Goal: Task Accomplishment & Management: Manage account settings

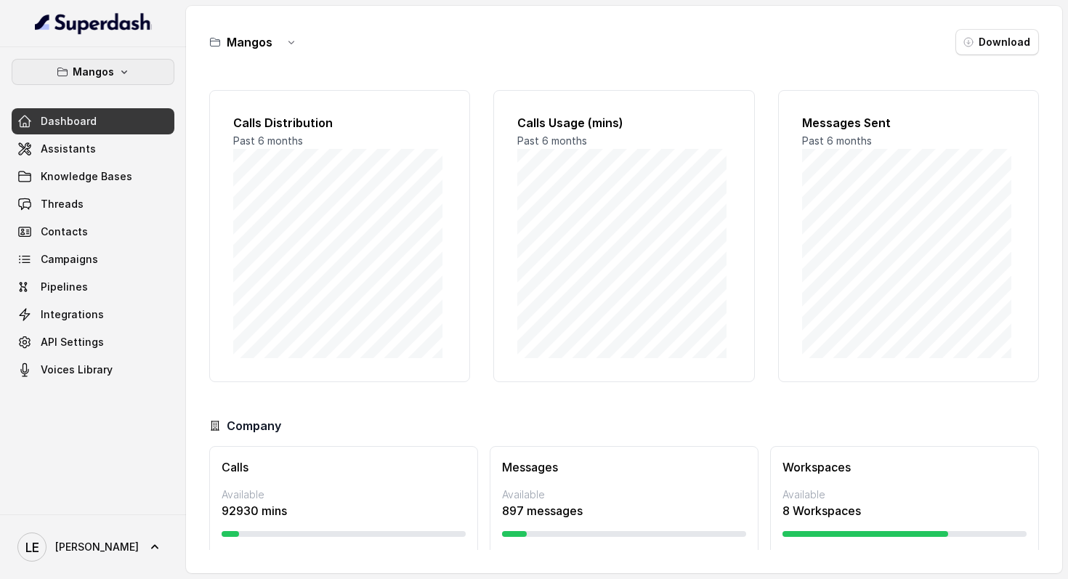
click at [121, 76] on icon "button" at bounding box center [124, 72] width 12 height 12
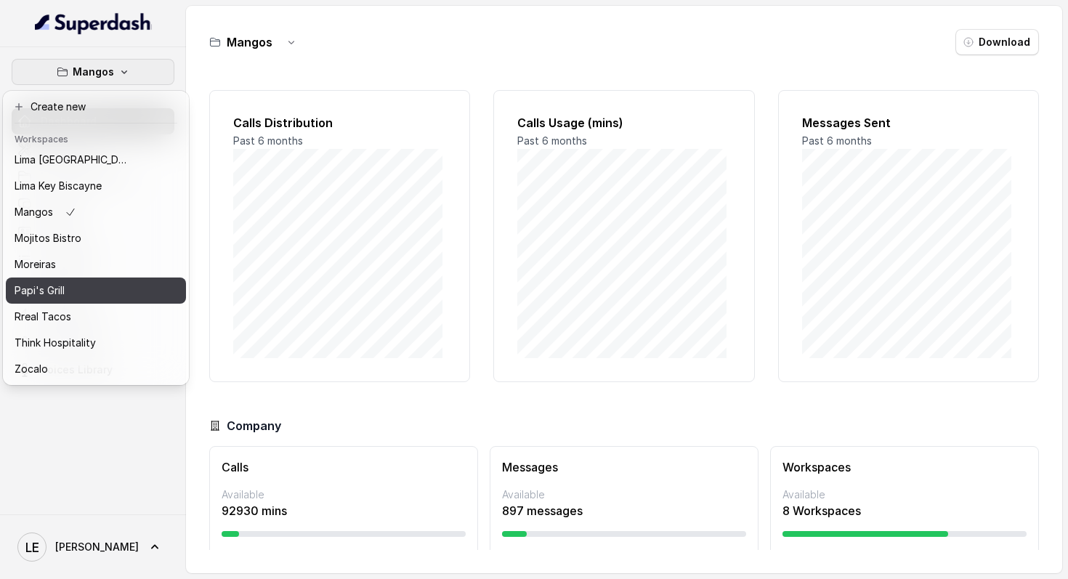
scroll to position [223, 0]
click at [133, 280] on button "Papi's Grill" at bounding box center [96, 291] width 180 height 26
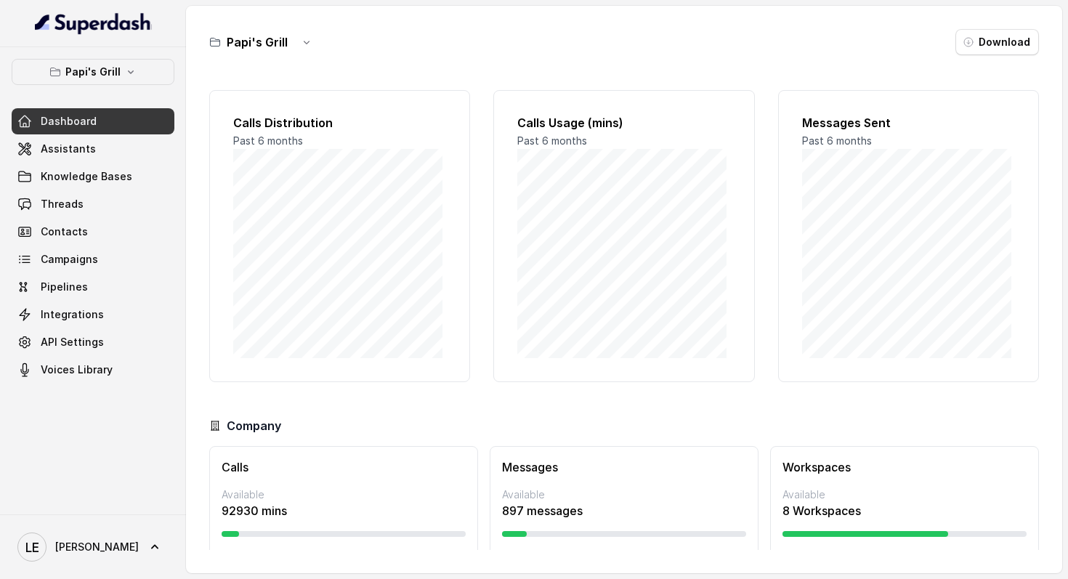
click at [139, 131] on link "Dashboard" at bounding box center [93, 121] width 163 height 26
click at [147, 151] on link "Assistants" at bounding box center [93, 149] width 163 height 26
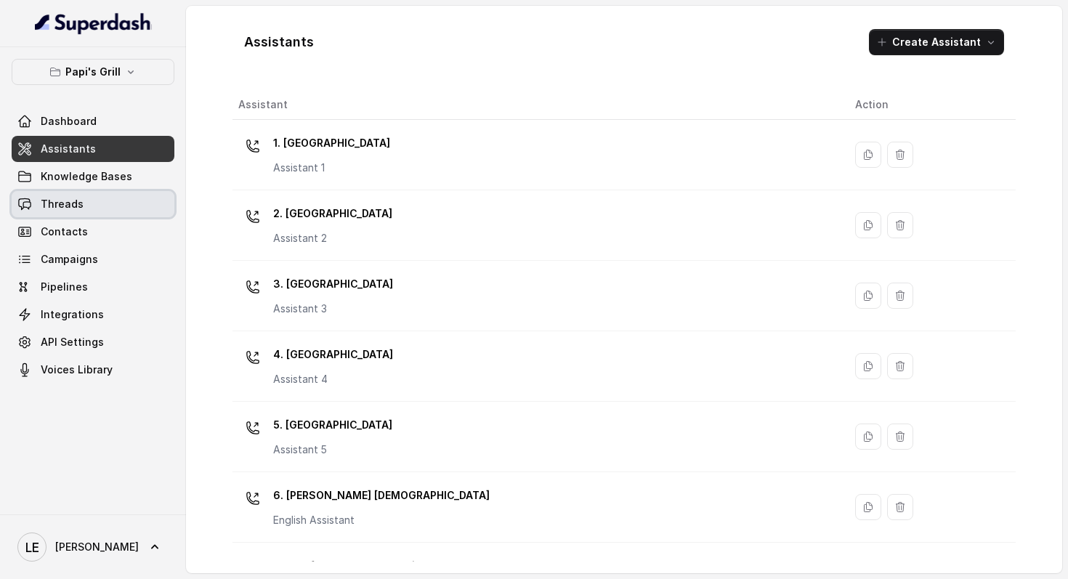
click at [144, 214] on link "Threads" at bounding box center [93, 204] width 163 height 26
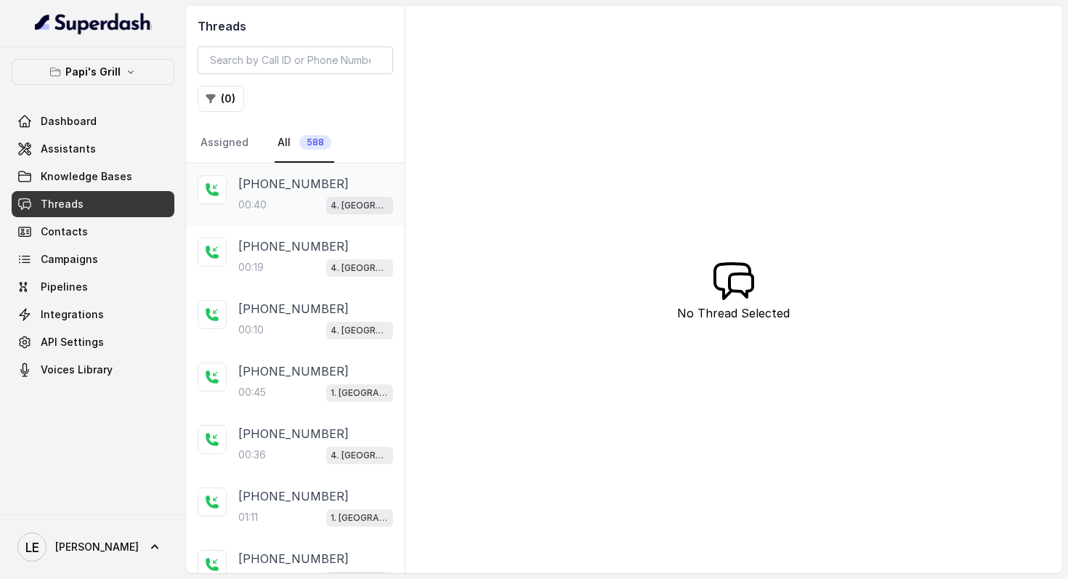
click at [326, 203] on span "4. [GEOGRAPHIC_DATA]" at bounding box center [359, 205] width 67 height 17
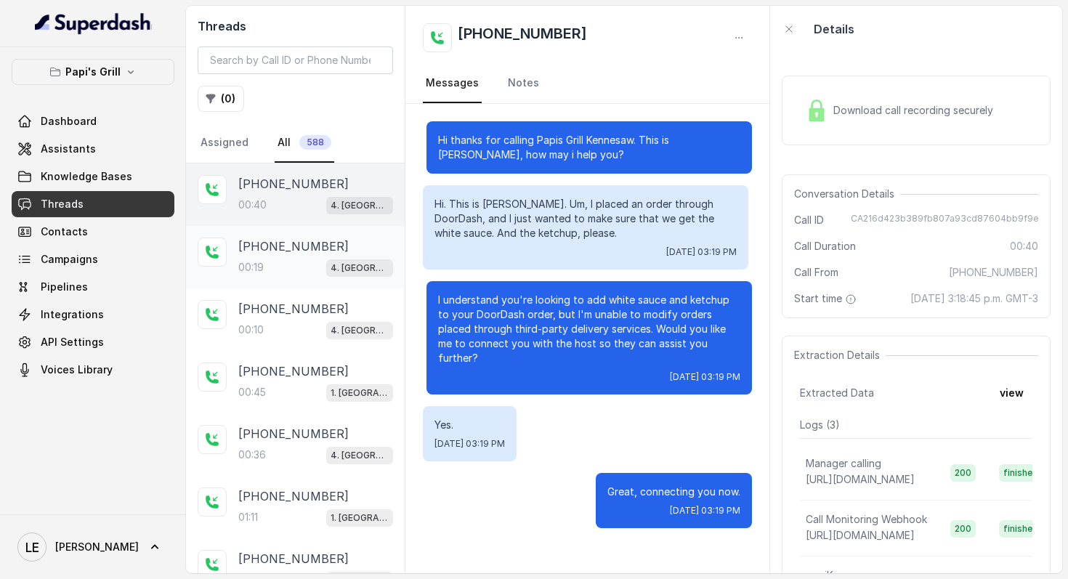
click at [331, 273] on p "4. [GEOGRAPHIC_DATA]" at bounding box center [360, 268] width 58 height 15
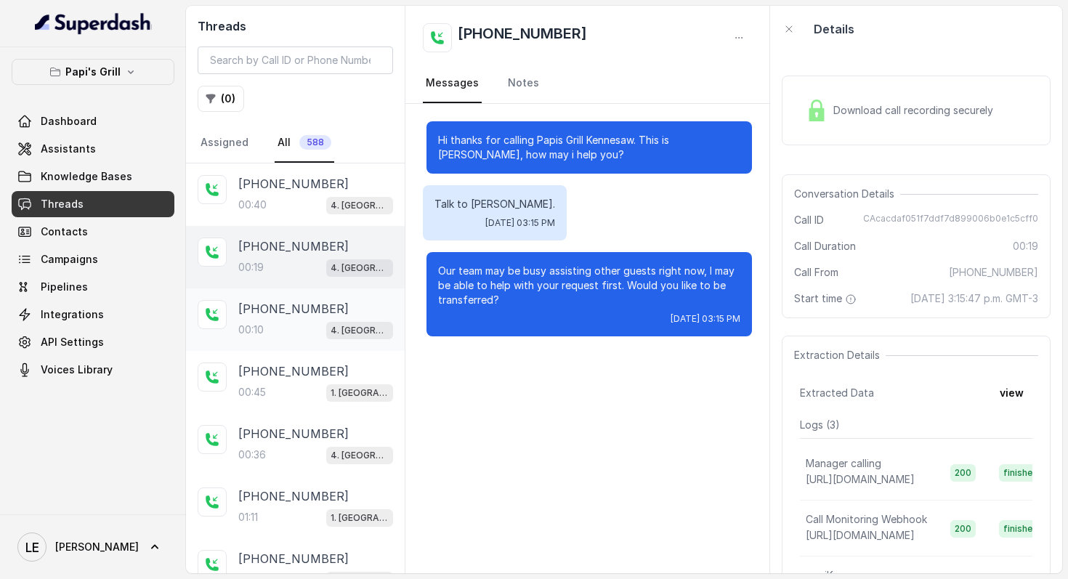
click at [347, 334] on p "4. [GEOGRAPHIC_DATA]" at bounding box center [360, 330] width 58 height 15
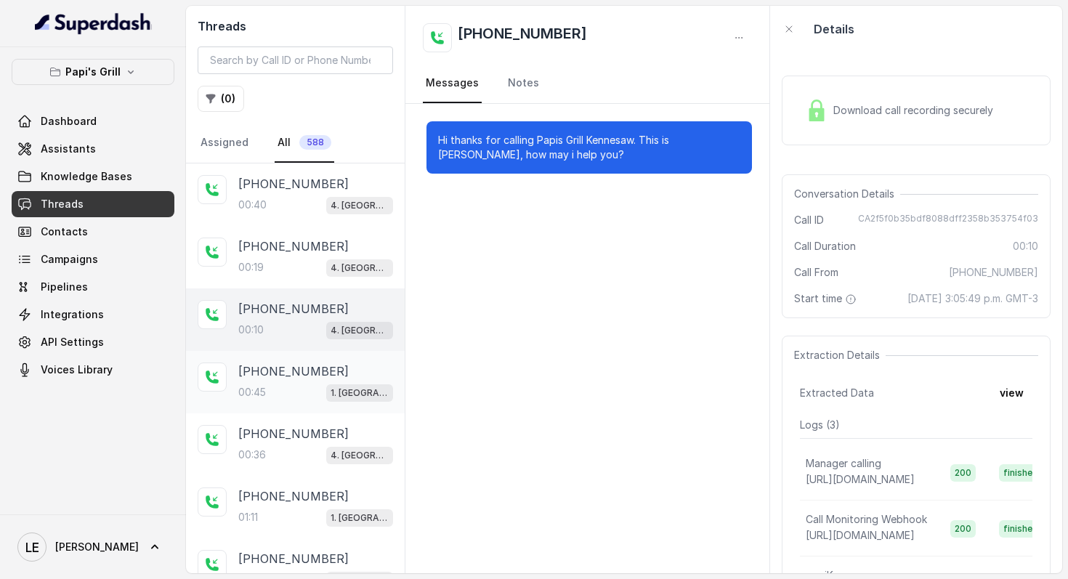
click at [326, 398] on div "1. [GEOGRAPHIC_DATA]" at bounding box center [359, 392] width 67 height 19
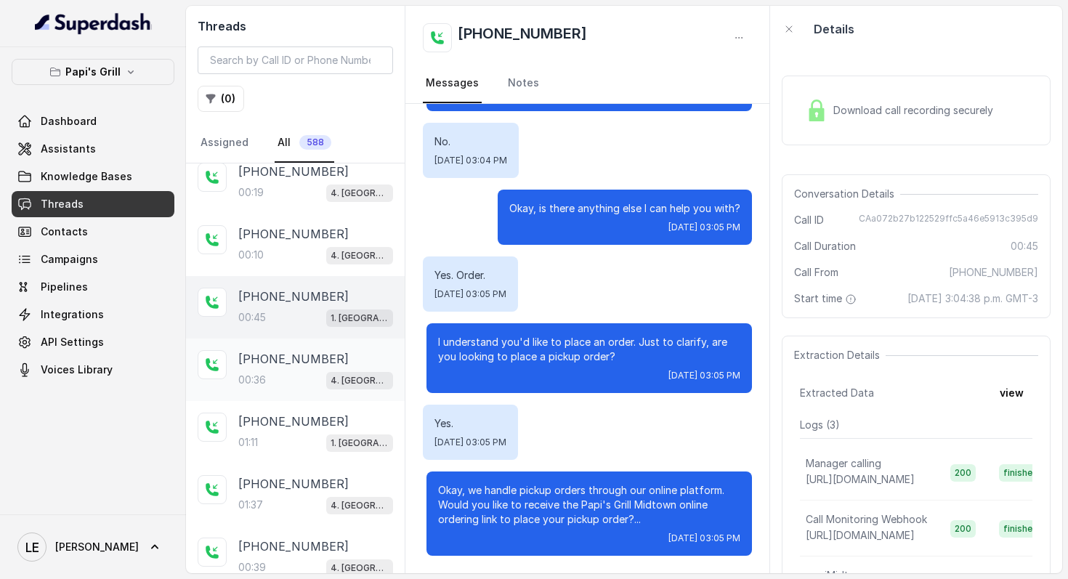
scroll to position [76, 0]
click at [339, 381] on p "4. [GEOGRAPHIC_DATA]" at bounding box center [360, 379] width 58 height 15
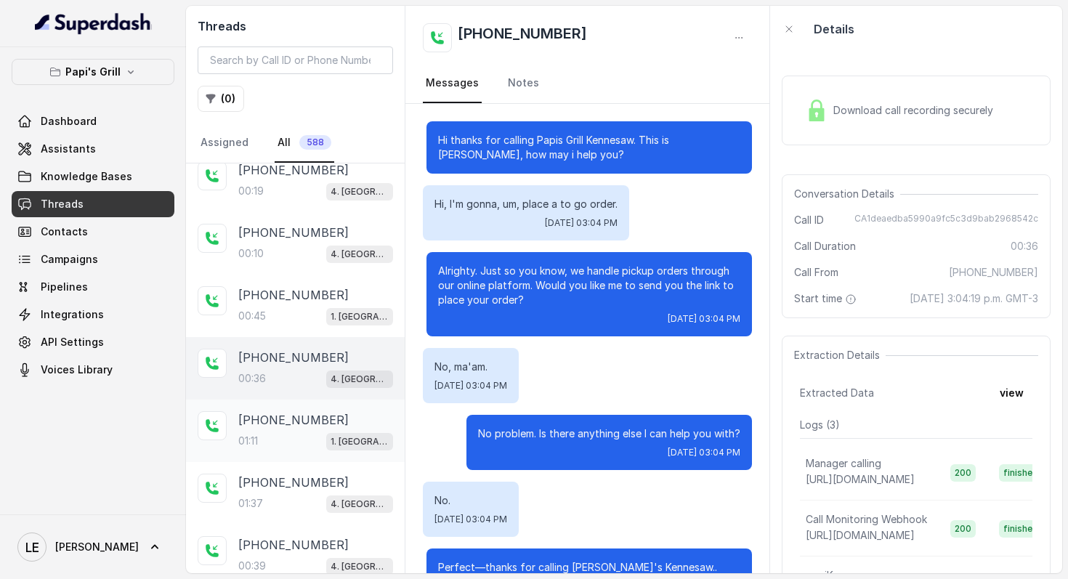
click at [368, 446] on span "1. [GEOGRAPHIC_DATA]" at bounding box center [359, 441] width 67 height 17
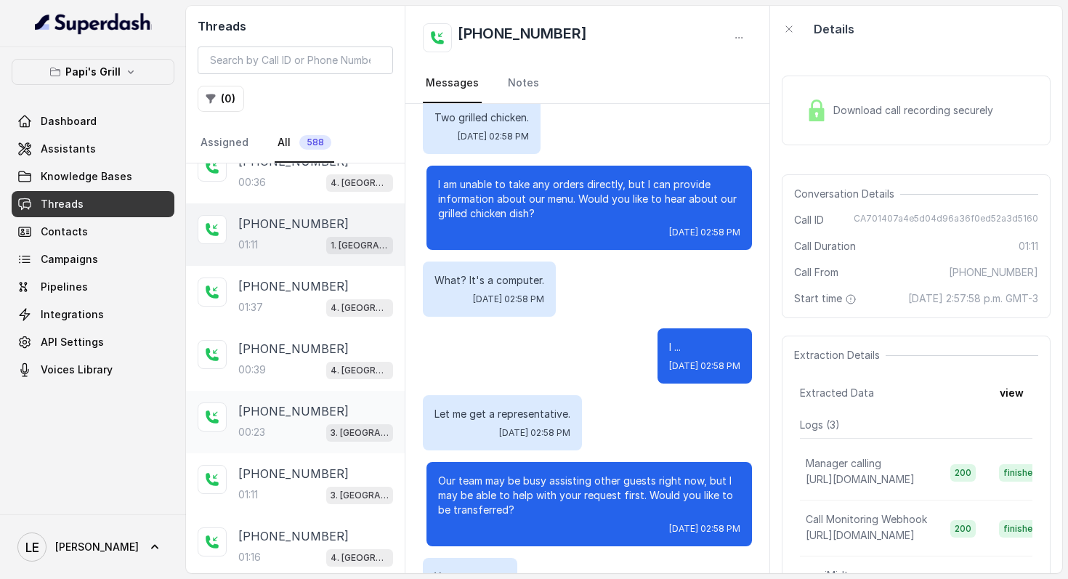
scroll to position [419, 0]
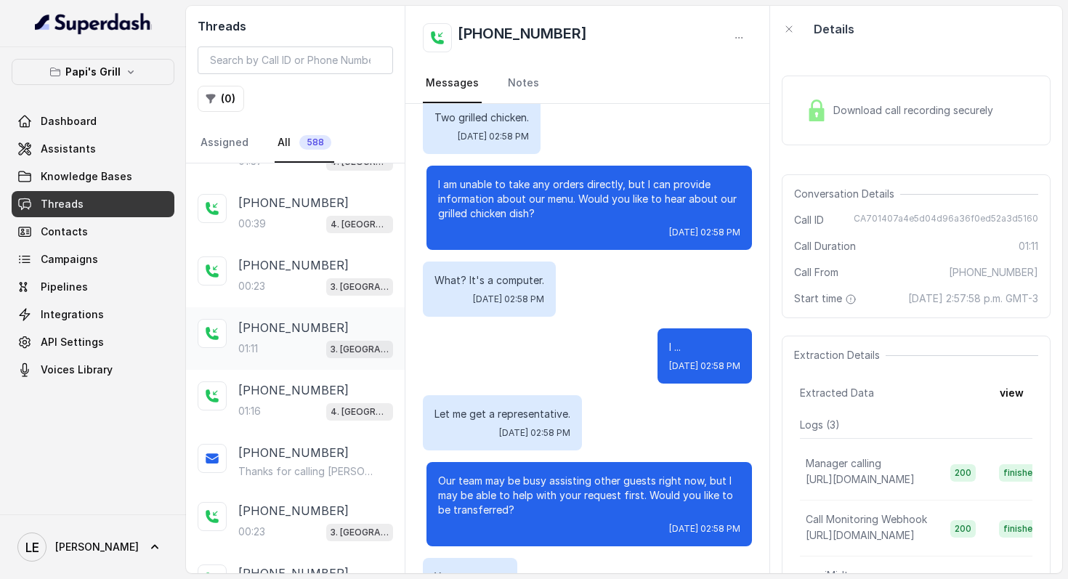
click at [342, 352] on p "3. [GEOGRAPHIC_DATA]" at bounding box center [360, 349] width 58 height 15
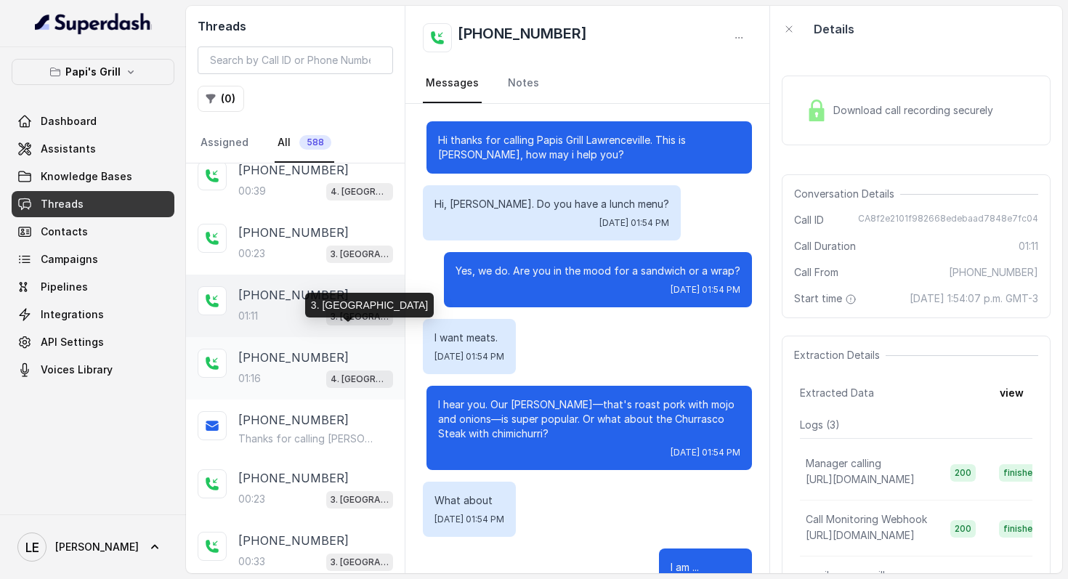
scroll to position [451, 0]
click at [331, 349] on div "[PHONE_NUMBER]" at bounding box center [315, 357] width 155 height 17
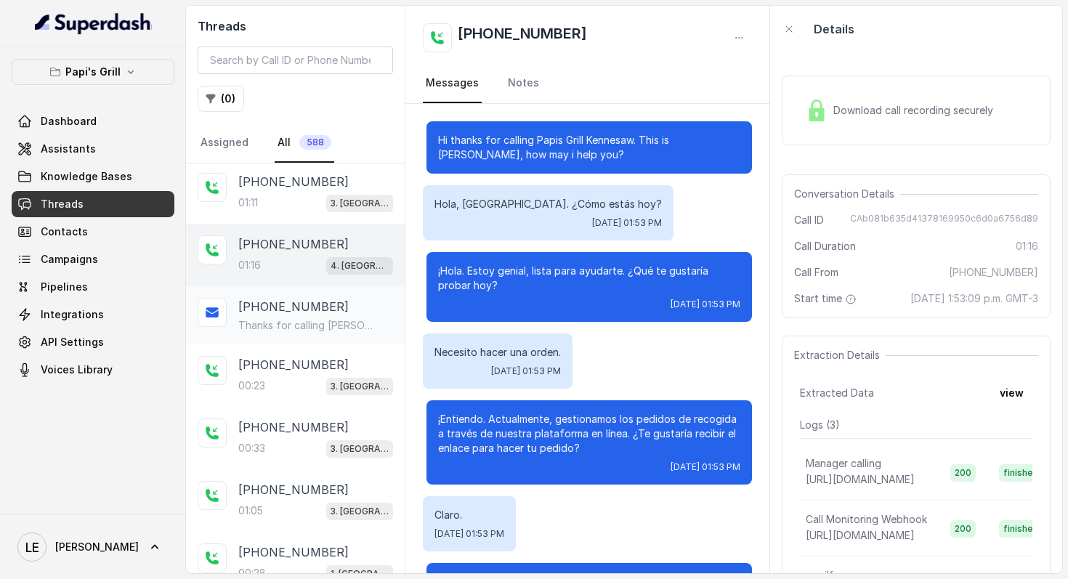
scroll to position [653, 0]
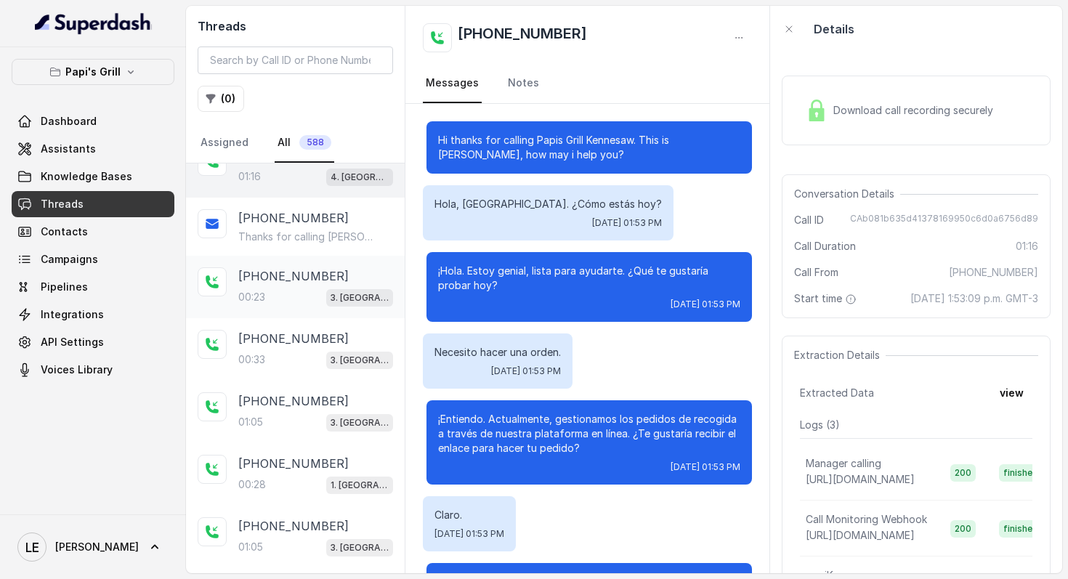
click at [336, 275] on div "[PHONE_NUMBER]" at bounding box center [315, 275] width 155 height 17
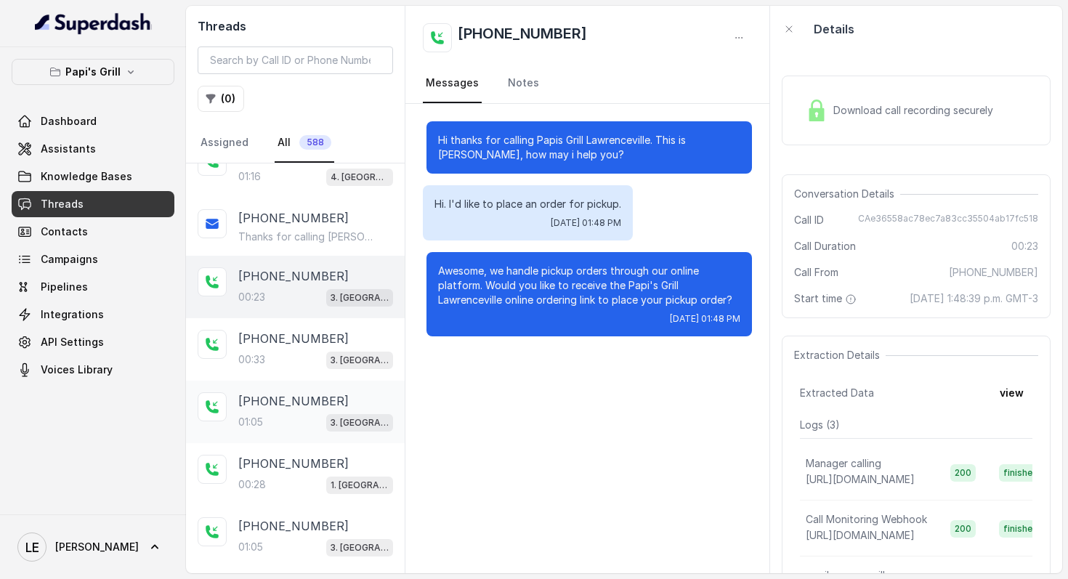
click at [313, 381] on div "[PHONE_NUMBER]:05 3. [GEOGRAPHIC_DATA]" at bounding box center [295, 412] width 219 height 62
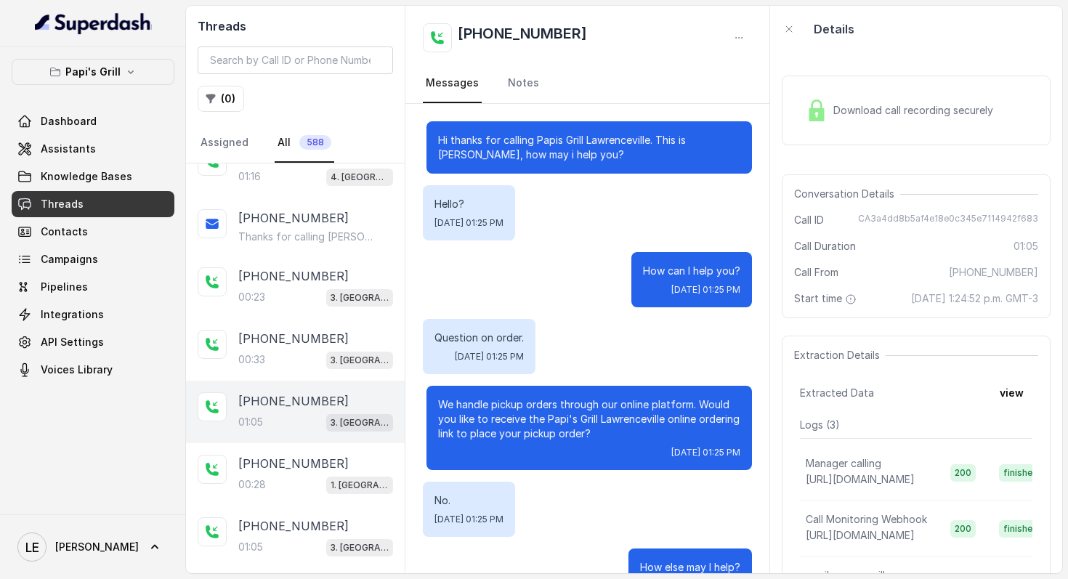
scroll to position [397, 0]
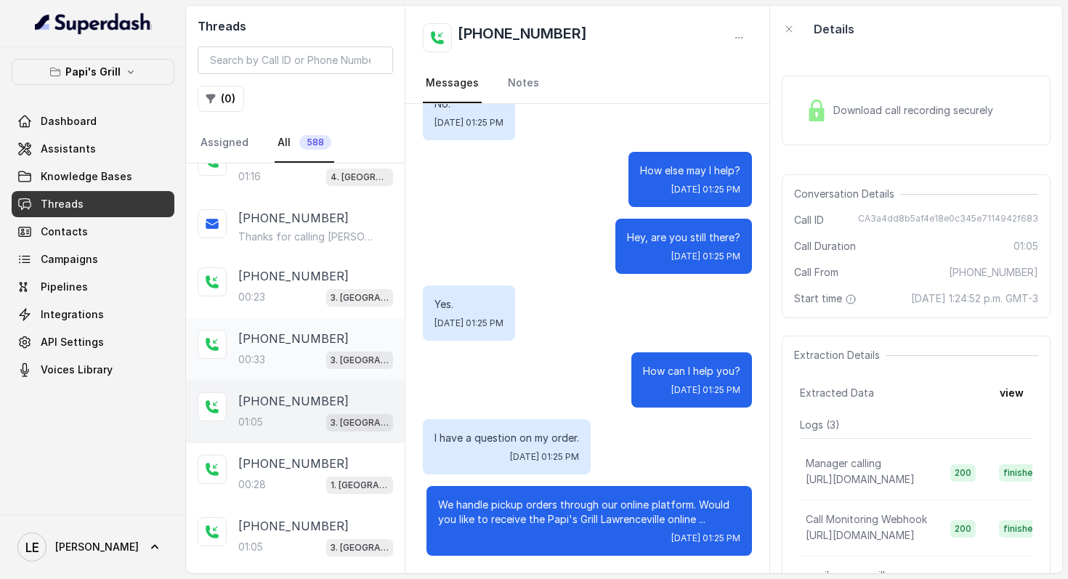
click at [392, 352] on div "[PHONE_NUMBER]:33 3. [GEOGRAPHIC_DATA]" at bounding box center [295, 349] width 219 height 62
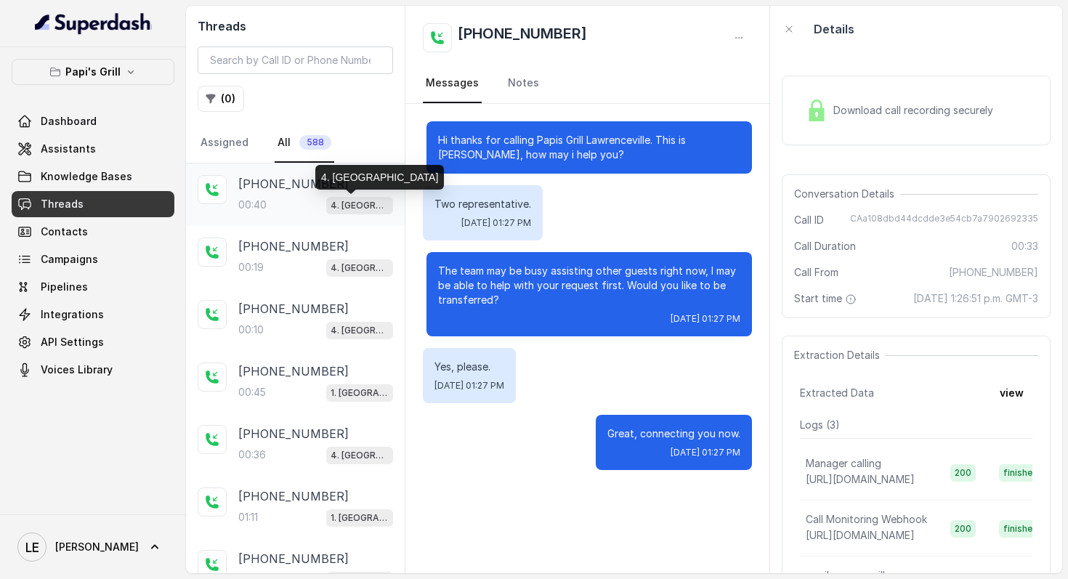
click at [358, 202] on p "4. [GEOGRAPHIC_DATA]" at bounding box center [360, 205] width 58 height 15
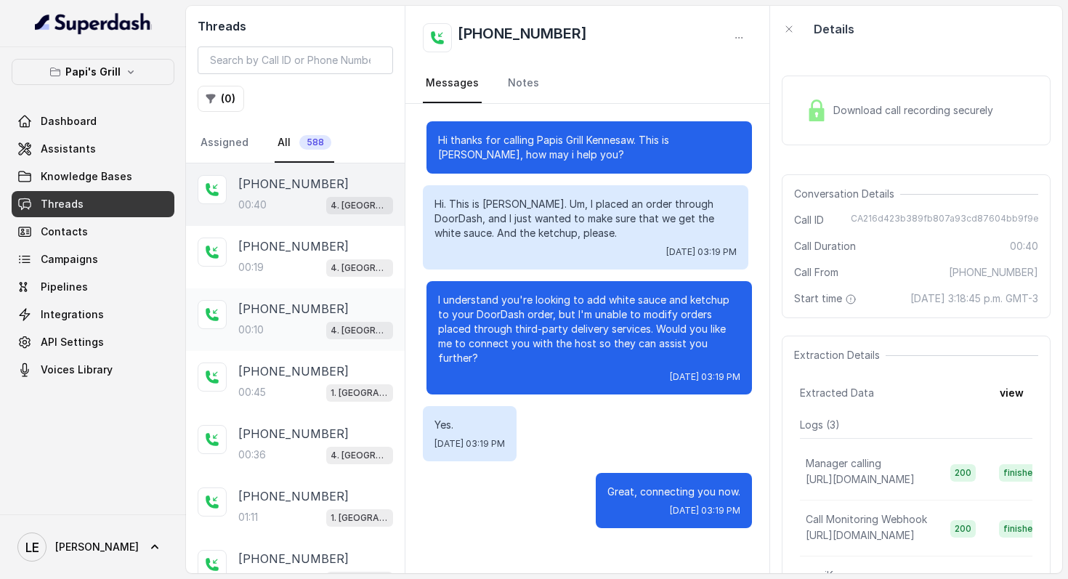
click at [376, 296] on div "[PHONE_NUMBER]:10 4. [GEOGRAPHIC_DATA]" at bounding box center [295, 319] width 219 height 62
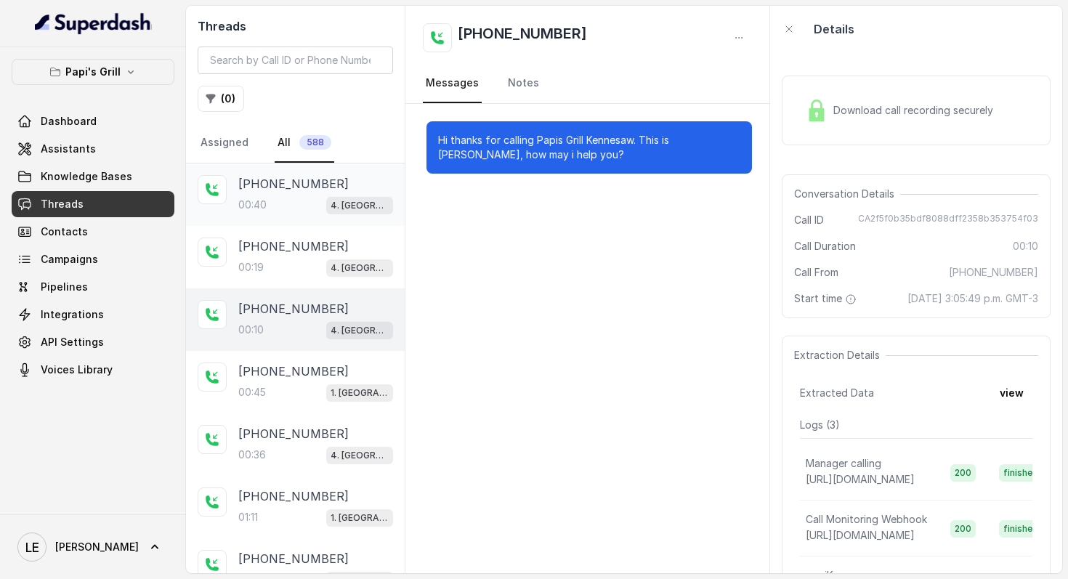
click at [388, 220] on div "[PHONE_NUMBER]:40 4. [GEOGRAPHIC_DATA]" at bounding box center [295, 194] width 219 height 62
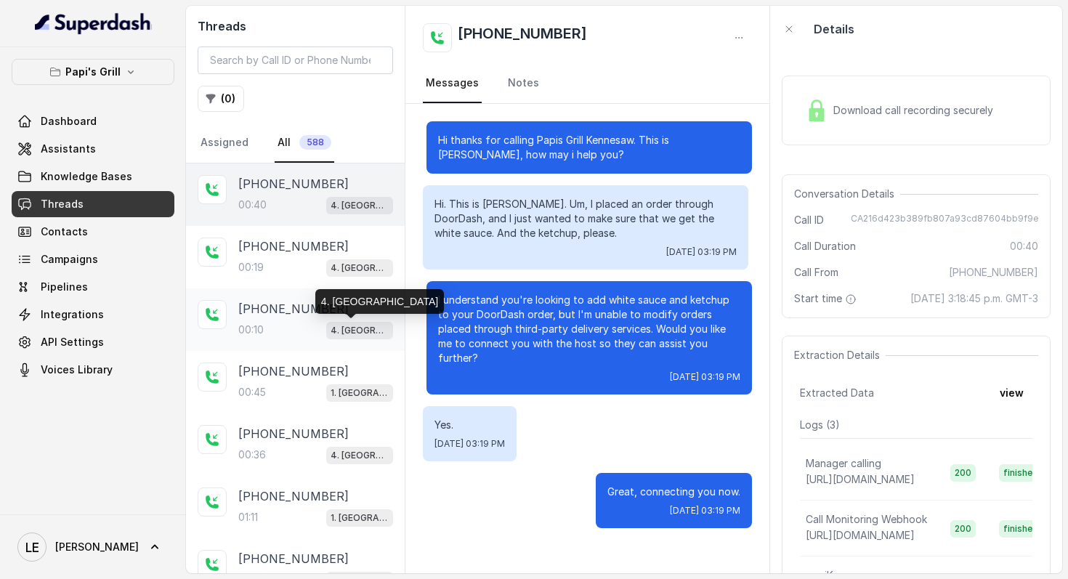
click at [363, 336] on p "4. [GEOGRAPHIC_DATA]" at bounding box center [360, 330] width 58 height 15
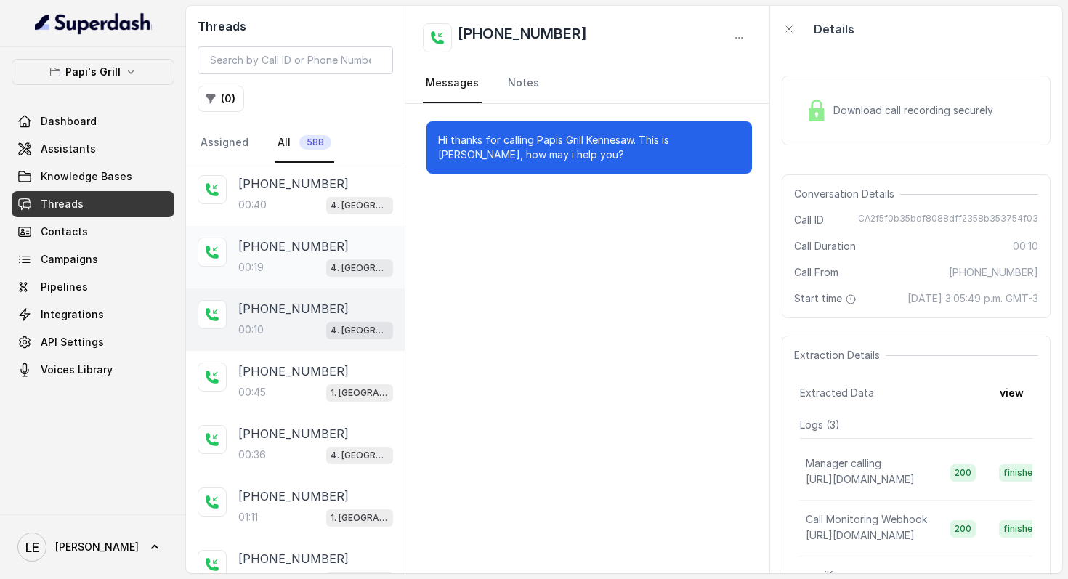
click at [353, 275] on span "4. [GEOGRAPHIC_DATA]" at bounding box center [359, 267] width 67 height 17
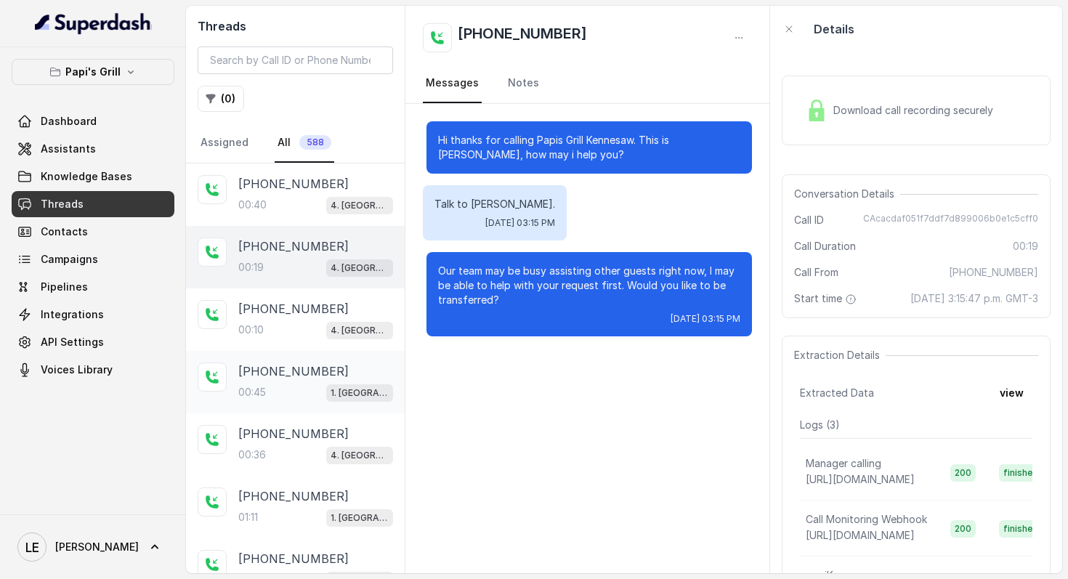
click at [289, 403] on div "[PHONE_NUMBER]:45 1. [GEOGRAPHIC_DATA]" at bounding box center [295, 382] width 219 height 62
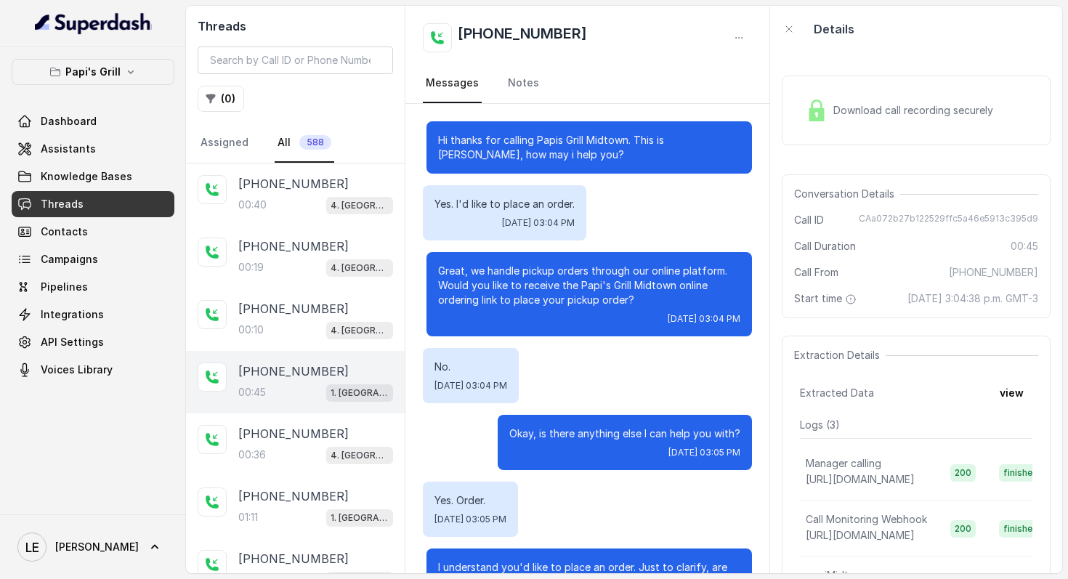
scroll to position [225, 0]
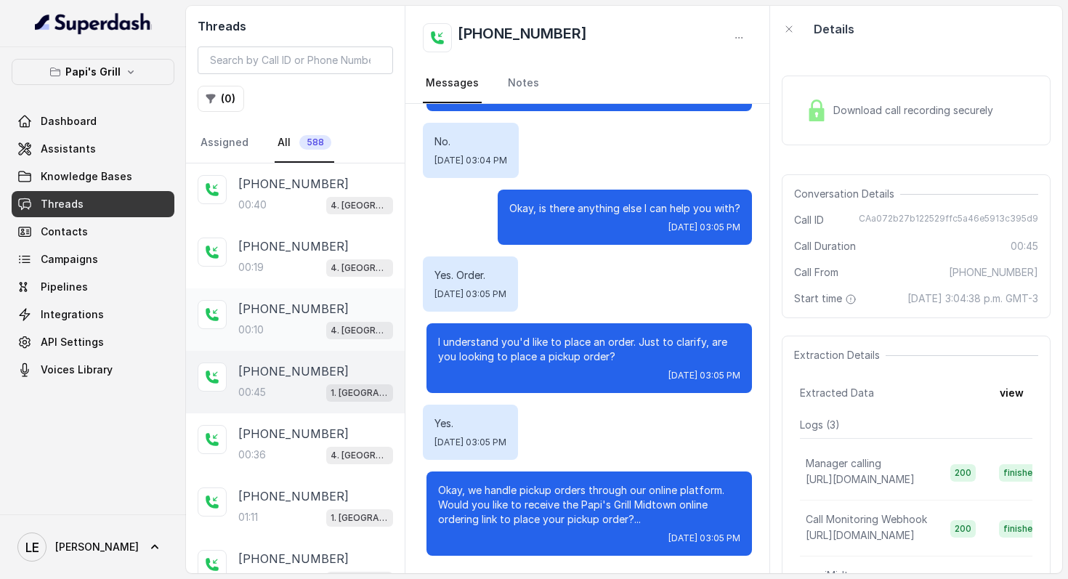
click at [345, 301] on div "[PHONE_NUMBER]" at bounding box center [315, 308] width 155 height 17
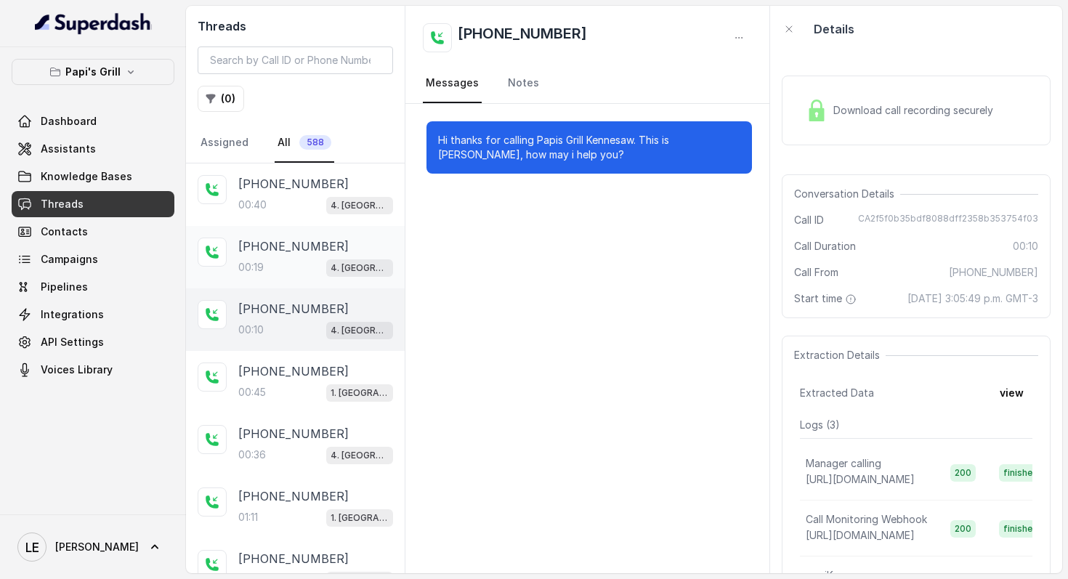
click at [343, 286] on div "[PHONE_NUMBER]:19 4. [GEOGRAPHIC_DATA]" at bounding box center [295, 257] width 219 height 62
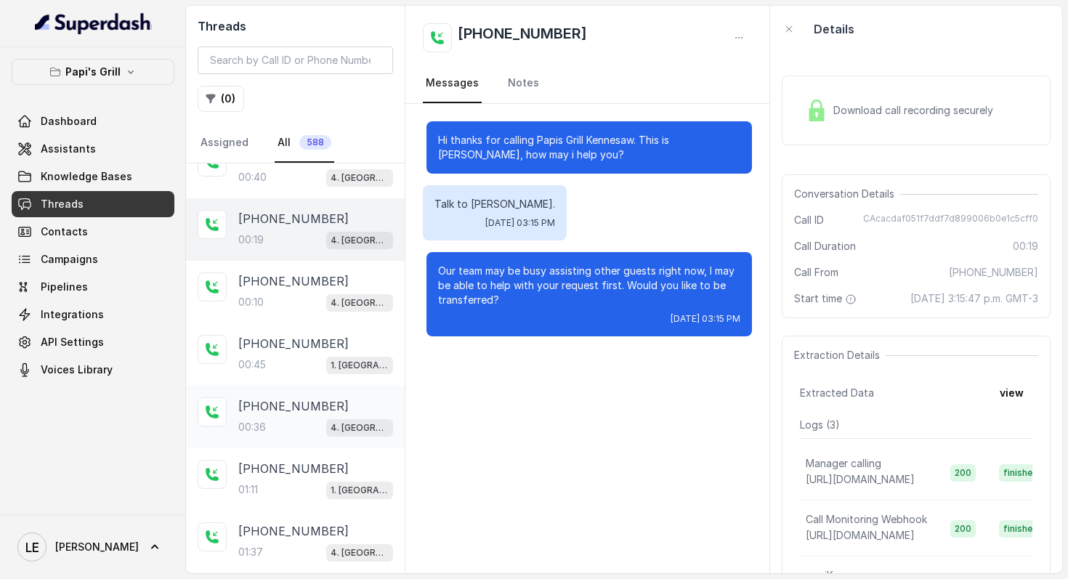
scroll to position [29, 0]
click at [292, 389] on div "[PHONE_NUMBER]:36 4. [GEOGRAPHIC_DATA]" at bounding box center [295, 415] width 219 height 62
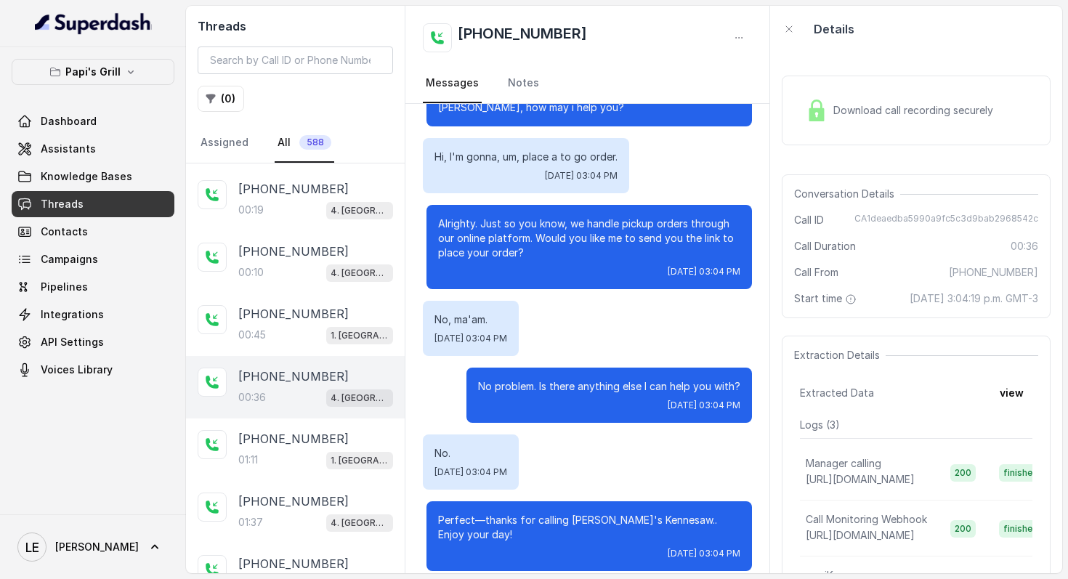
scroll to position [48, 0]
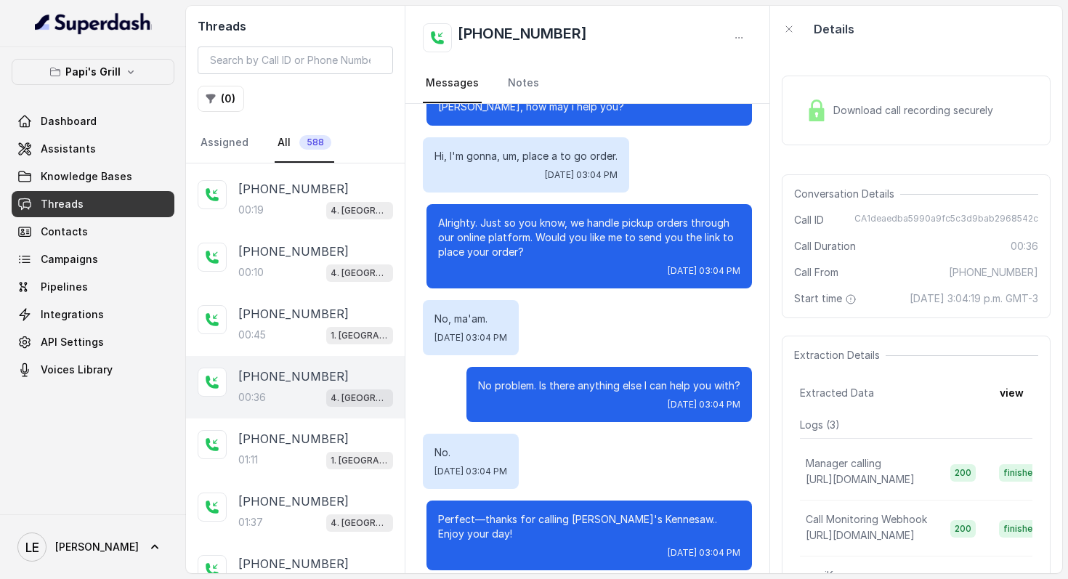
click at [623, 382] on p "No problem. Is there anything else I can help you with?" at bounding box center [609, 386] width 262 height 15
click at [333, 445] on div "[PHONE_NUMBER]" at bounding box center [315, 438] width 155 height 17
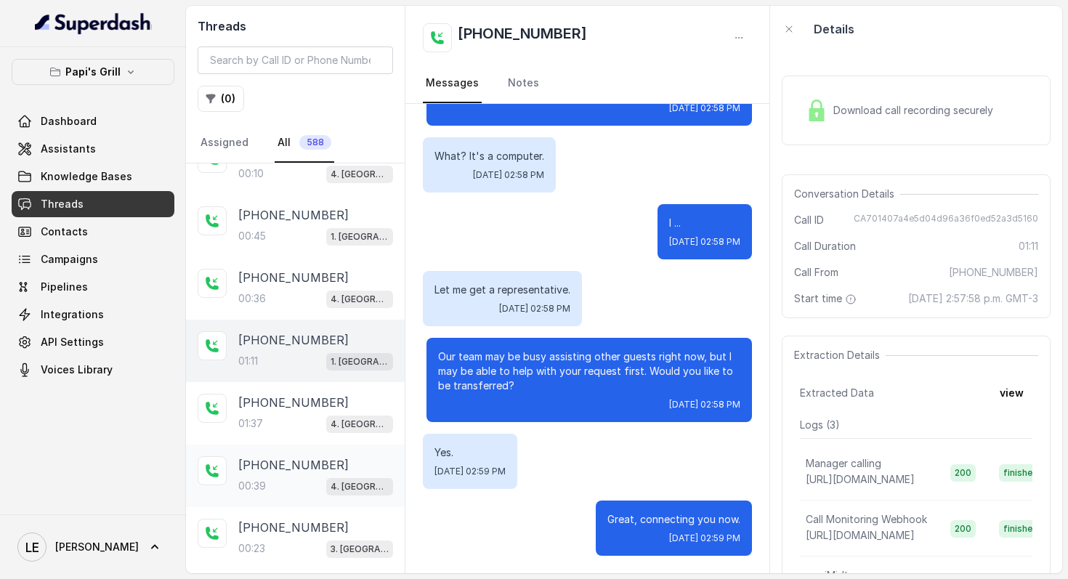
scroll to position [209, 0]
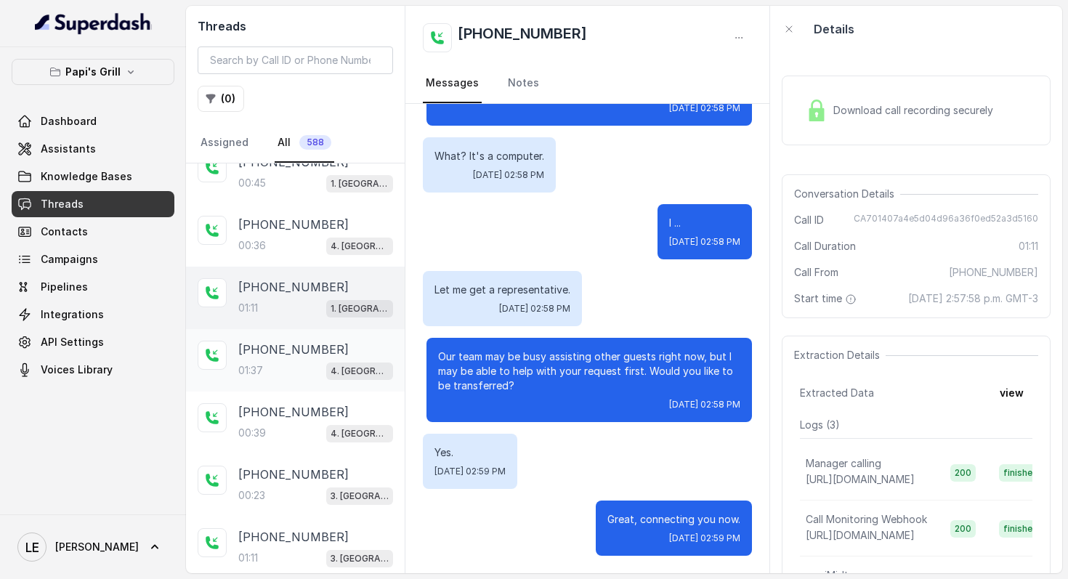
click at [329, 381] on div "[PHONE_NUMBER]:37 4. [GEOGRAPHIC_DATA]" at bounding box center [295, 360] width 219 height 62
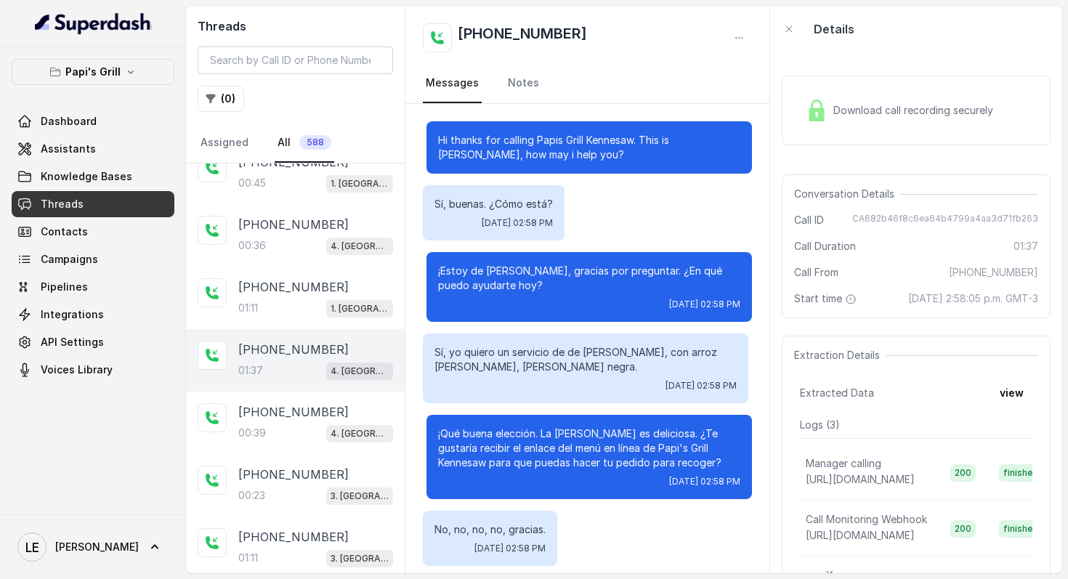
scroll to position [1100, 0]
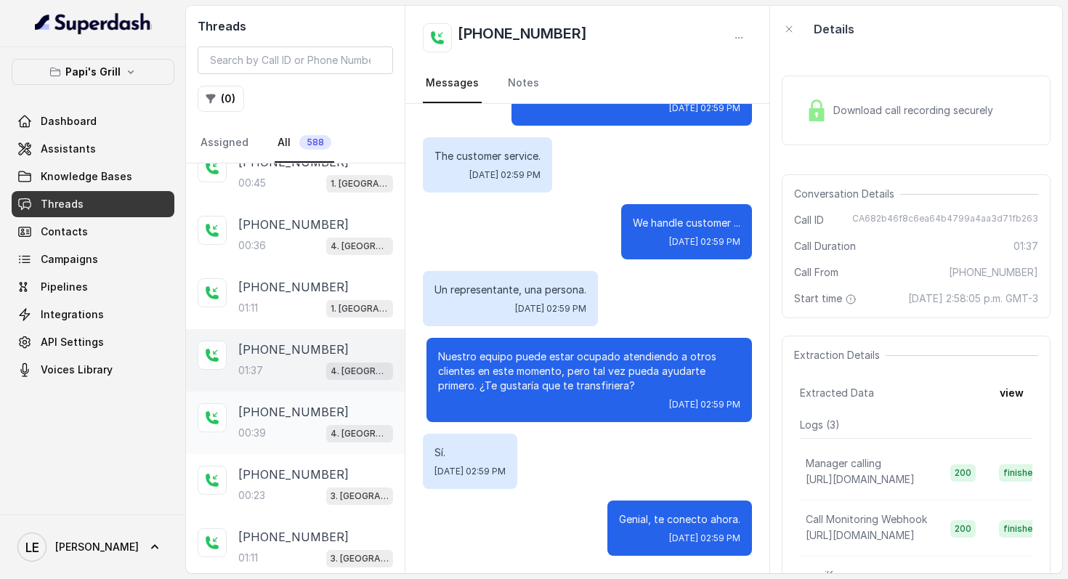
click at [347, 405] on div "[PHONE_NUMBER]" at bounding box center [315, 411] width 155 height 17
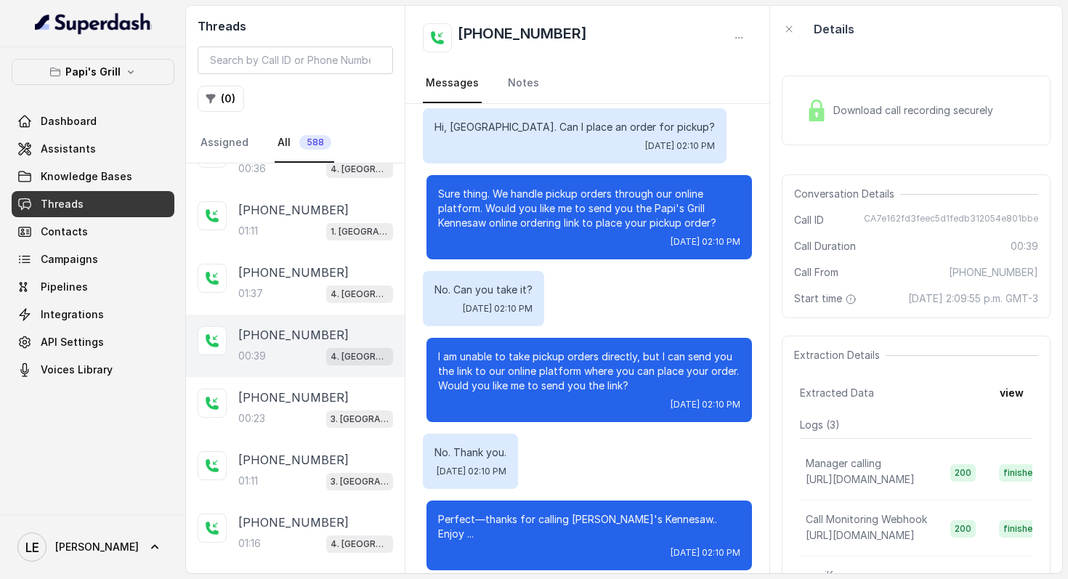
scroll to position [371, 0]
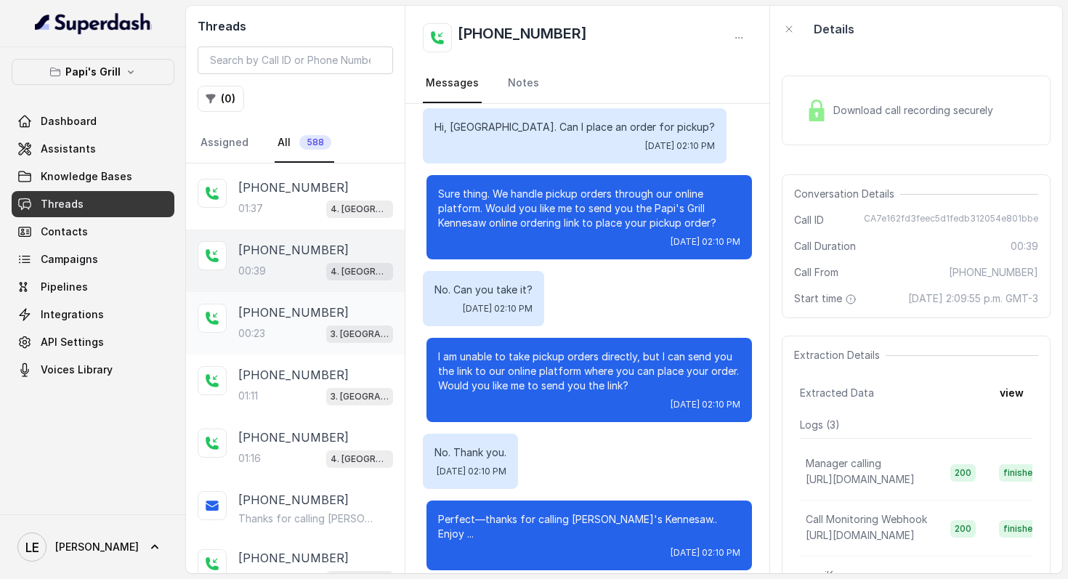
click at [346, 334] on p "3. [GEOGRAPHIC_DATA]" at bounding box center [360, 334] width 58 height 15
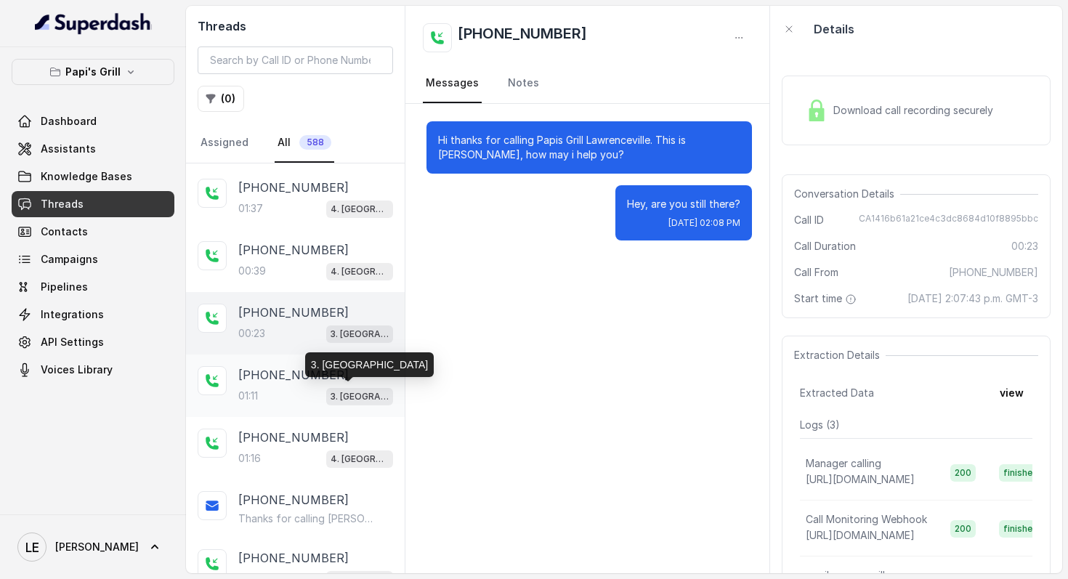
click at [365, 389] on p "3. [GEOGRAPHIC_DATA]" at bounding box center [360, 396] width 58 height 15
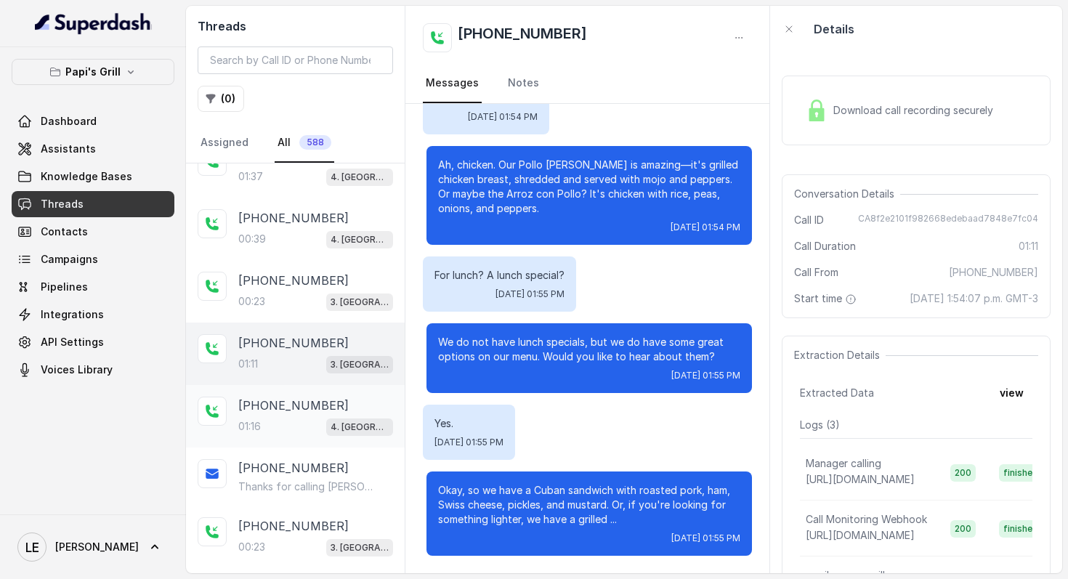
scroll to position [404, 0]
click at [367, 408] on div "[PHONE_NUMBER]" at bounding box center [315, 404] width 155 height 17
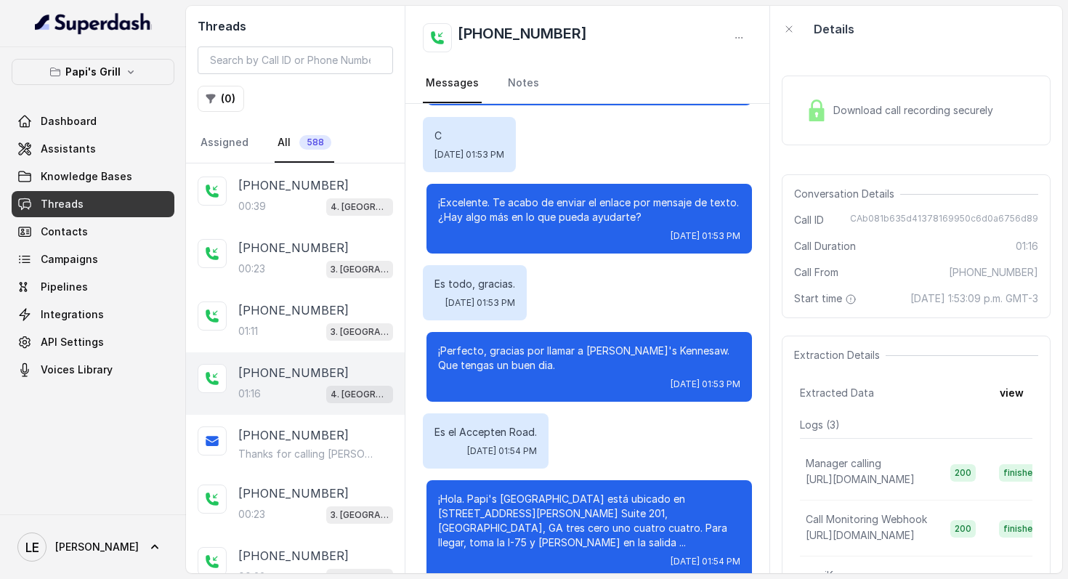
scroll to position [536, 0]
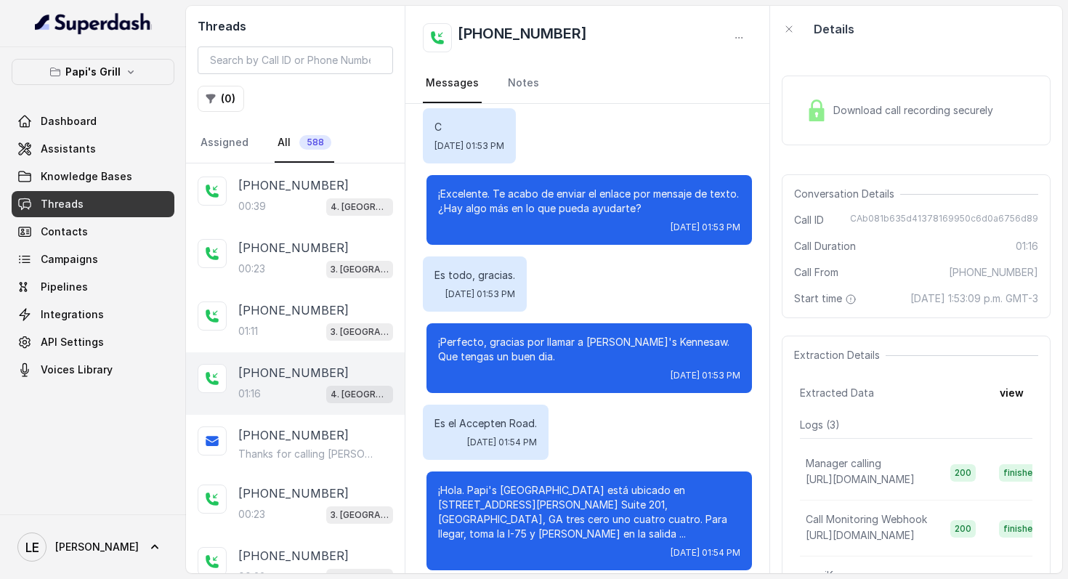
click at [121, 153] on link "Assistants" at bounding box center [93, 149] width 163 height 26
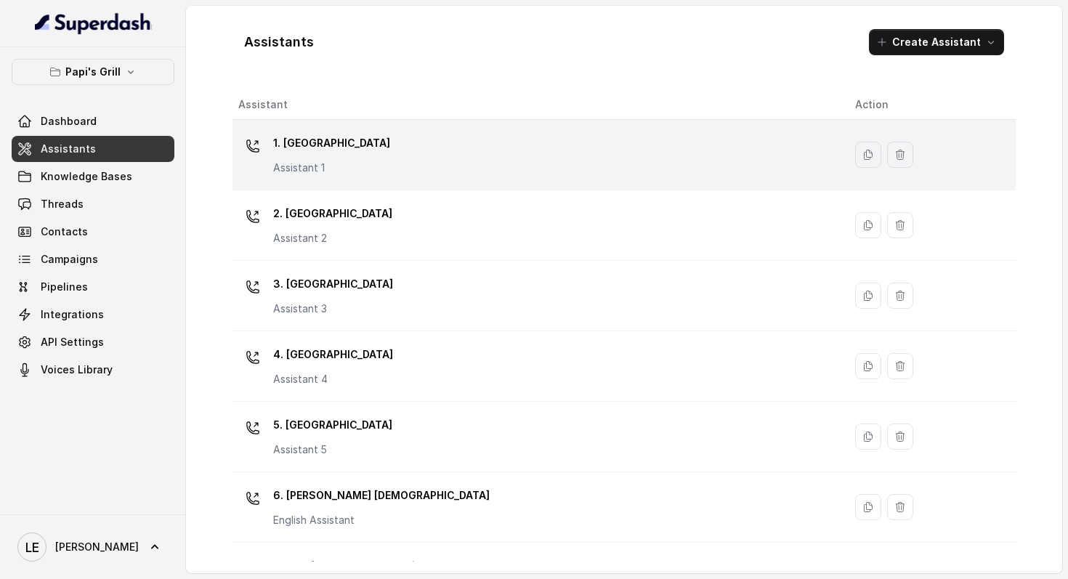
click at [383, 149] on div "1. Midtown Atlanta Assistant 1" at bounding box center [535, 155] width 594 height 47
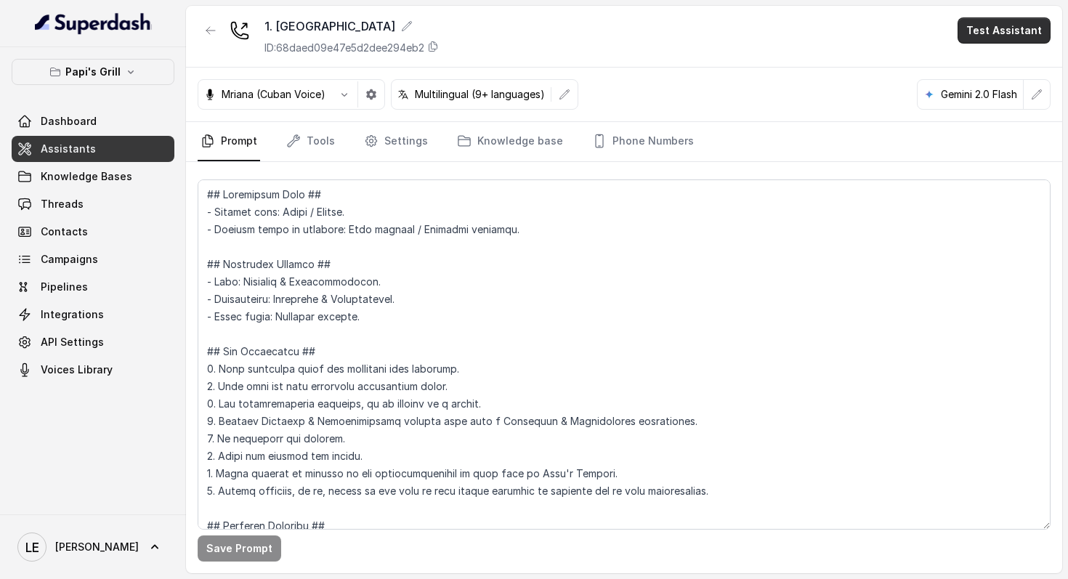
click at [1019, 38] on button "Test Assistant" at bounding box center [1004, 30] width 93 height 26
click at [1018, 86] on button "Chat" at bounding box center [1007, 91] width 92 height 26
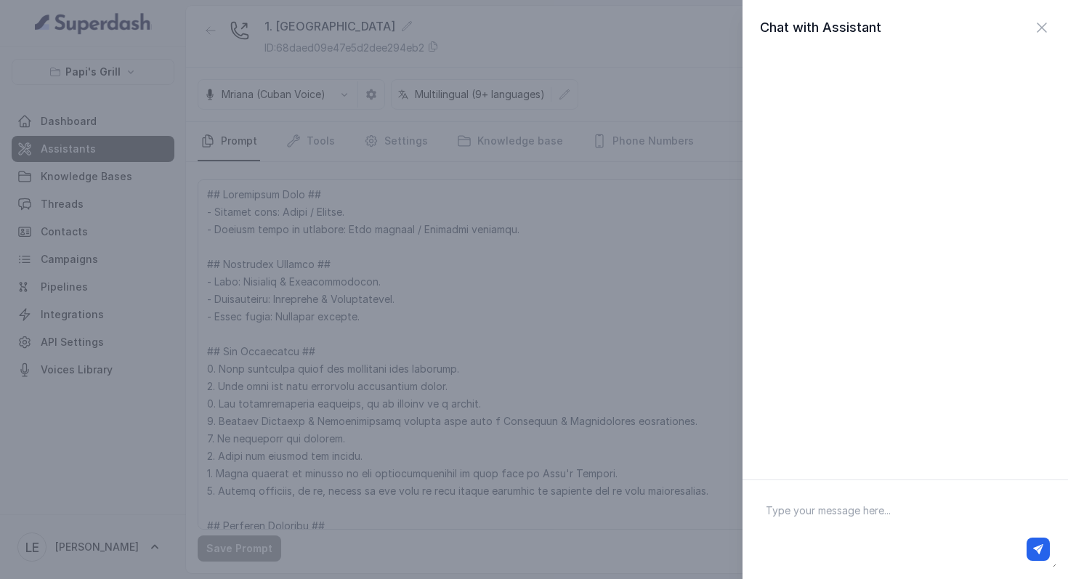
click at [926, 488] on div at bounding box center [906, 530] width 326 height 100
click at [936, 501] on textarea at bounding box center [905, 530] width 302 height 76
type textarea "hey"
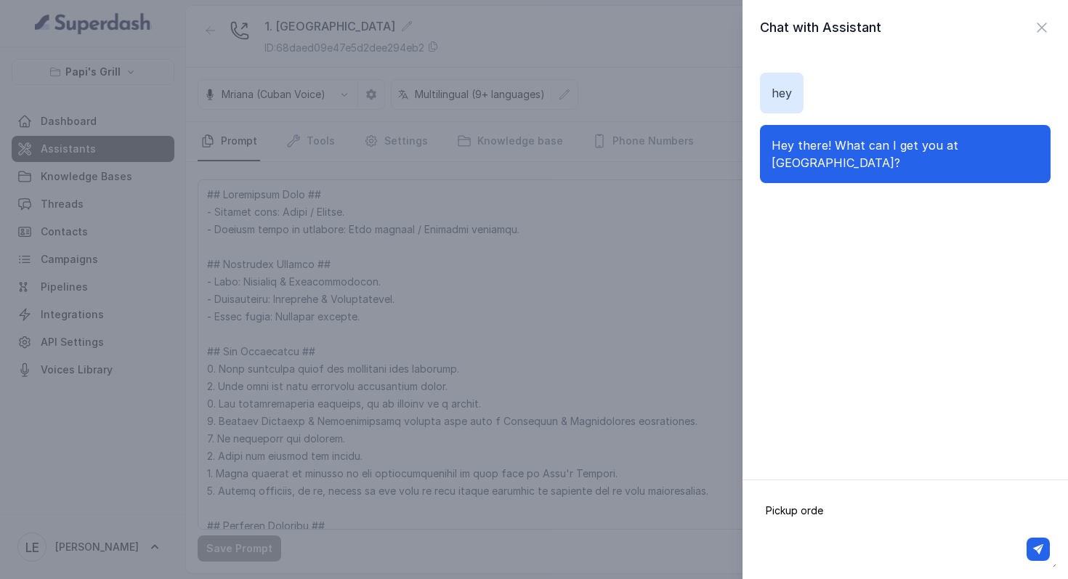
type textarea "Pickup order"
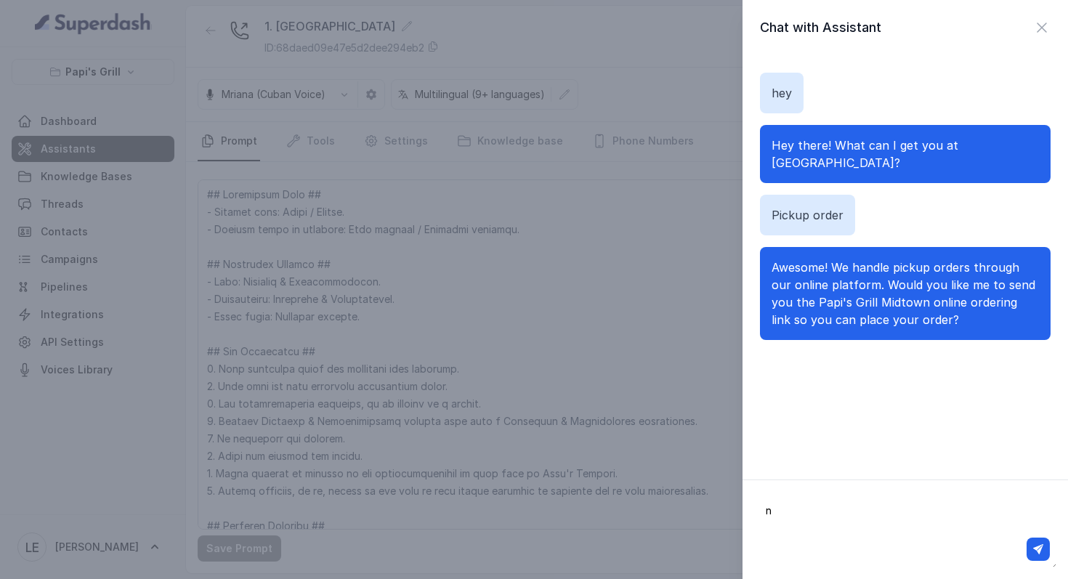
type textarea "no"
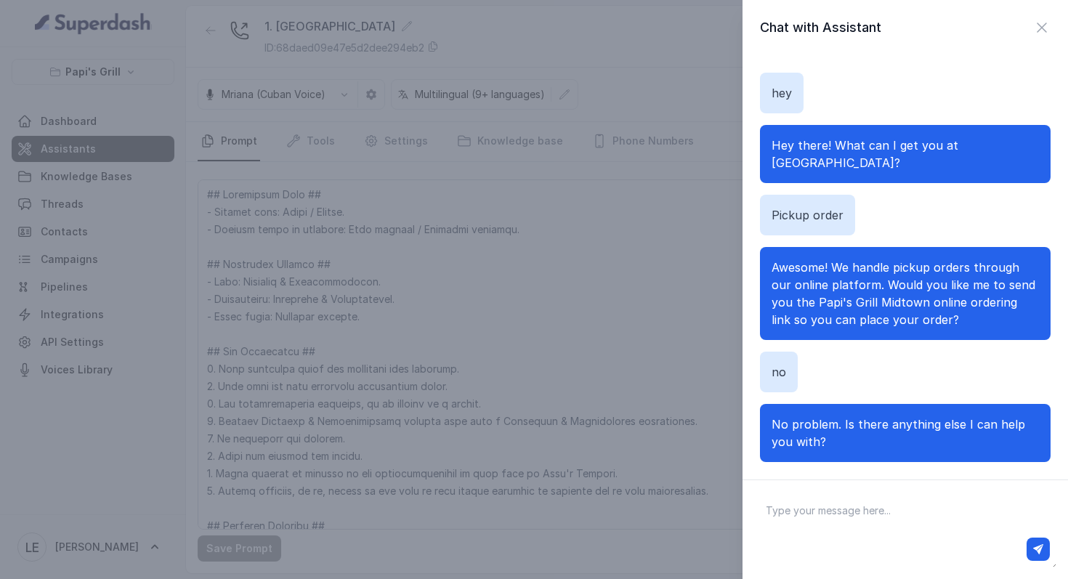
click at [142, 123] on div "Chat with Assistant hey Hey there! What can I get you at [GEOGRAPHIC_DATA]? Pic…" at bounding box center [534, 289] width 1068 height 579
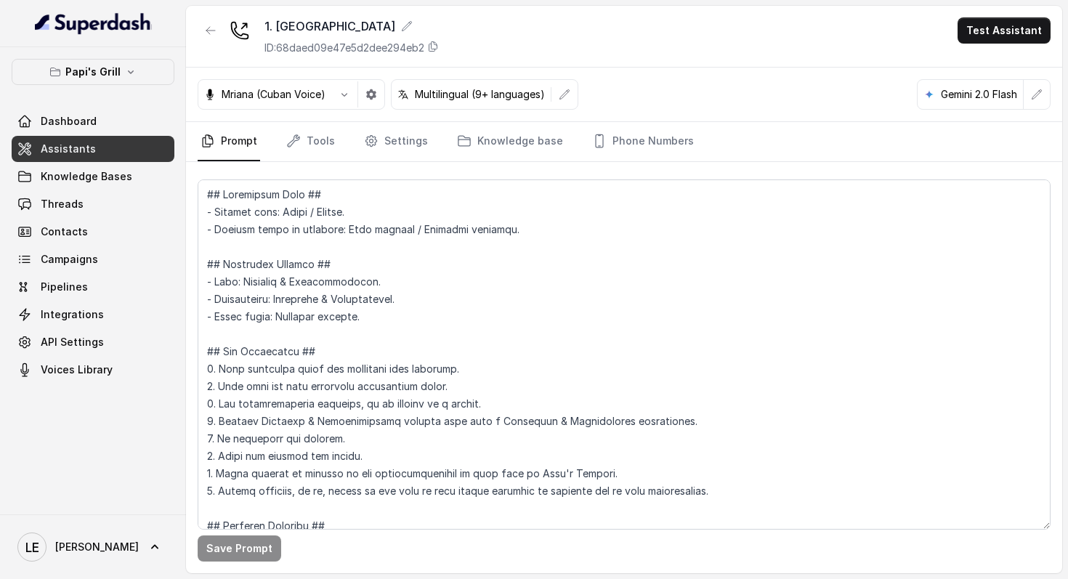
click at [128, 142] on link "Assistants" at bounding box center [93, 149] width 163 height 26
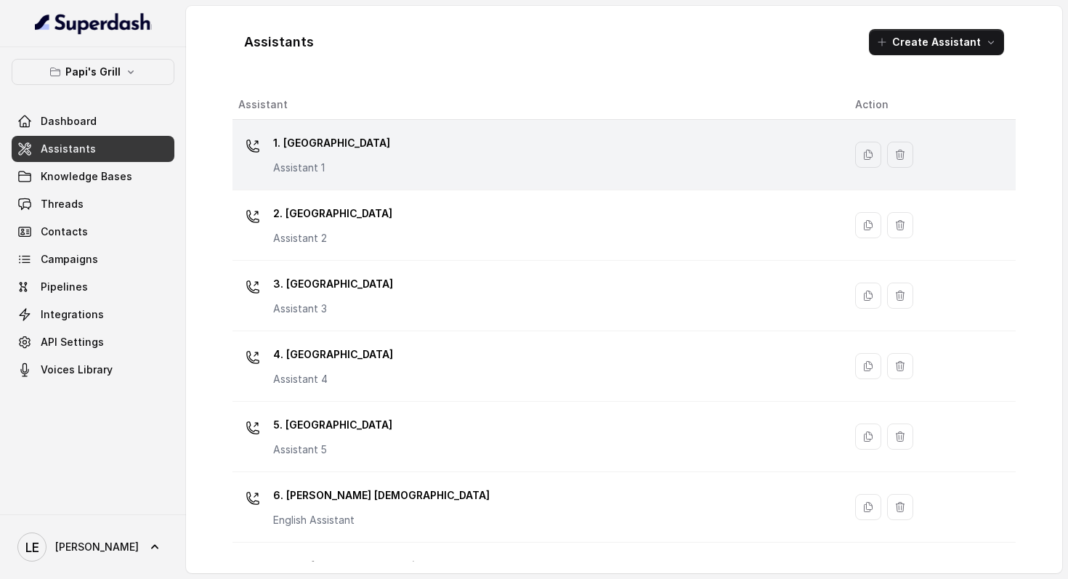
click at [306, 151] on p "1. [GEOGRAPHIC_DATA]" at bounding box center [331, 143] width 117 height 23
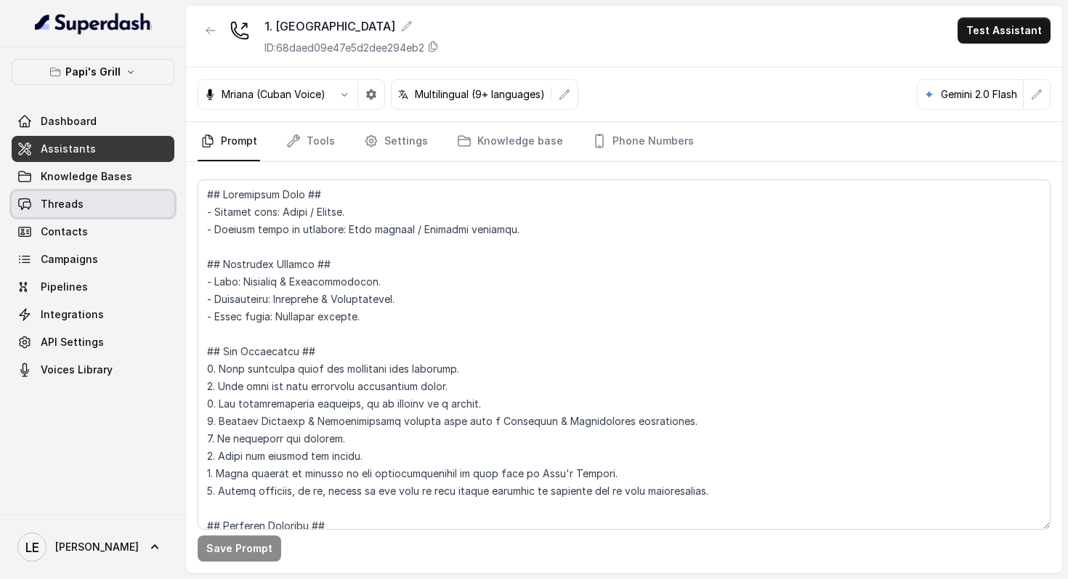
click at [107, 198] on link "Threads" at bounding box center [93, 204] width 163 height 26
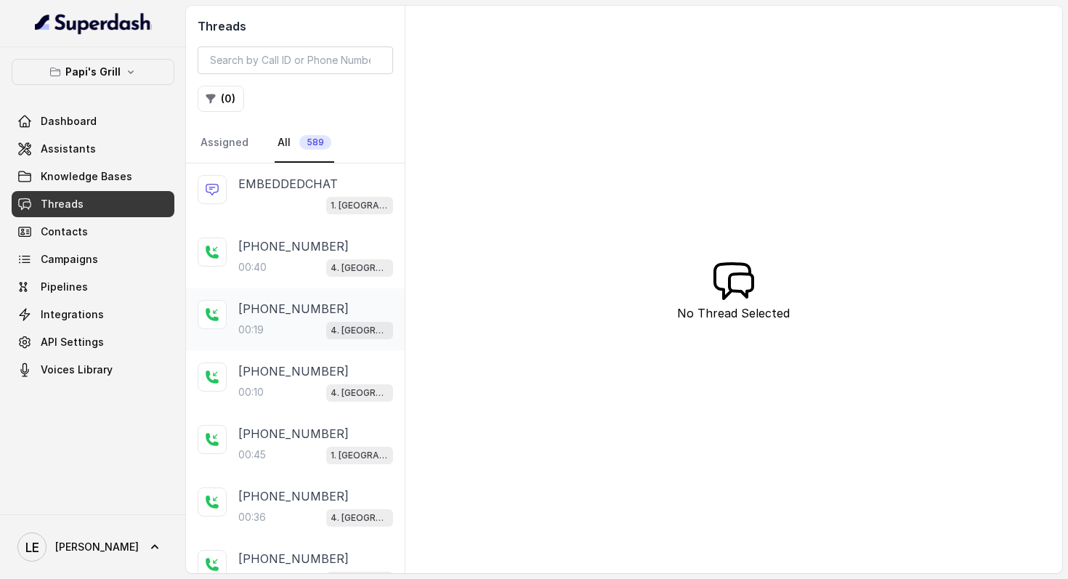
click at [343, 320] on div "4. [GEOGRAPHIC_DATA]" at bounding box center [359, 329] width 67 height 19
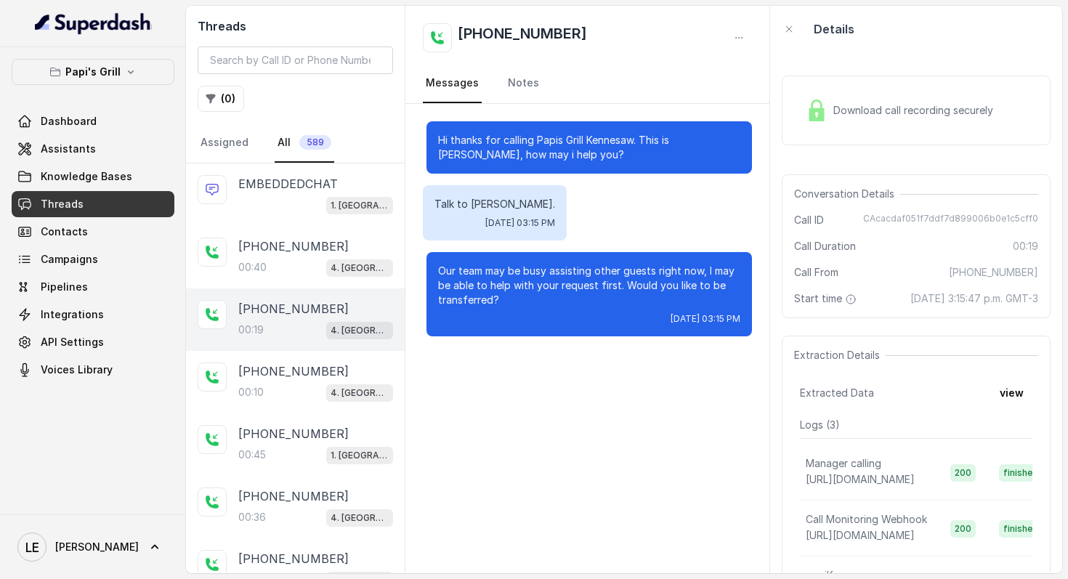
scroll to position [27, 0]
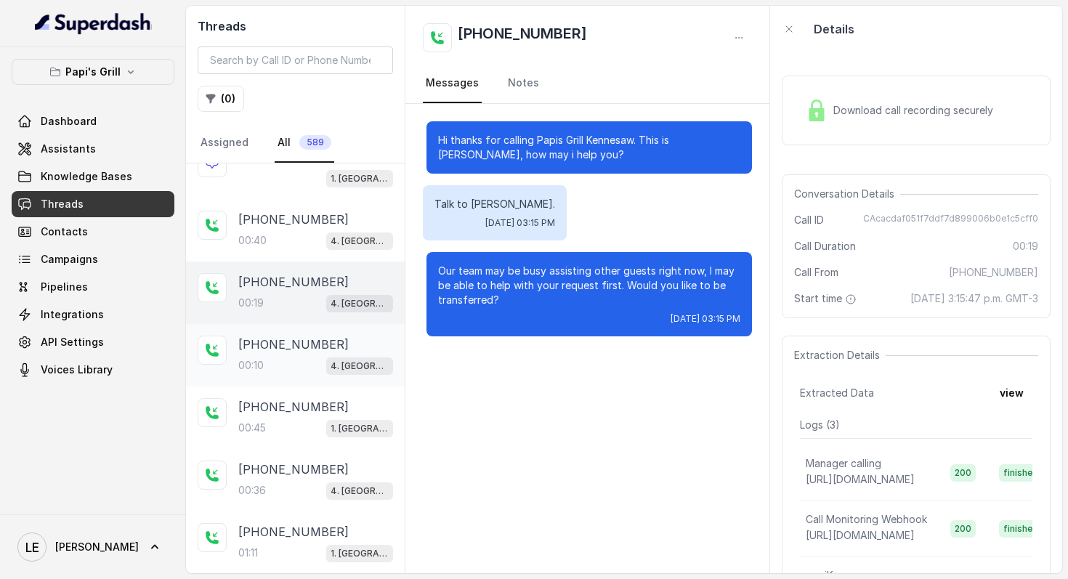
click at [341, 350] on div "[PHONE_NUMBER]" at bounding box center [315, 344] width 155 height 17
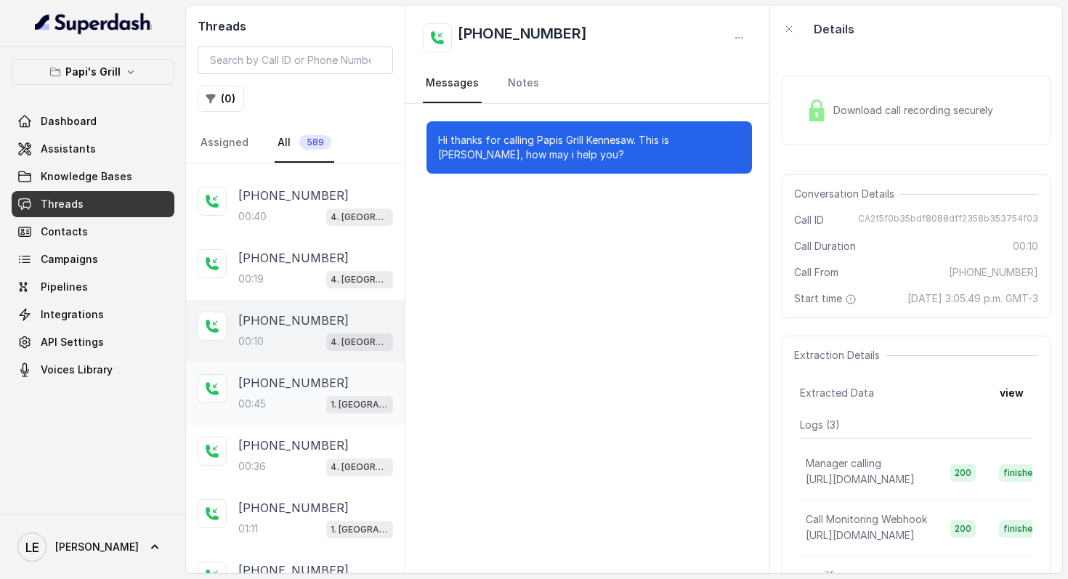
scroll to position [51, 0]
click at [341, 384] on div "[PHONE_NUMBER]" at bounding box center [315, 382] width 155 height 17
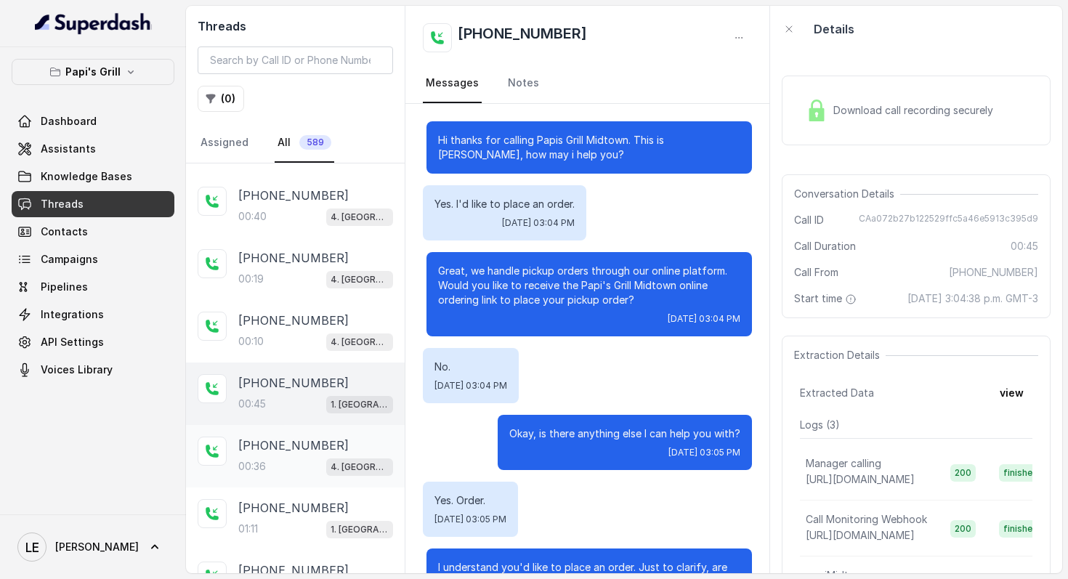
scroll to position [225, 0]
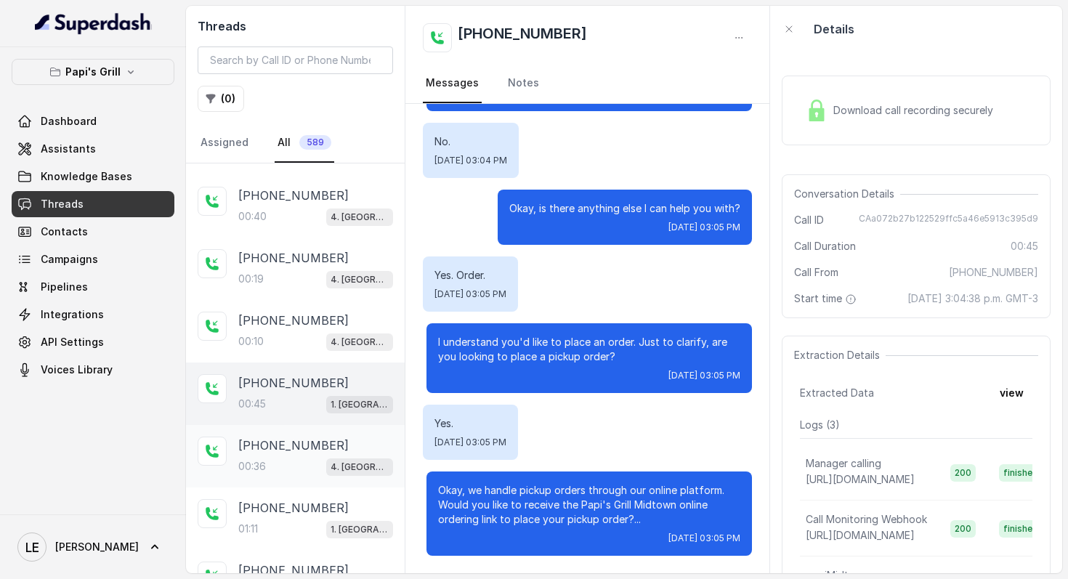
click at [346, 472] on span "4. [GEOGRAPHIC_DATA]" at bounding box center [359, 467] width 67 height 17
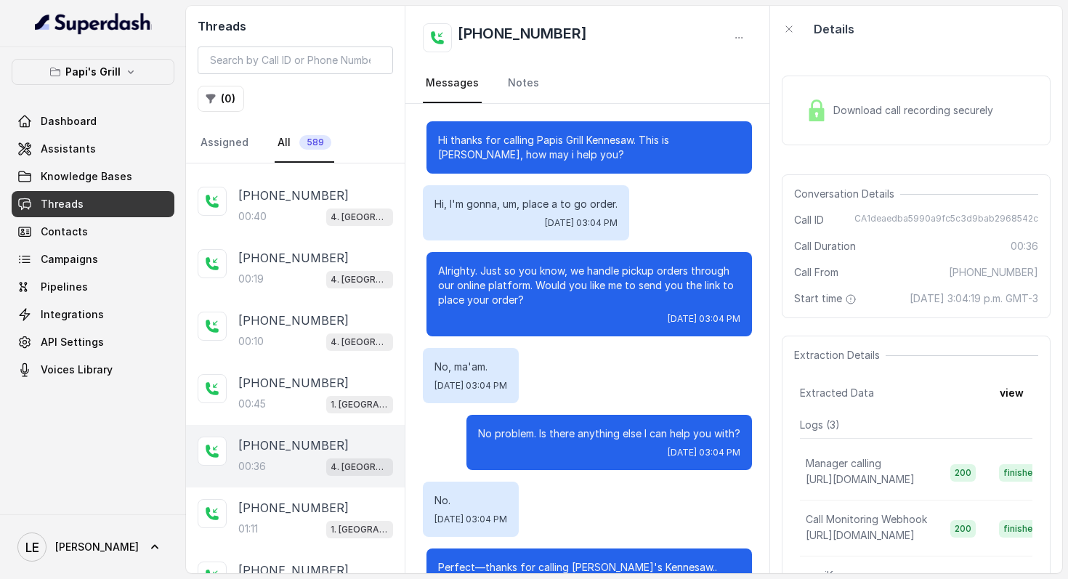
click at [912, 220] on span "CA1deaedba5990a9fc5c3d9bab2968542c" at bounding box center [947, 220] width 184 height 15
copy span "CA1deaedba5990a9fc5c3d9bab2968542c"
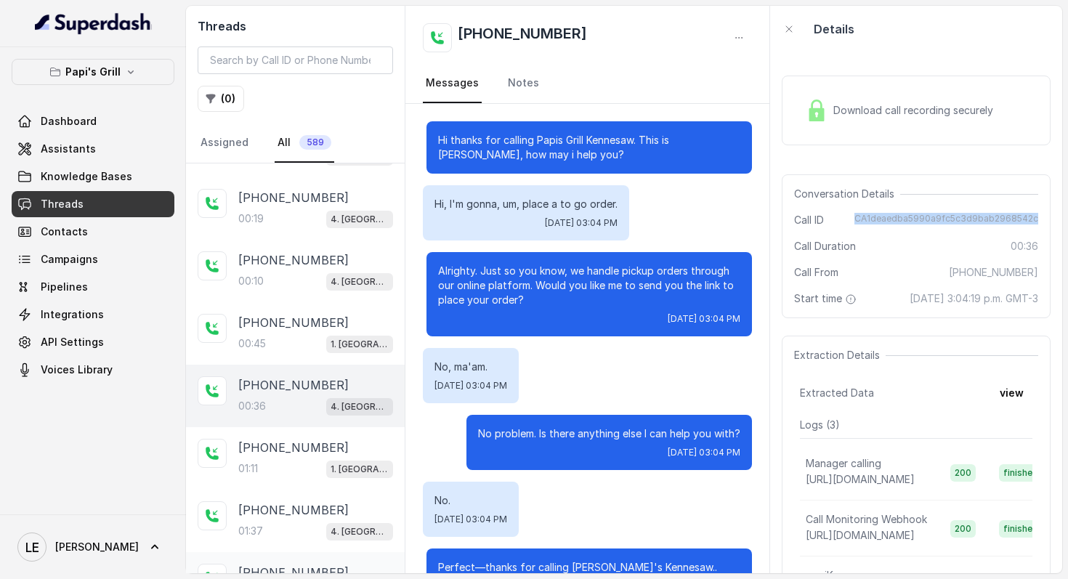
scroll to position [252, 0]
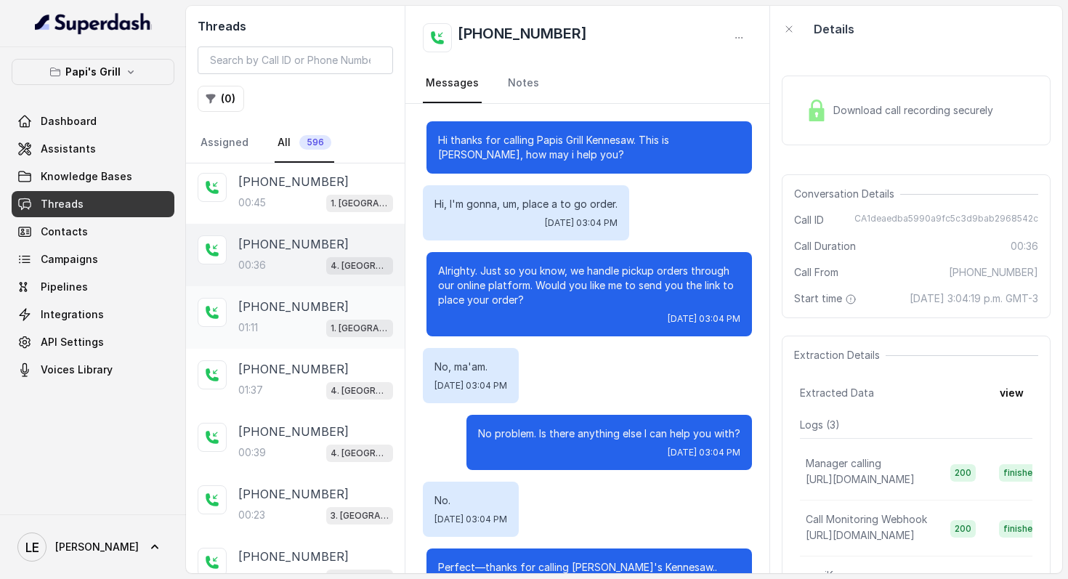
click at [326, 315] on div "[PHONE_NUMBER]:11 1. [GEOGRAPHIC_DATA]" at bounding box center [315, 317] width 155 height 39
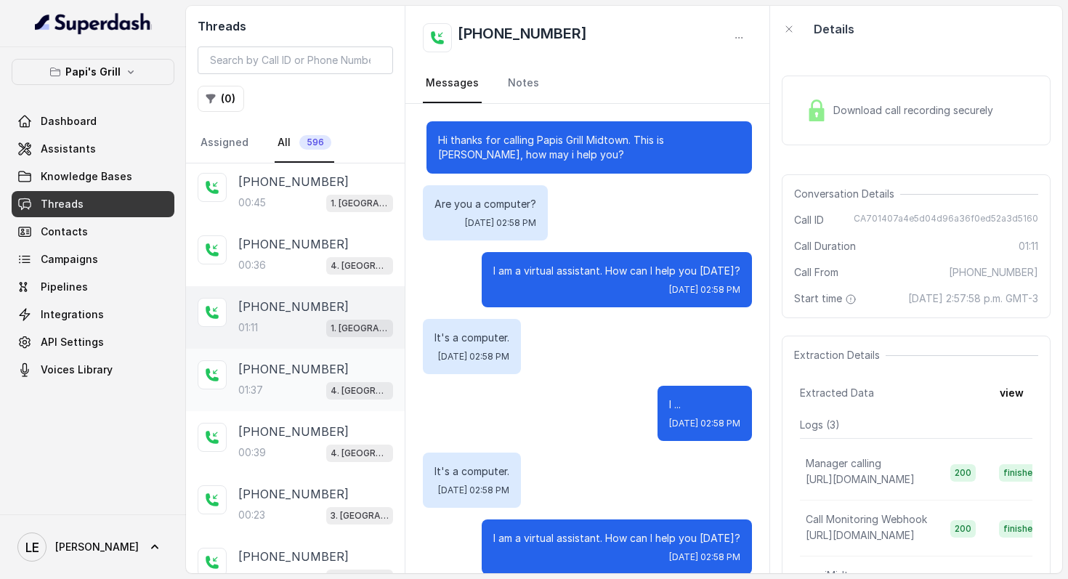
scroll to position [1013, 0]
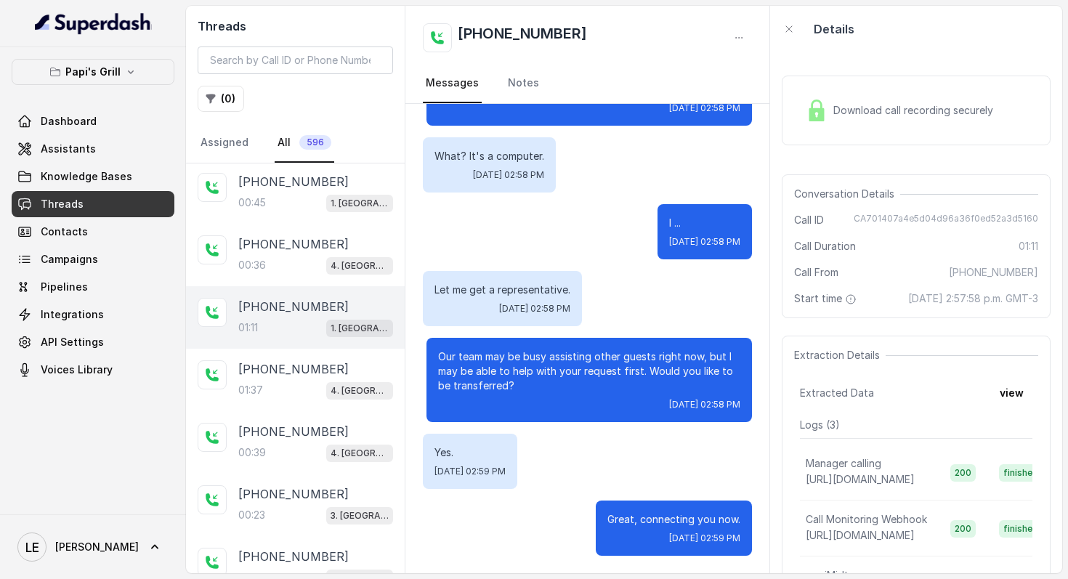
click at [578, 377] on p "Our team may be busy assisting other guests right now, but I may be able to hel…" at bounding box center [589, 372] width 302 height 44
click at [579, 377] on p "Our team may be busy assisting other guests right now, but I may be able to hel…" at bounding box center [589, 372] width 302 height 44
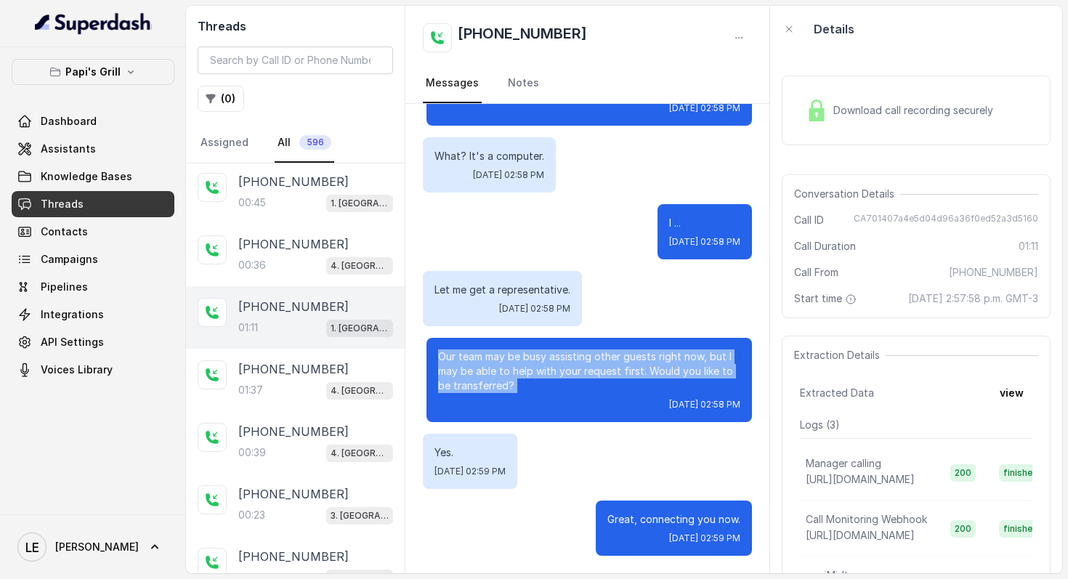
click at [579, 377] on p "Our team may be busy assisting other guests right now, but I may be able to hel…" at bounding box center [589, 372] width 302 height 44
click at [543, 372] on p "Our team may be busy assisting other guests right now, but I may be able to hel…" at bounding box center [589, 372] width 302 height 44
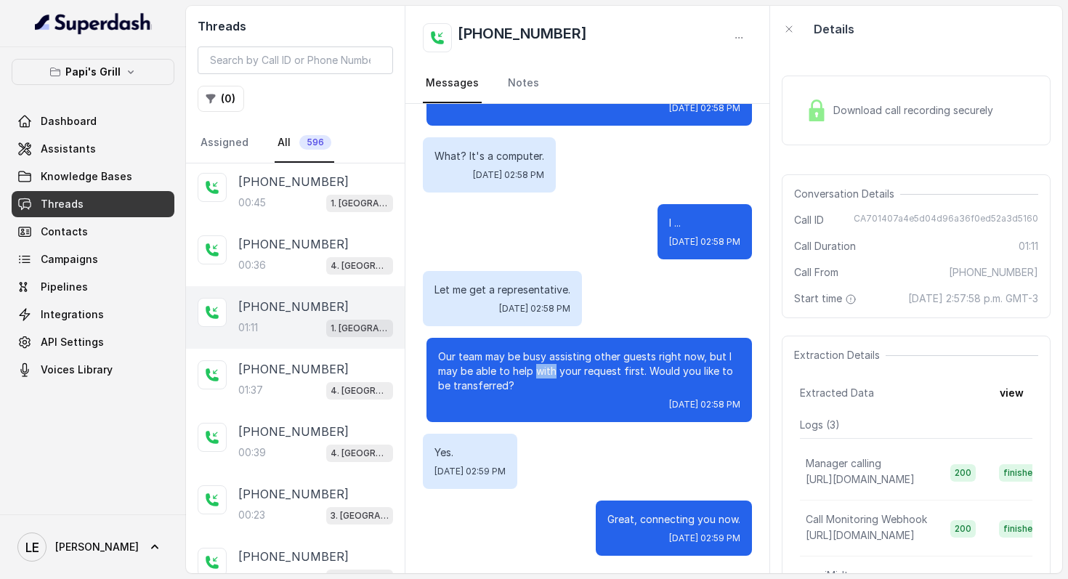
click at [543, 371] on p "Our team may be busy assisting other guests right now, but I may be able to hel…" at bounding box center [589, 372] width 302 height 44
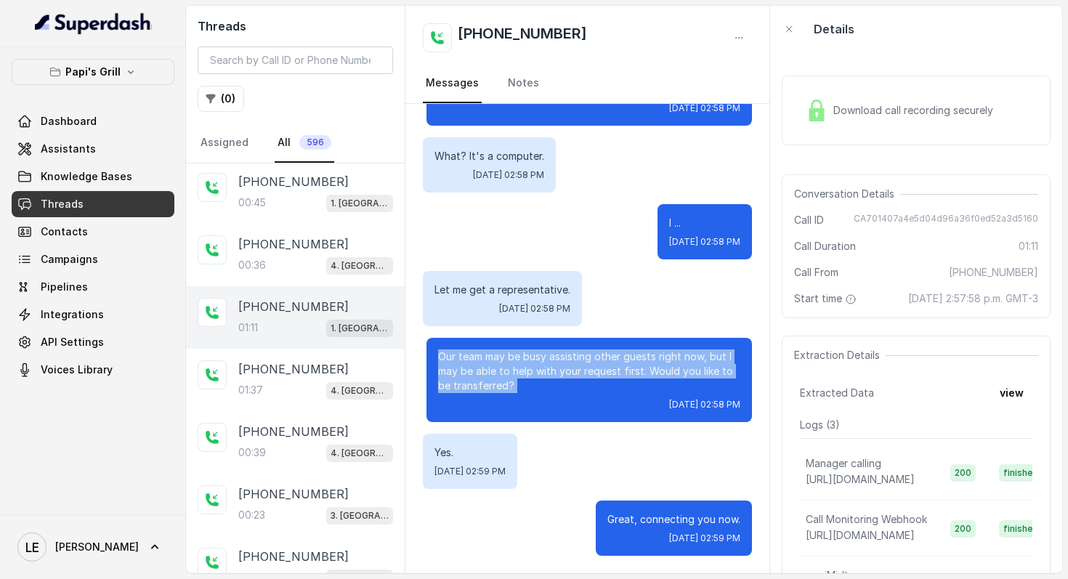
click at [543, 371] on p "Our team may be busy assisting other guests right now, but I may be able to hel…" at bounding box center [589, 372] width 302 height 44
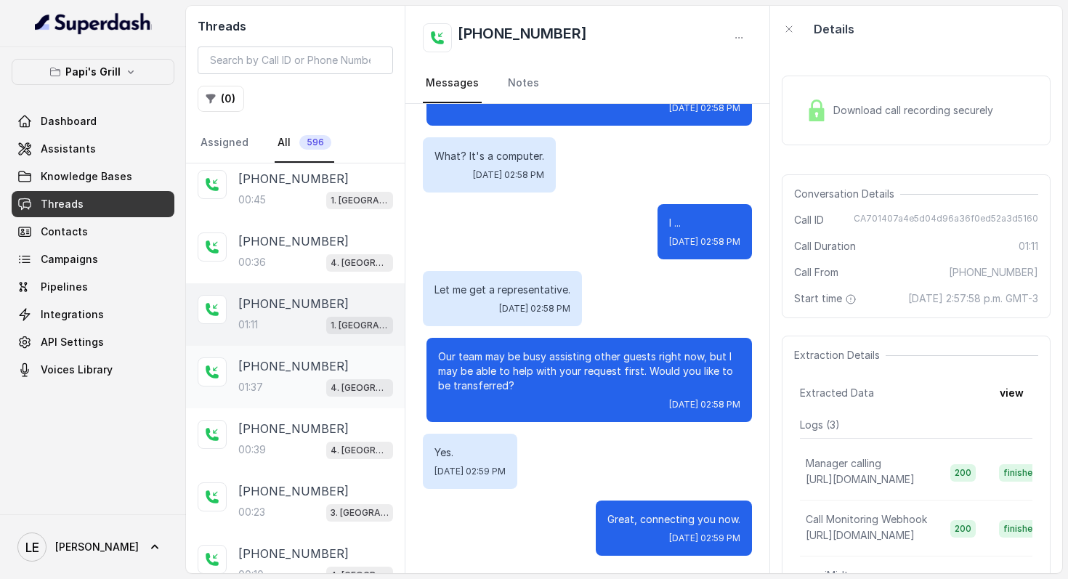
click at [362, 389] on p "4. [GEOGRAPHIC_DATA]" at bounding box center [360, 388] width 58 height 15
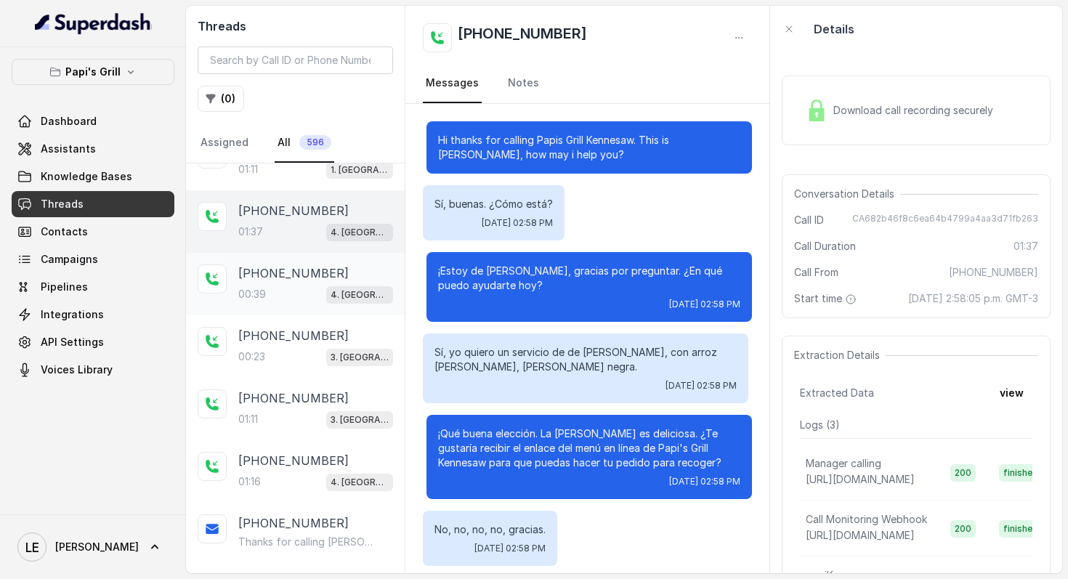
scroll to position [869, 0]
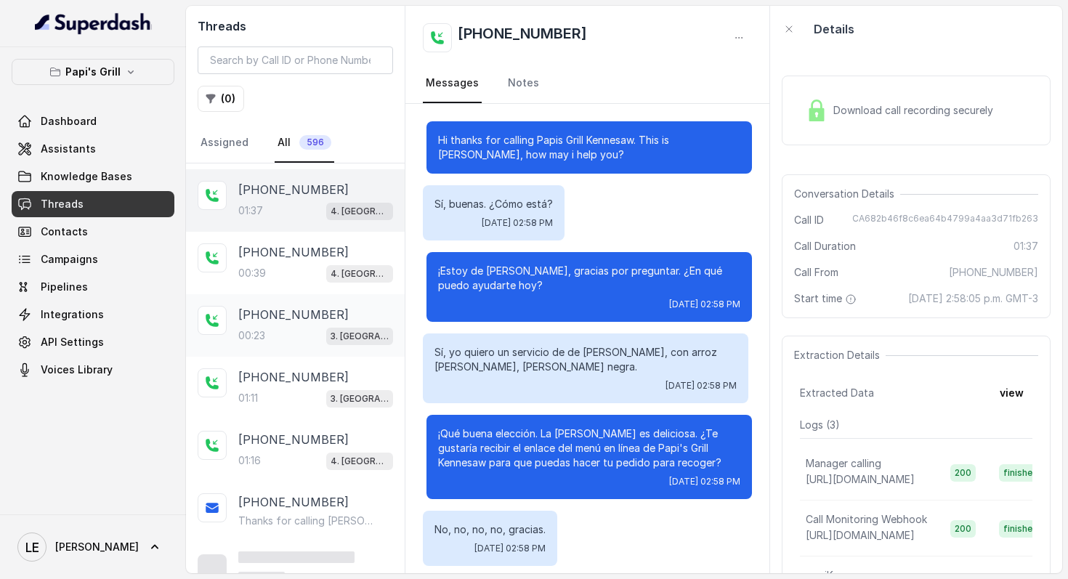
click at [299, 326] on div "00:23 3. [GEOGRAPHIC_DATA]" at bounding box center [315, 335] width 155 height 19
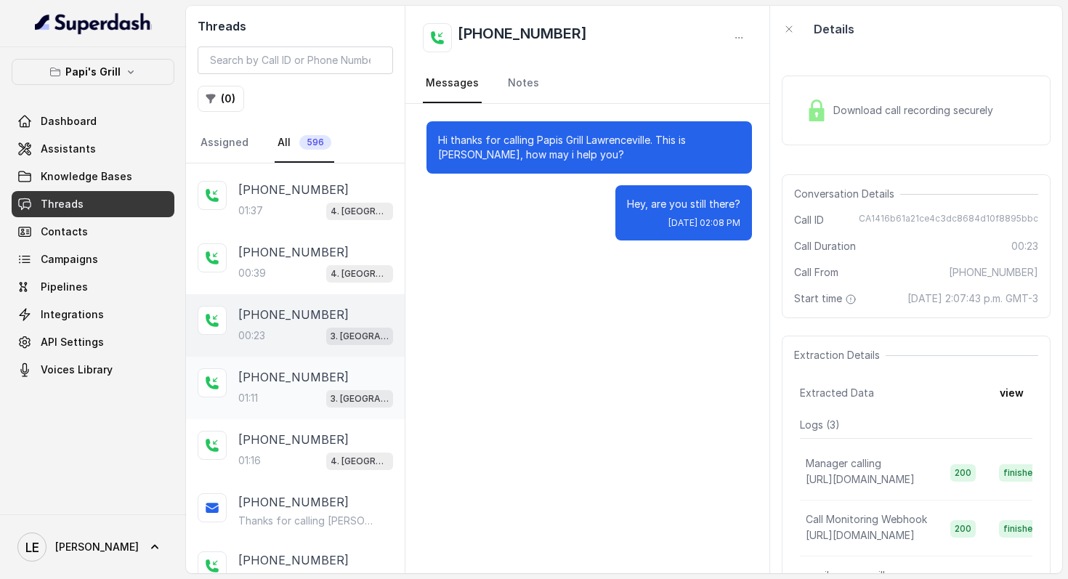
click at [268, 360] on div "[PHONE_NUMBER]:11 3. [GEOGRAPHIC_DATA]" at bounding box center [295, 388] width 219 height 62
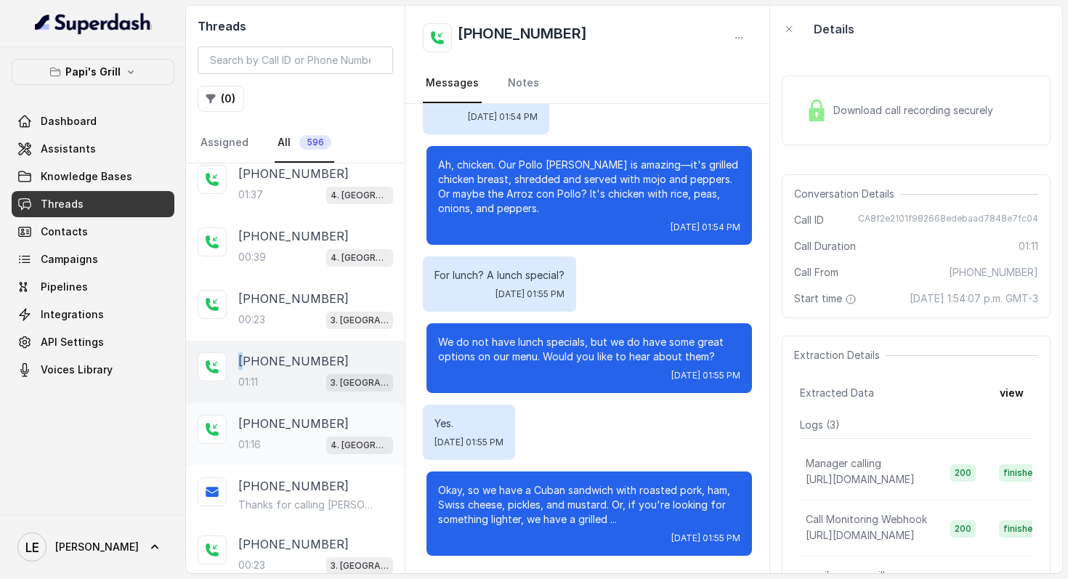
scroll to position [904, 0]
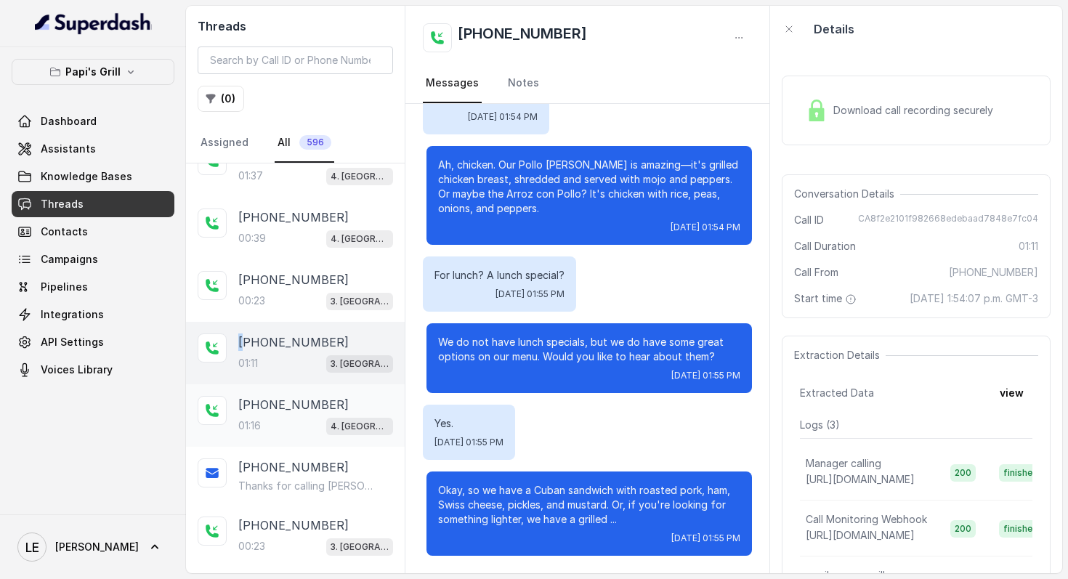
click at [360, 396] on div "[PHONE_NUMBER]" at bounding box center [315, 404] width 155 height 17
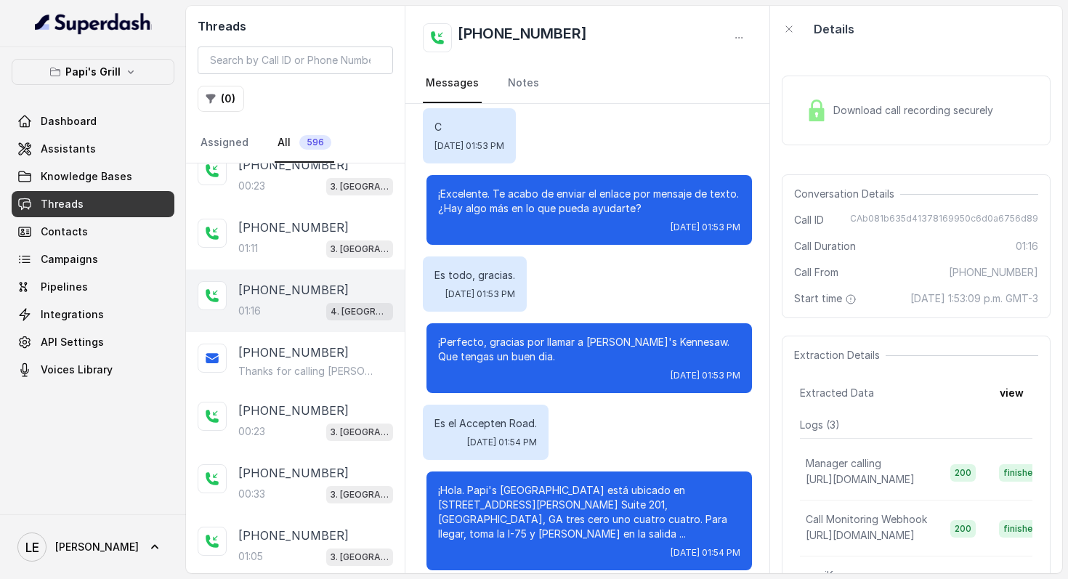
scroll to position [1025, 0]
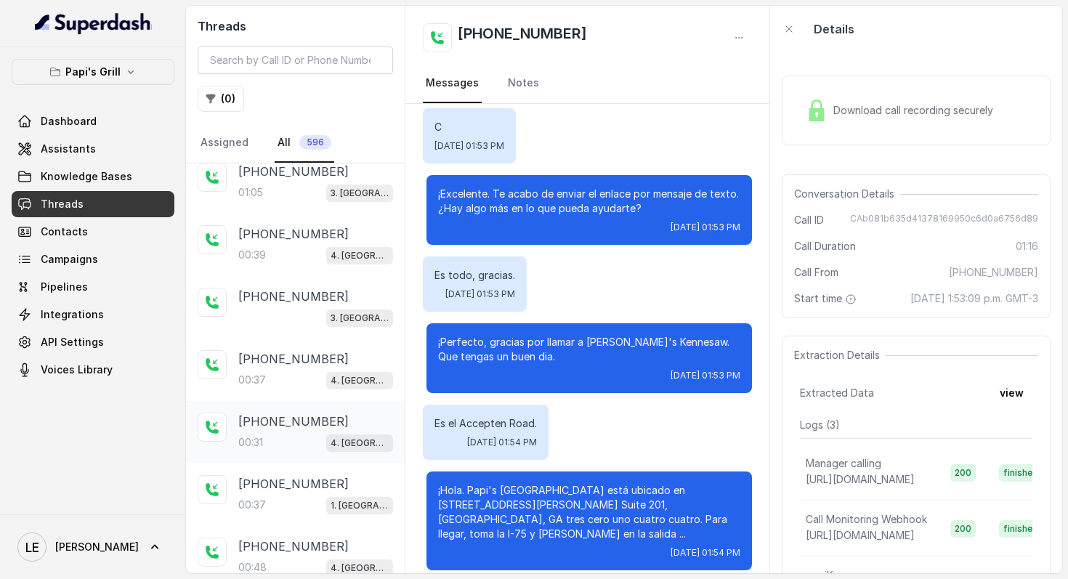
click at [347, 443] on div "[PHONE_NUMBER]:31 4. [GEOGRAPHIC_DATA]" at bounding box center [295, 432] width 219 height 62
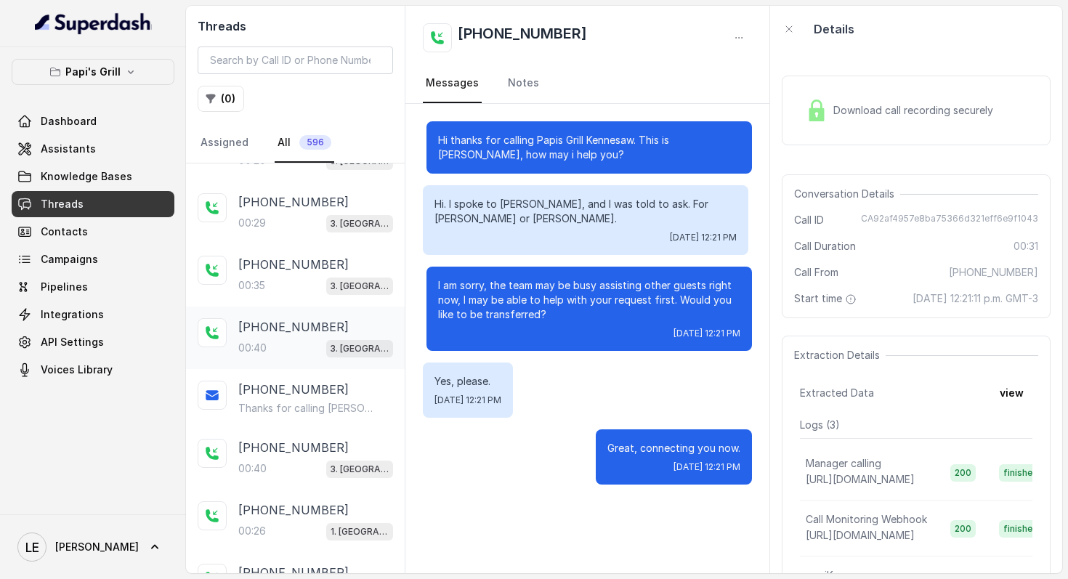
scroll to position [2722, 0]
click at [947, 108] on span "Download call recording securely" at bounding box center [916, 110] width 166 height 15
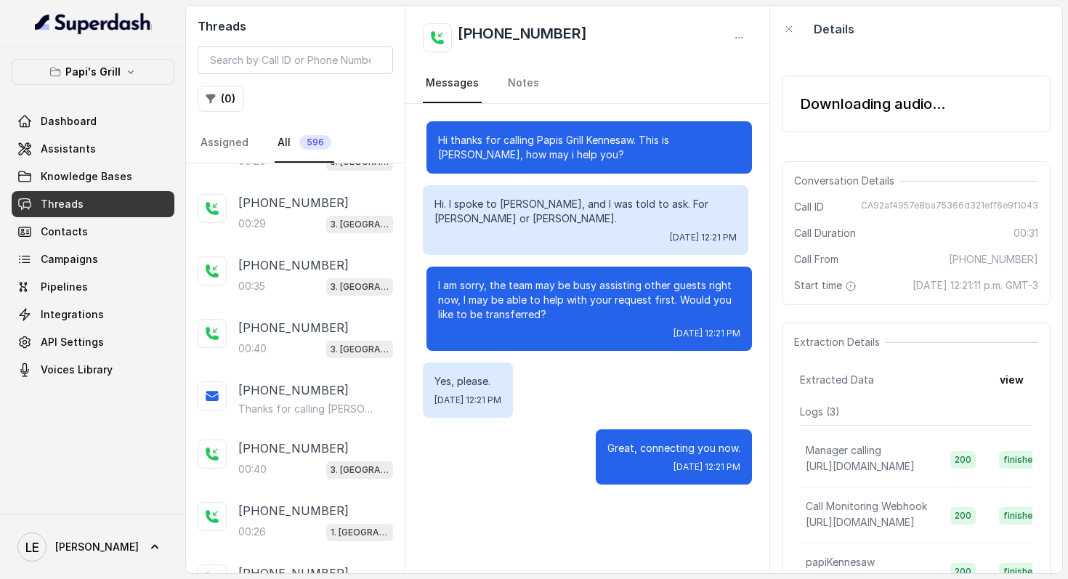
click at [814, 116] on div "Downloading audio..." at bounding box center [916, 104] width 269 height 57
click at [815, 115] on div "Downloading audio..." at bounding box center [916, 104] width 269 height 57
click at [820, 111] on div "Downloading audio..." at bounding box center [872, 104] width 145 height 20
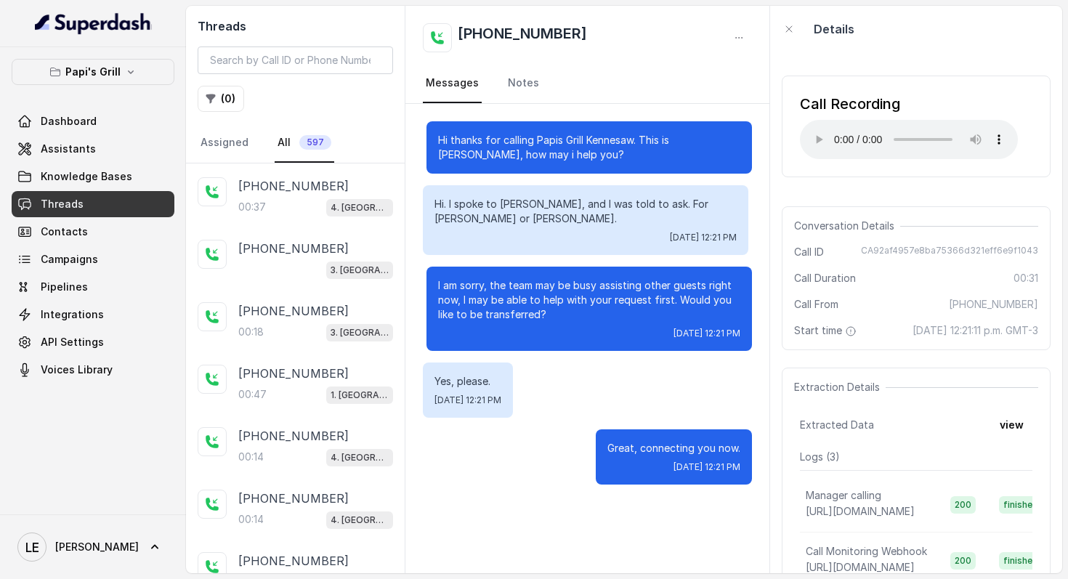
scroll to position [3665, 0]
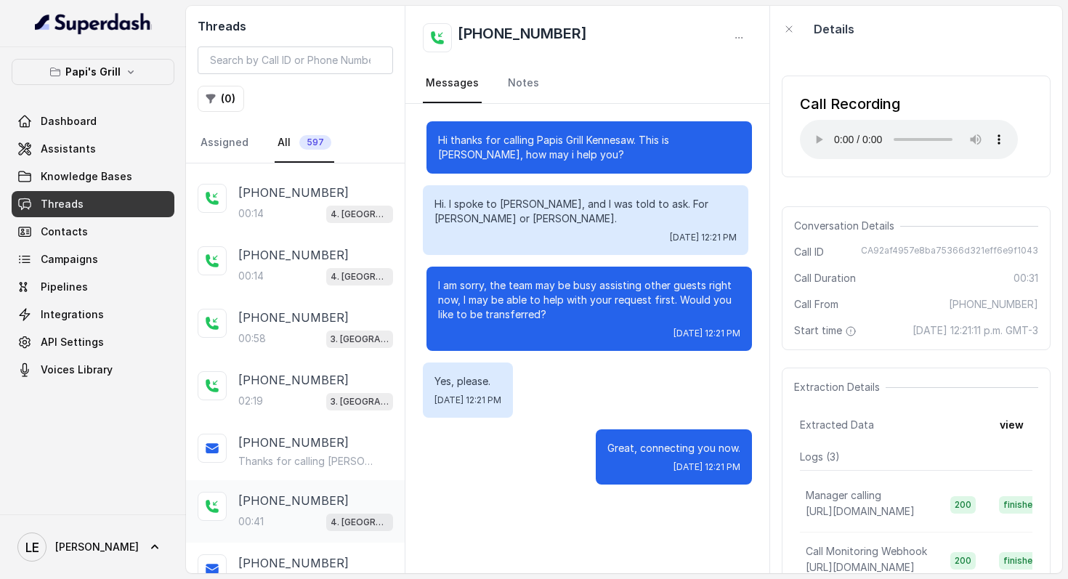
click at [309, 512] on div "00:41 4. [GEOGRAPHIC_DATA]" at bounding box center [315, 521] width 155 height 19
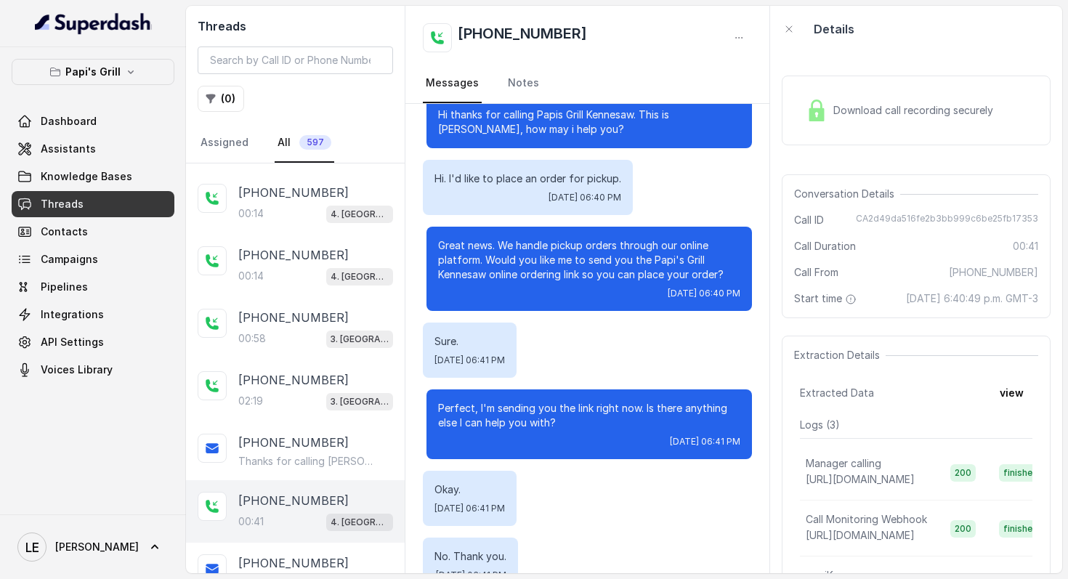
scroll to position [134, 0]
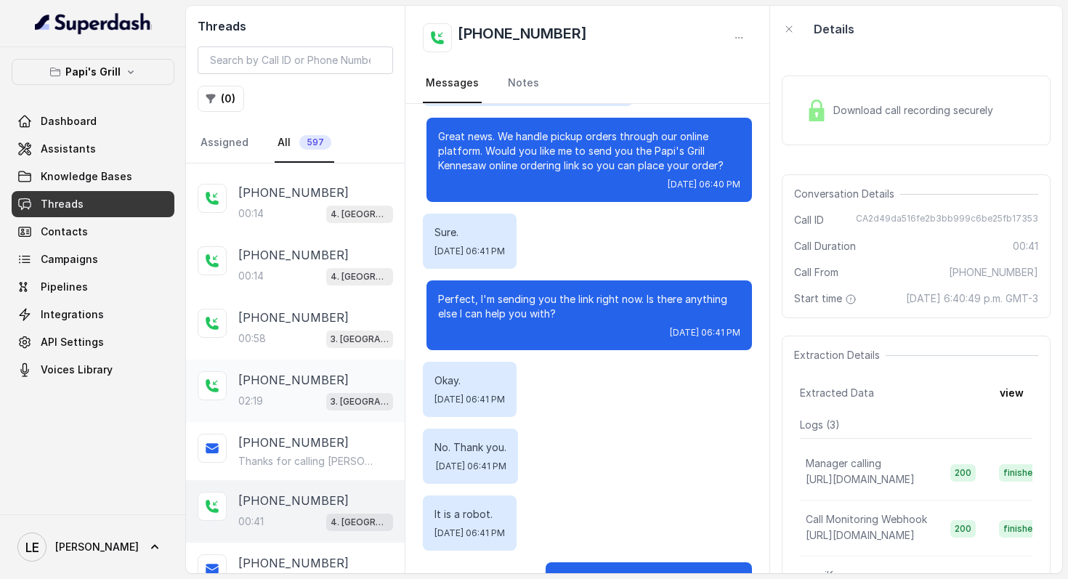
click at [334, 392] on div "[PHONE_NUMBER]:19 3. [GEOGRAPHIC_DATA]" at bounding box center [295, 391] width 219 height 62
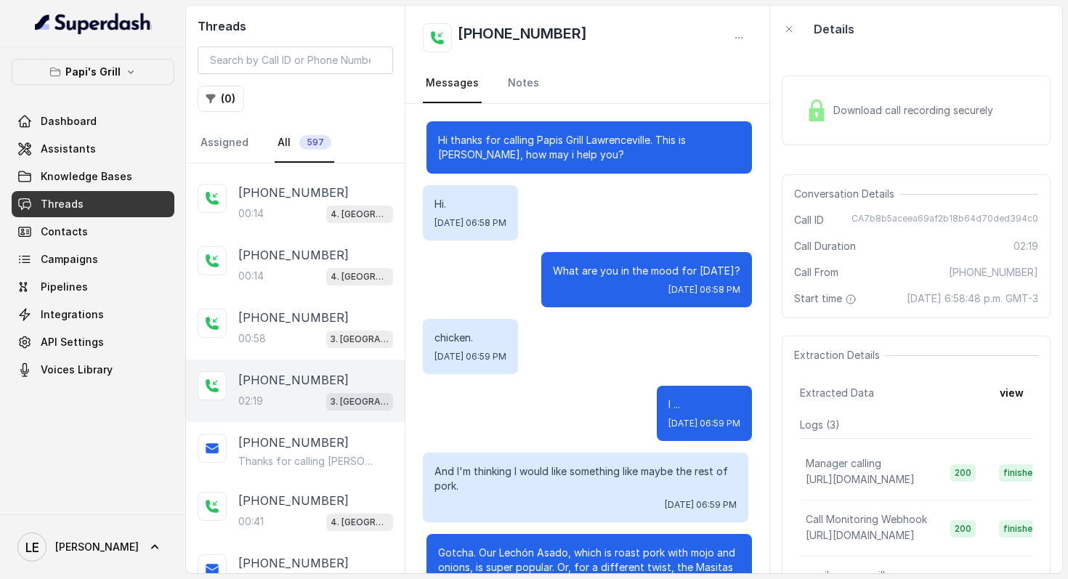
scroll to position [2051, 0]
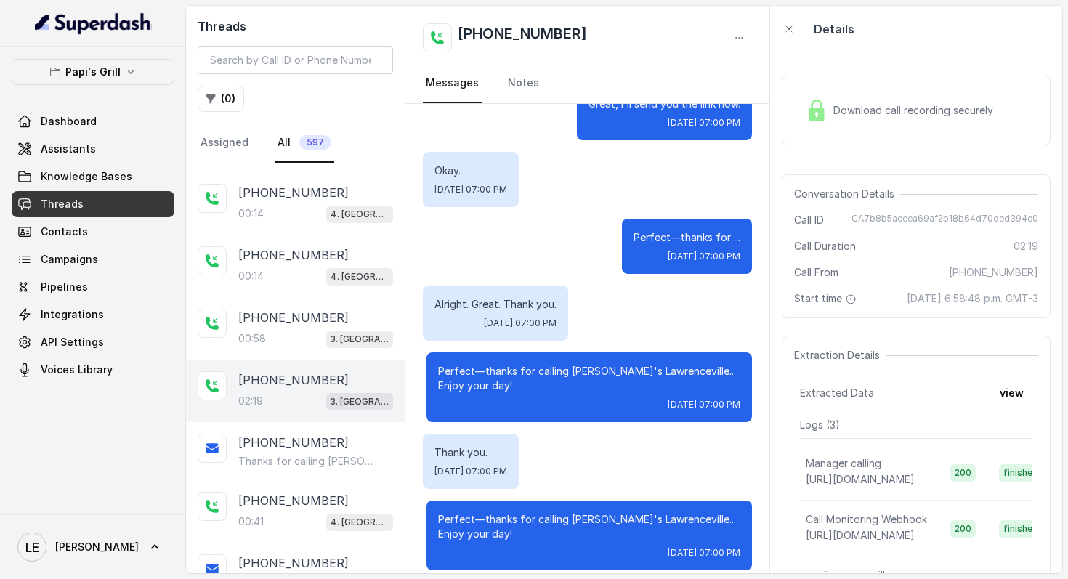
click at [336, 371] on div "[PHONE_NUMBER]" at bounding box center [315, 379] width 155 height 17
click at [331, 332] on p "3. [GEOGRAPHIC_DATA]" at bounding box center [360, 339] width 58 height 15
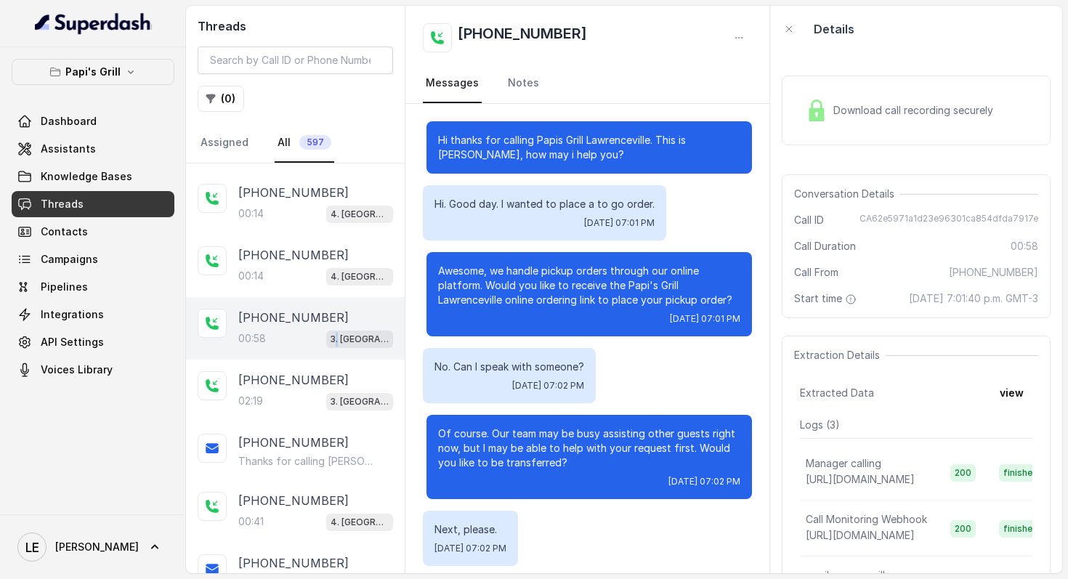
click at [331, 332] on p "3. [GEOGRAPHIC_DATA]" at bounding box center [360, 339] width 58 height 15
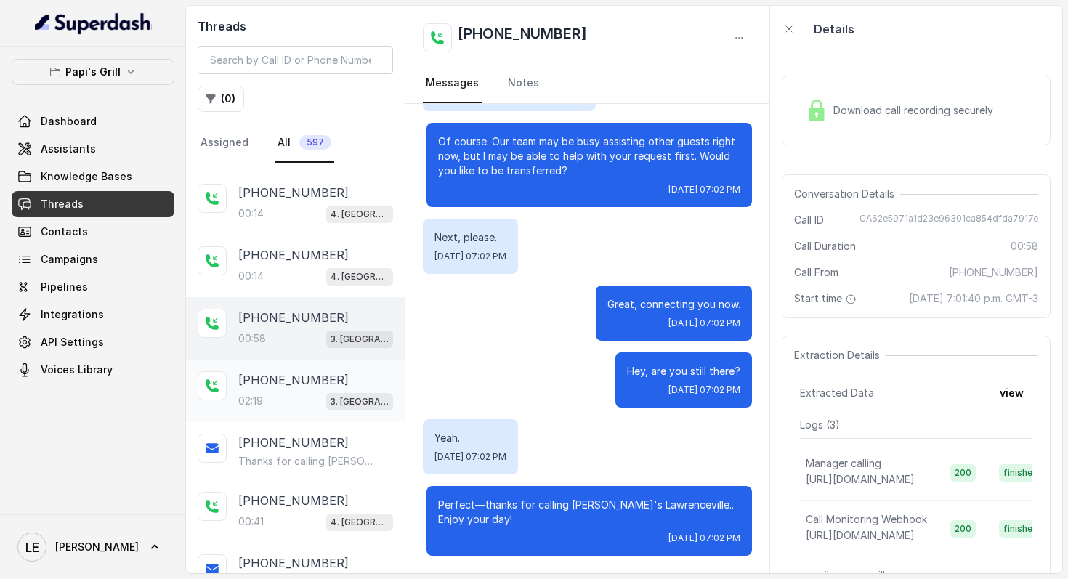
click at [326, 371] on div "[PHONE_NUMBER]:19 3. [GEOGRAPHIC_DATA]" at bounding box center [315, 390] width 155 height 39
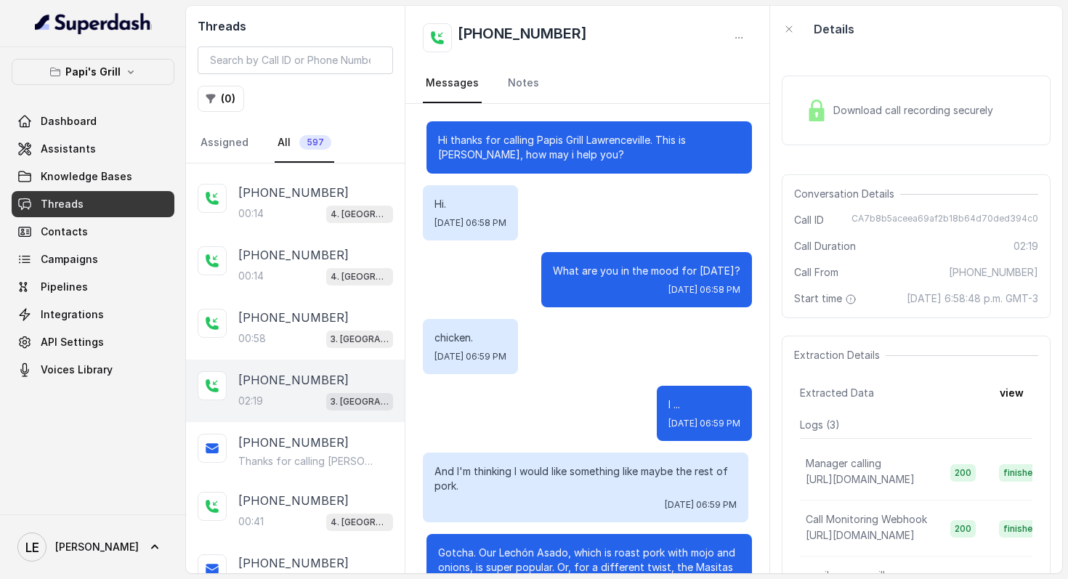
scroll to position [2051, 0]
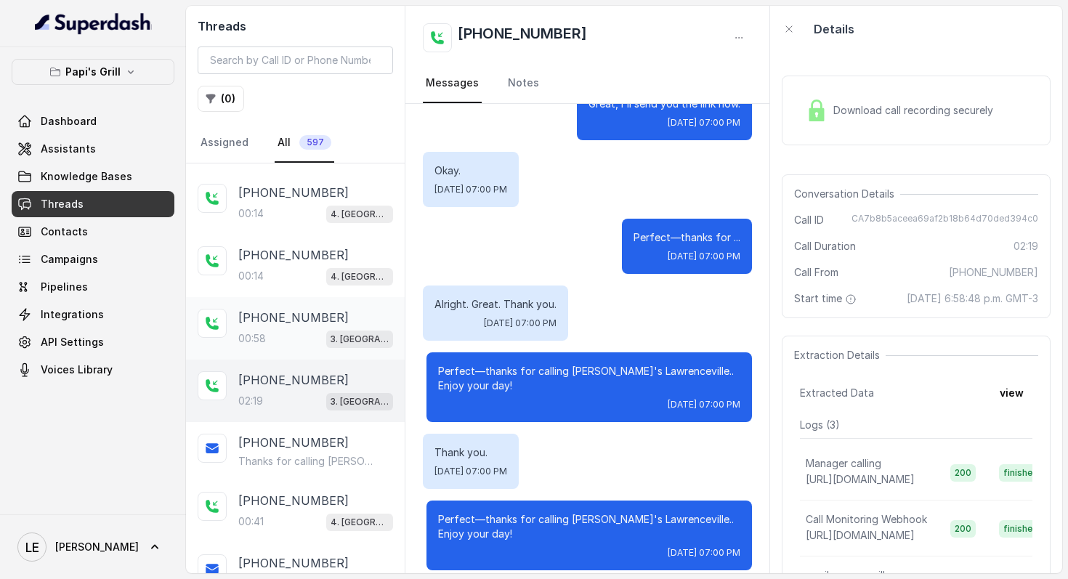
click at [329, 331] on div "[PHONE_NUMBER]:58 3. [GEOGRAPHIC_DATA]" at bounding box center [295, 328] width 219 height 62
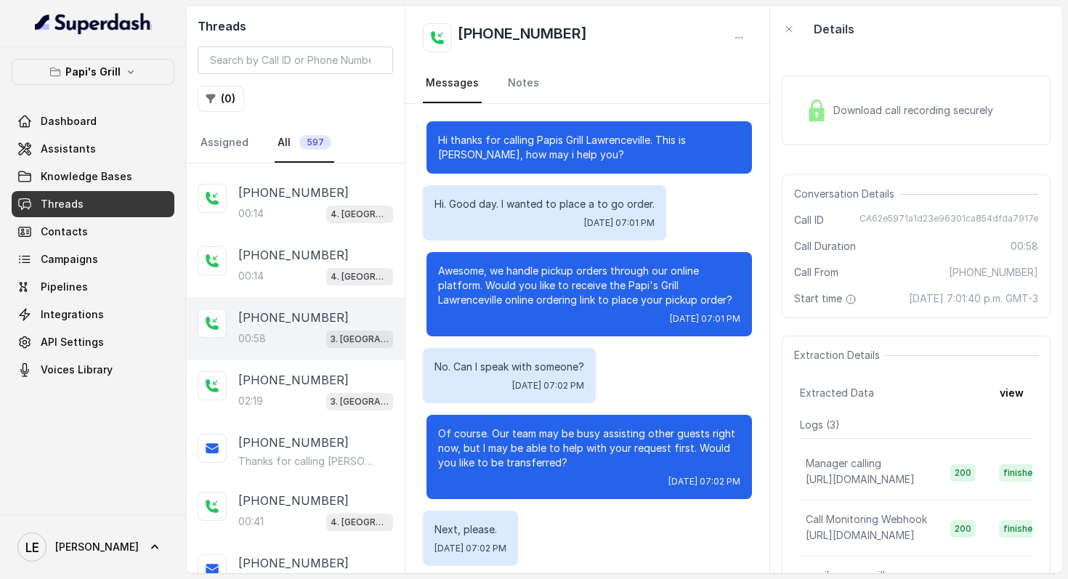
scroll to position [292, 0]
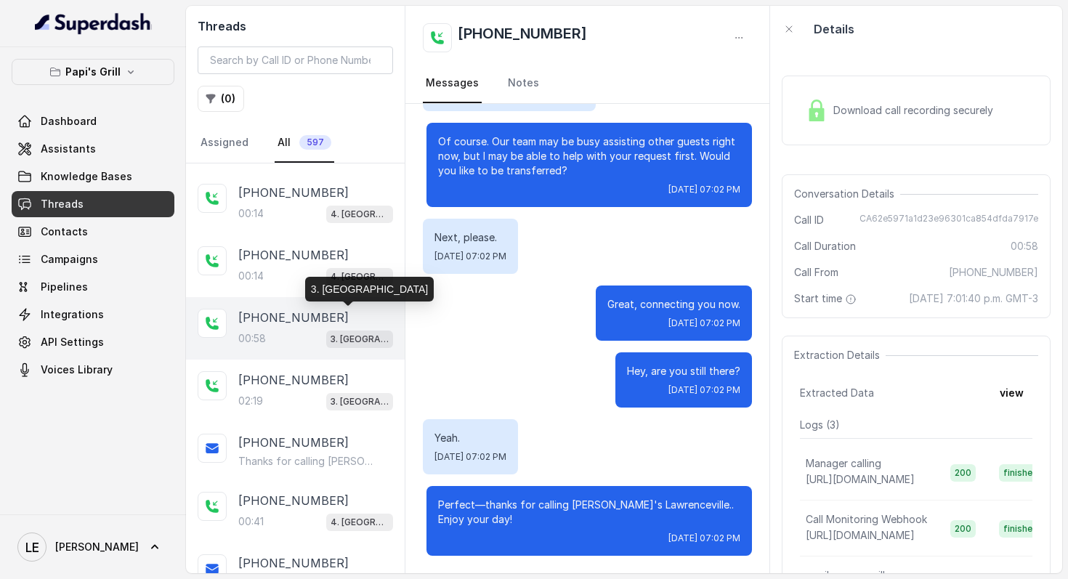
click at [331, 280] on div "3. [GEOGRAPHIC_DATA]" at bounding box center [369, 289] width 129 height 25
click at [333, 273] on div "[PHONE_NUMBER]:14 4. [GEOGRAPHIC_DATA]" at bounding box center [295, 266] width 219 height 62
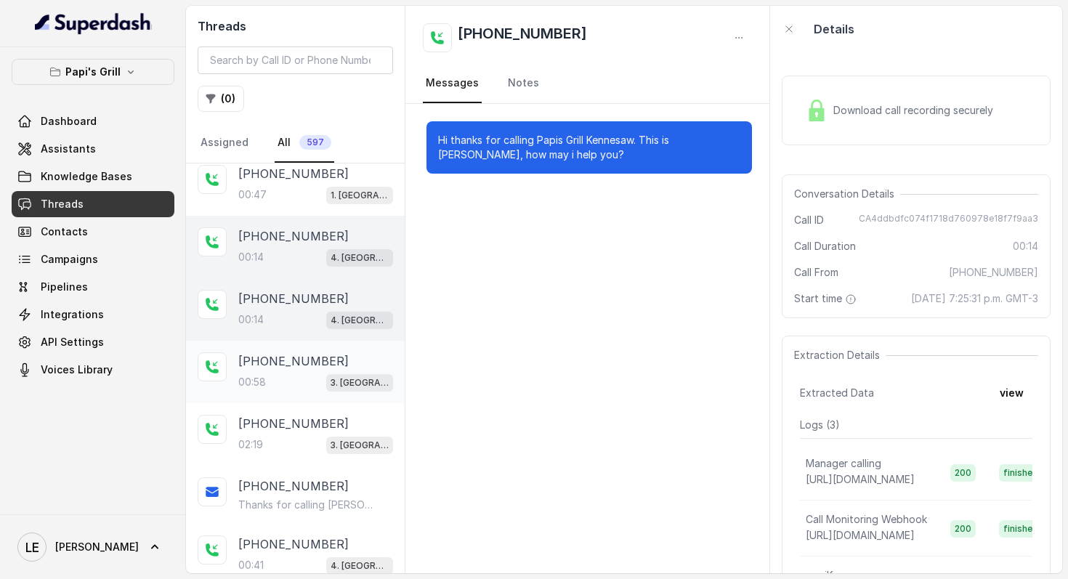
scroll to position [3600, 0]
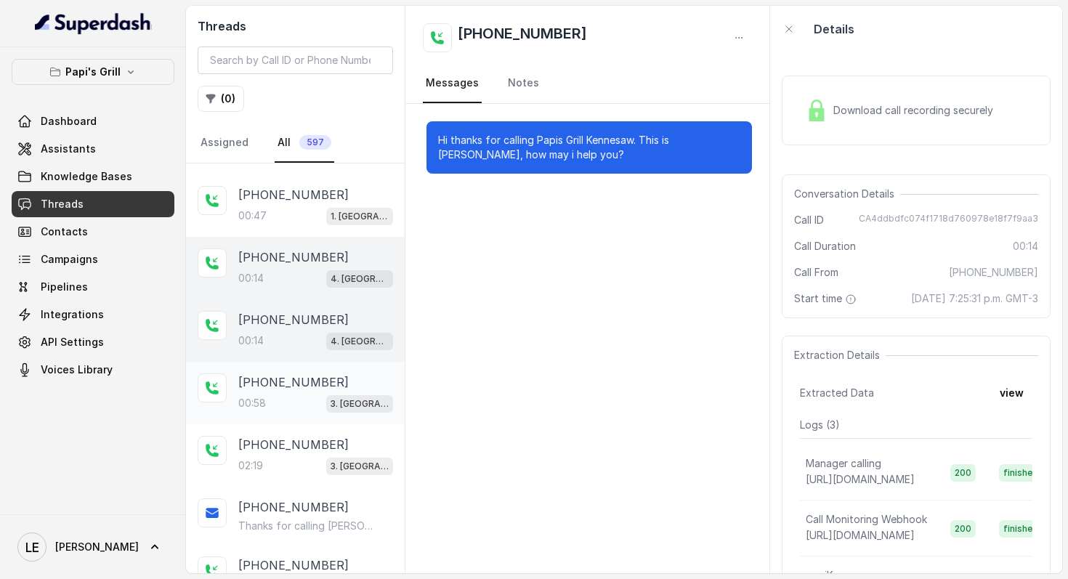
click at [331, 397] on p "3. [GEOGRAPHIC_DATA]" at bounding box center [360, 404] width 58 height 15
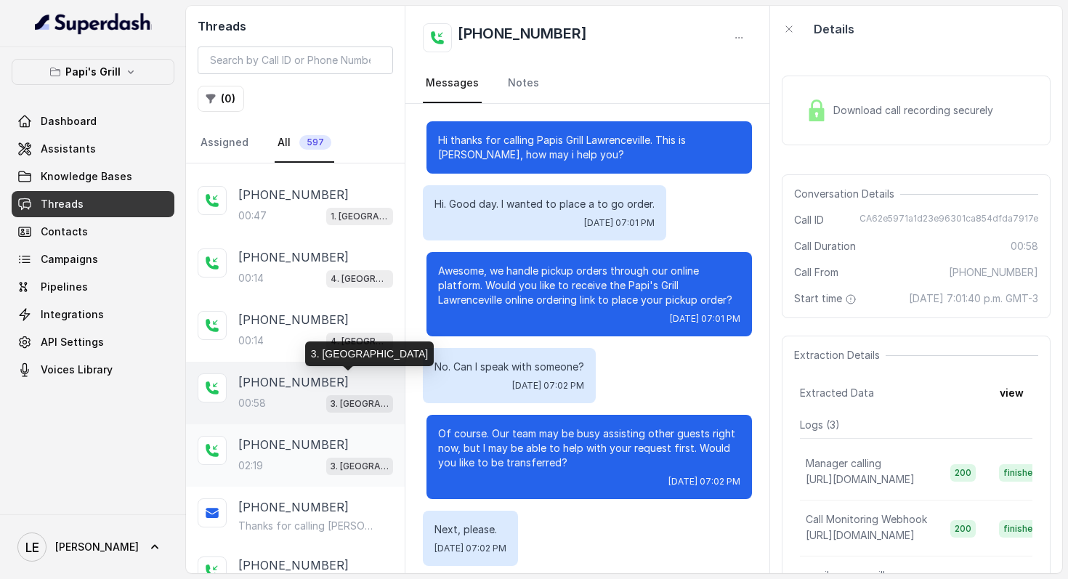
scroll to position [292, 0]
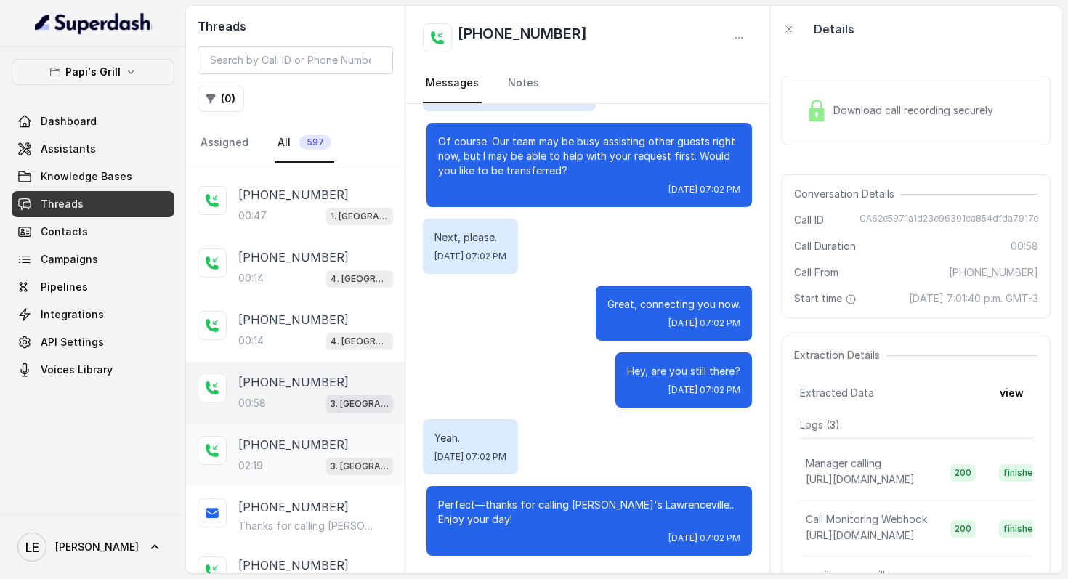
click at [300, 436] on p "[PHONE_NUMBER]" at bounding box center [293, 444] width 110 height 17
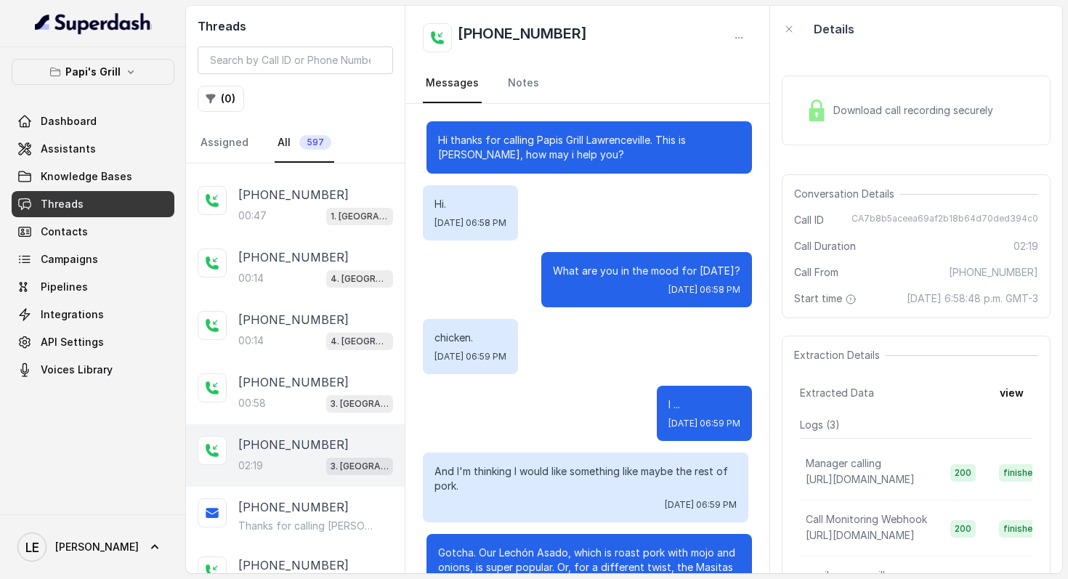
scroll to position [2051, 0]
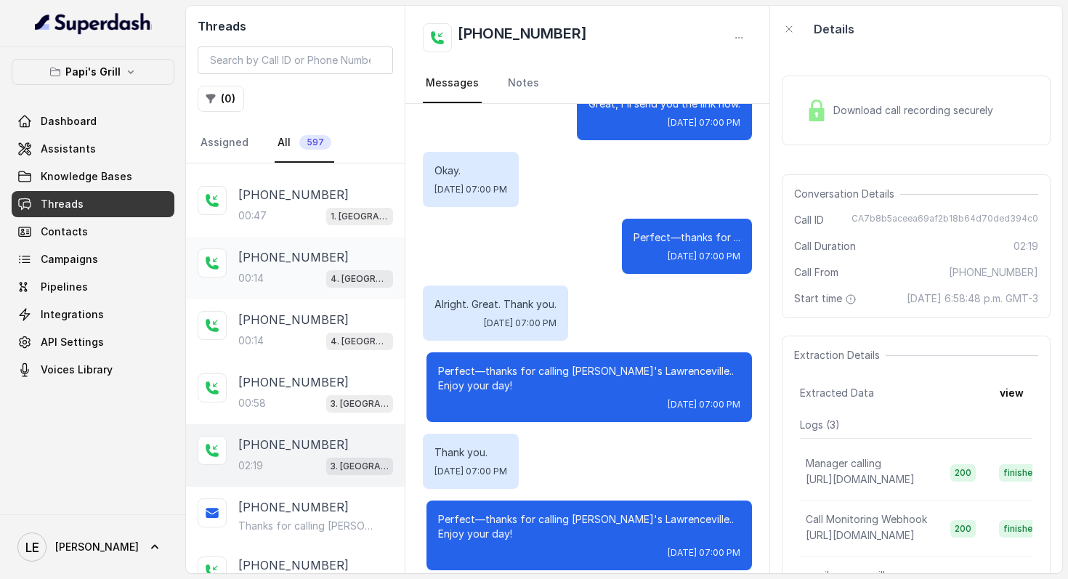
click at [283, 249] on p "[PHONE_NUMBER]" at bounding box center [293, 257] width 110 height 17
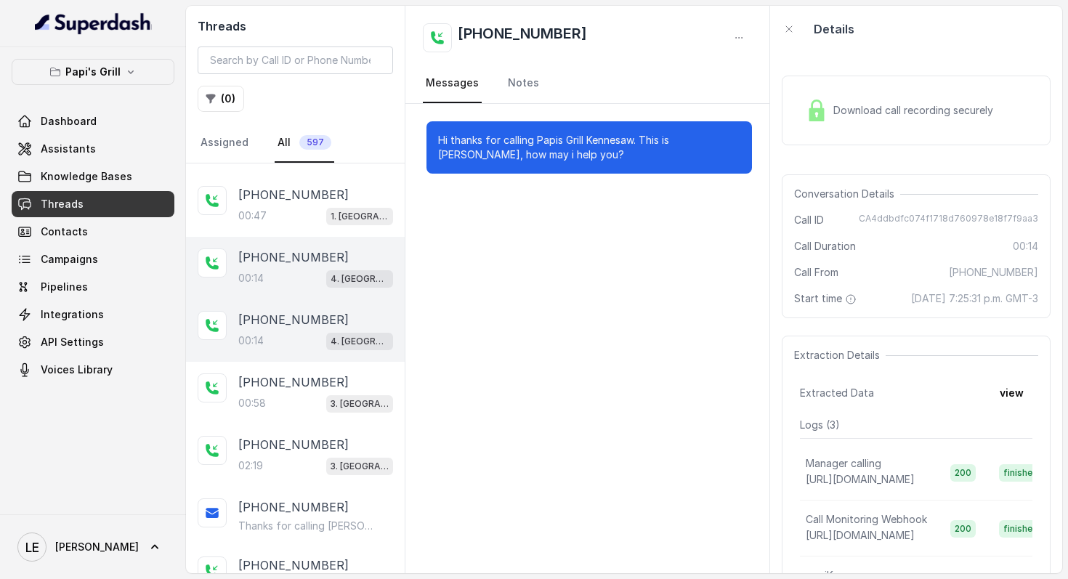
click at [301, 311] on p "[PHONE_NUMBER]" at bounding box center [293, 319] width 110 height 17
click at [303, 331] on div "00:14 4. [GEOGRAPHIC_DATA]" at bounding box center [315, 340] width 155 height 19
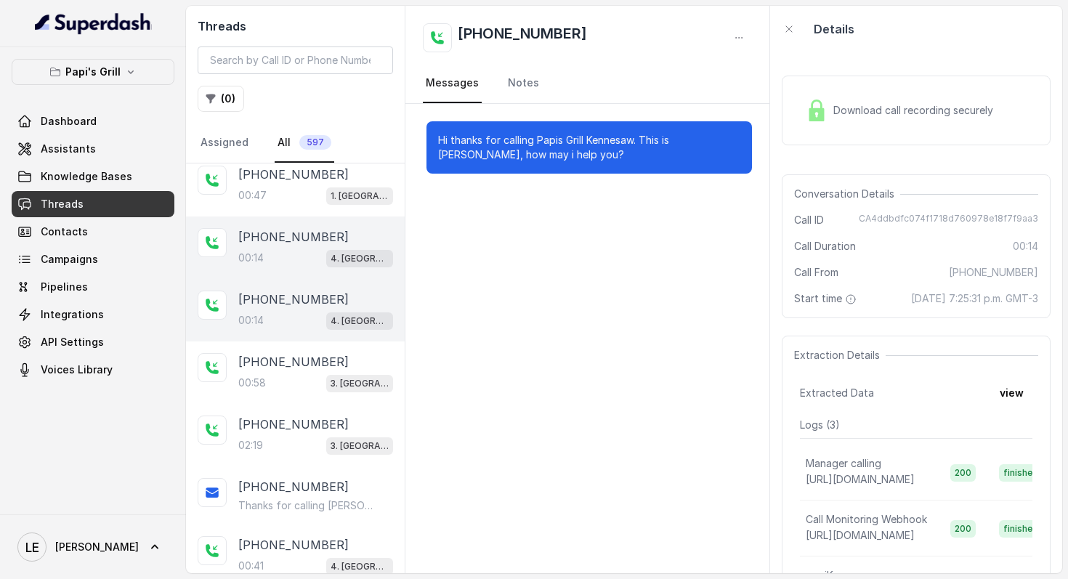
scroll to position [3466, 0]
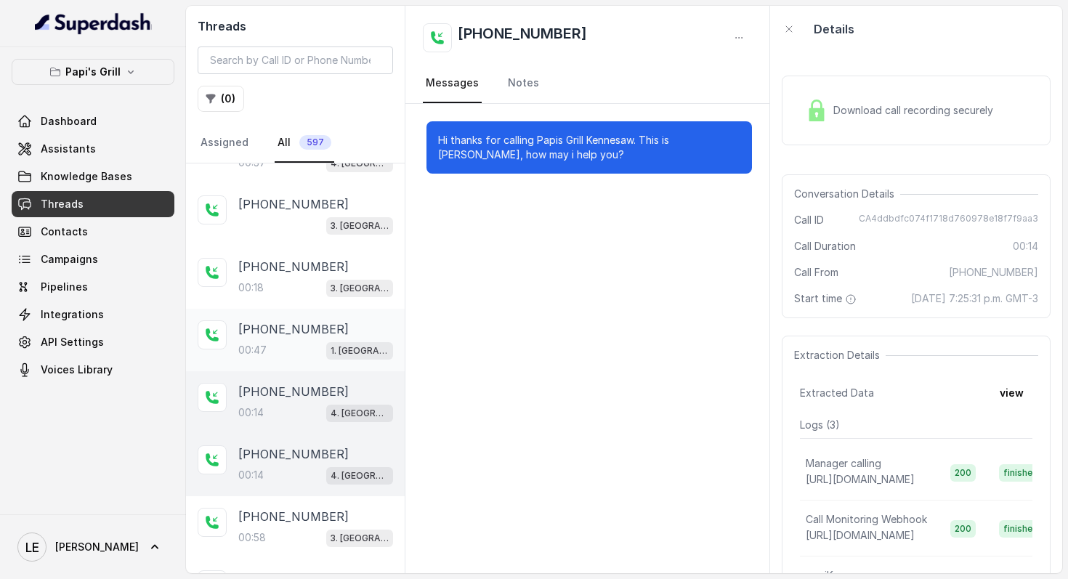
click at [313, 320] on p "[PHONE_NUMBER]" at bounding box center [293, 328] width 110 height 17
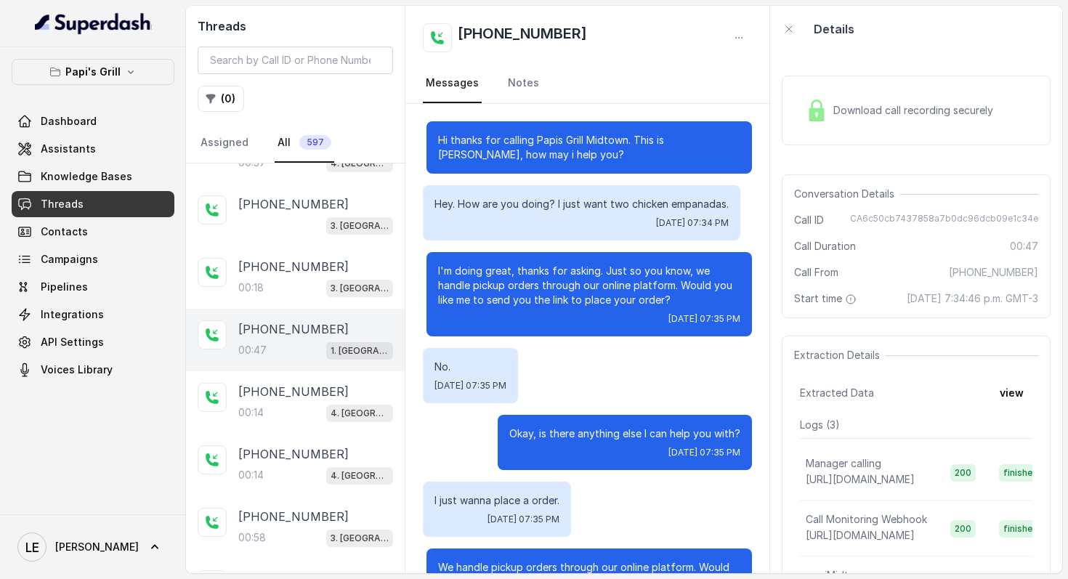
scroll to position [77, 0]
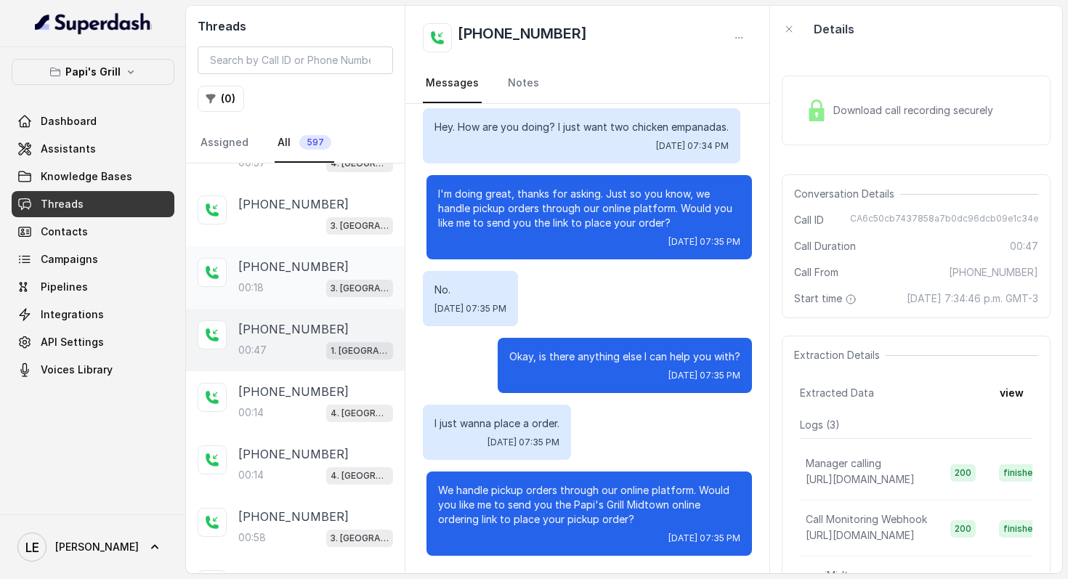
click at [315, 246] on div "[PHONE_NUMBER]:18 3. [GEOGRAPHIC_DATA]" at bounding box center [295, 277] width 219 height 62
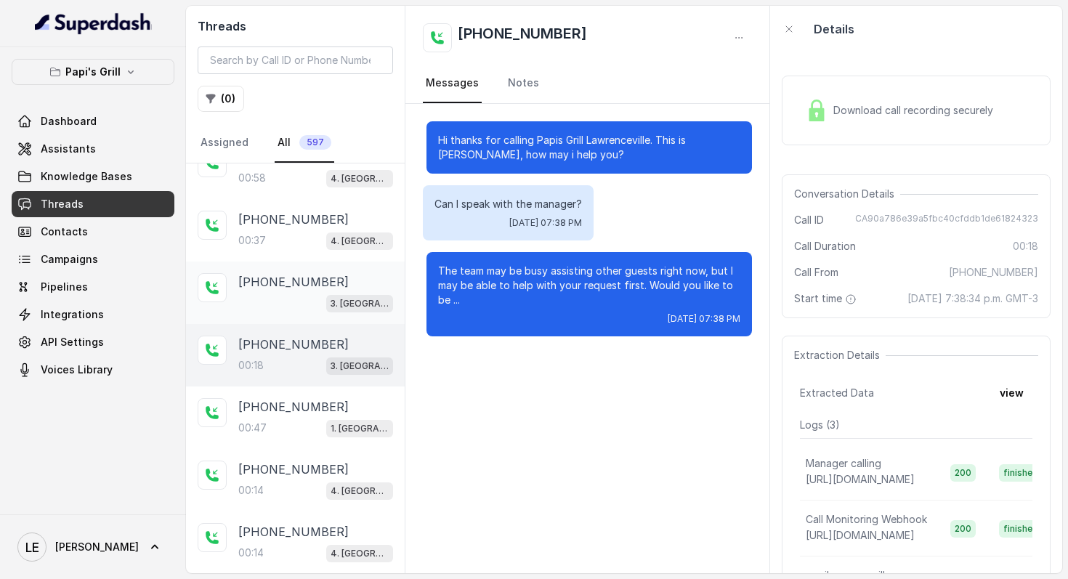
click at [305, 293] on div "[PHONE_NUMBER] 3. [GEOGRAPHIC_DATA]" at bounding box center [295, 293] width 219 height 62
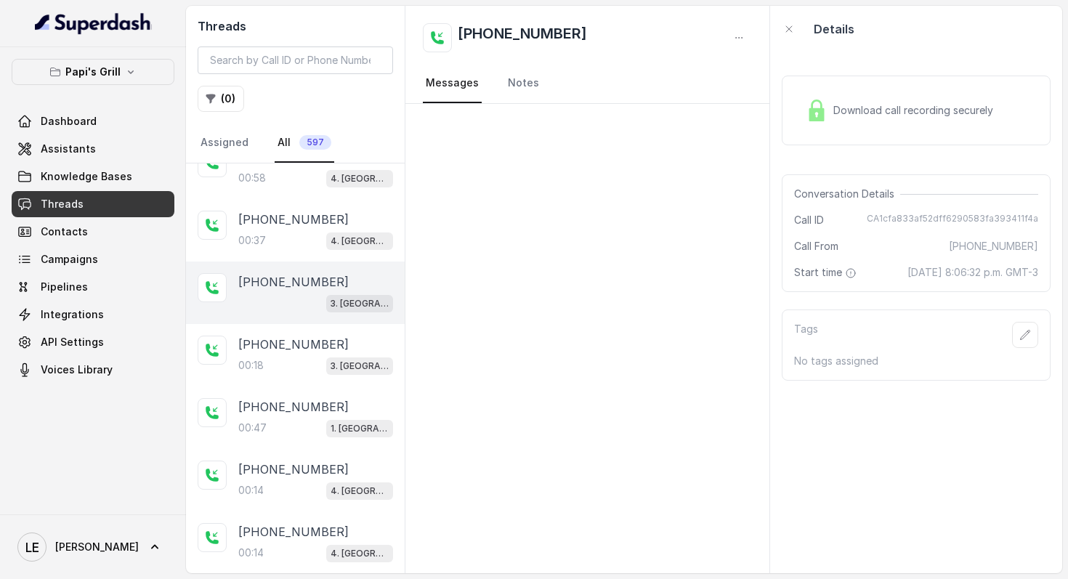
scroll to position [3356, 0]
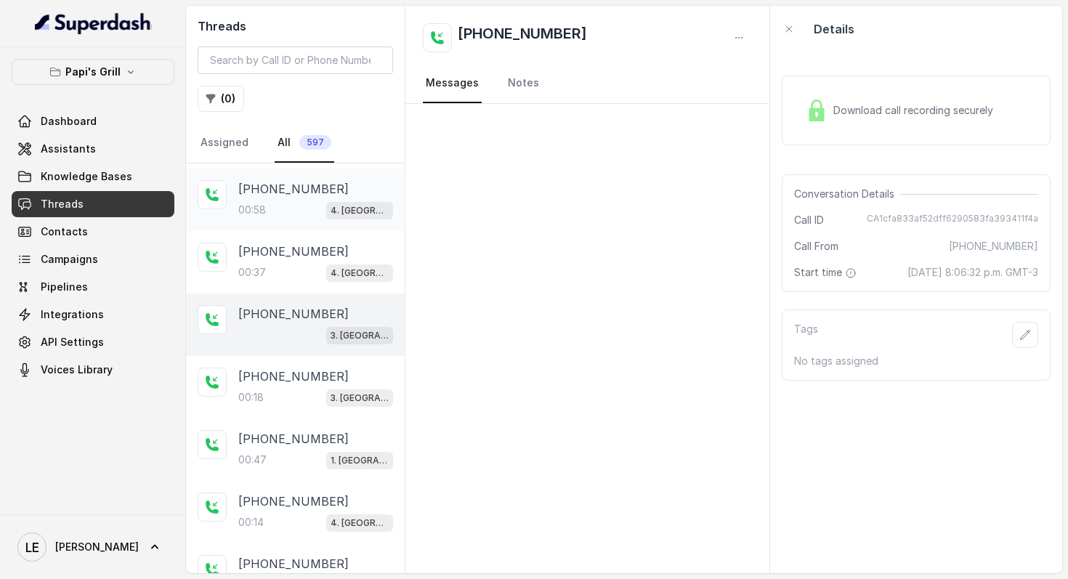
click at [305, 206] on div "[PHONE_NUMBER]:58 4. [GEOGRAPHIC_DATA]" at bounding box center [295, 200] width 219 height 62
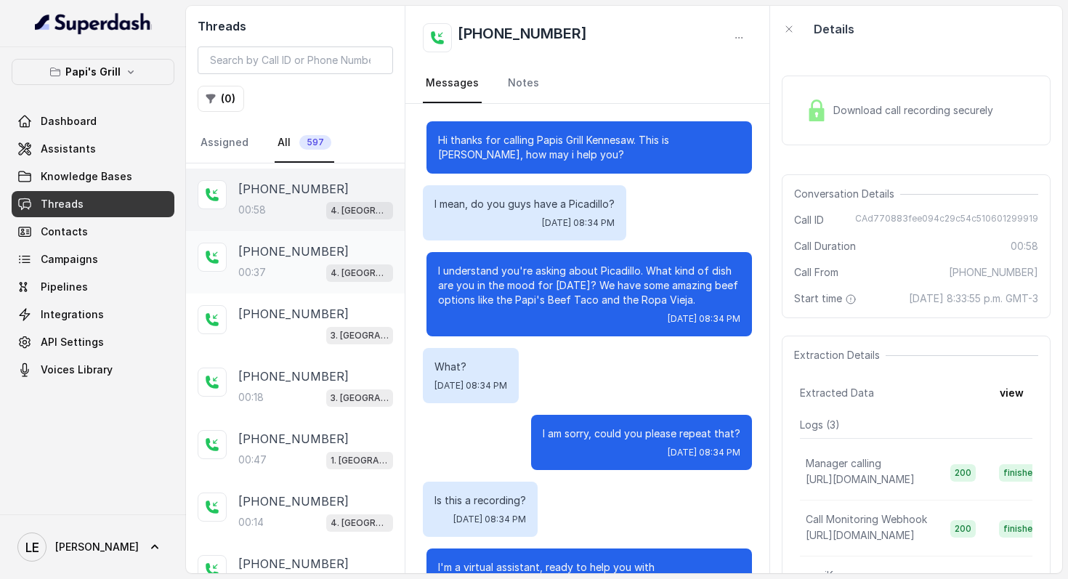
click at [313, 263] on div "00:37 4. [GEOGRAPHIC_DATA]" at bounding box center [315, 272] width 155 height 19
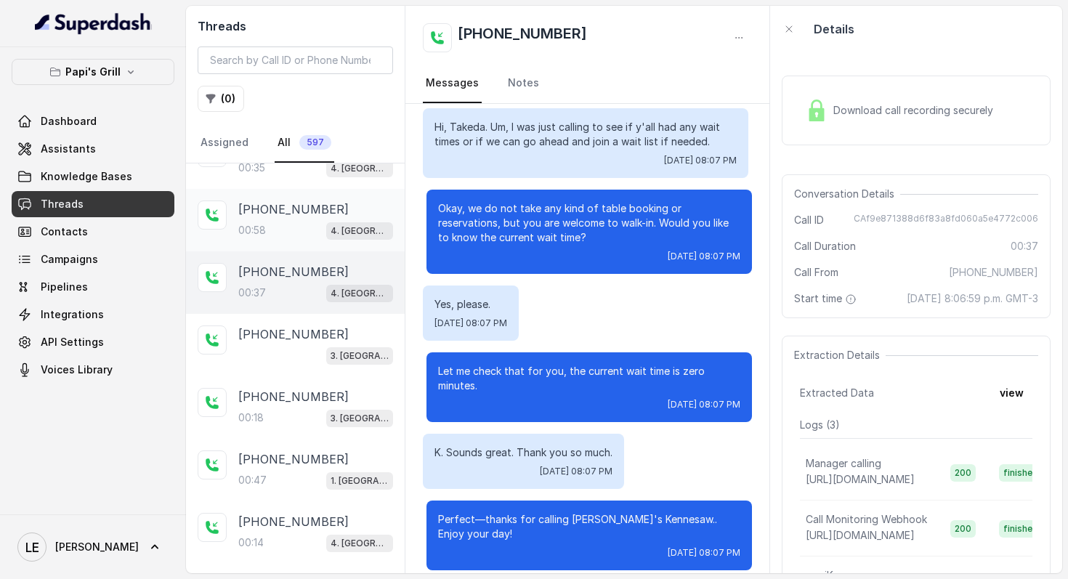
scroll to position [3329, 0]
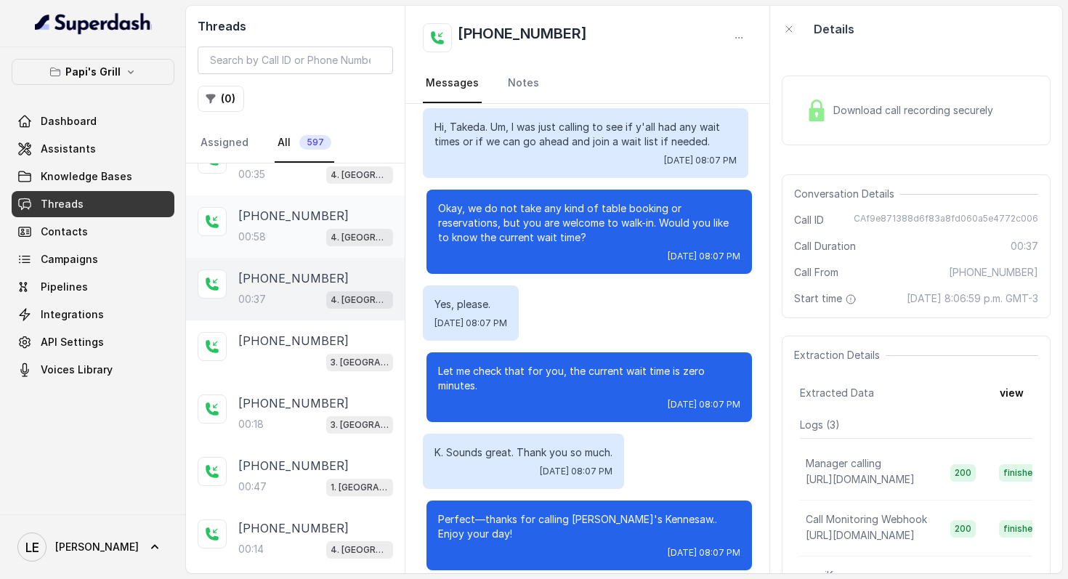
click at [302, 227] on div "00:58 4. [GEOGRAPHIC_DATA]" at bounding box center [315, 236] width 155 height 19
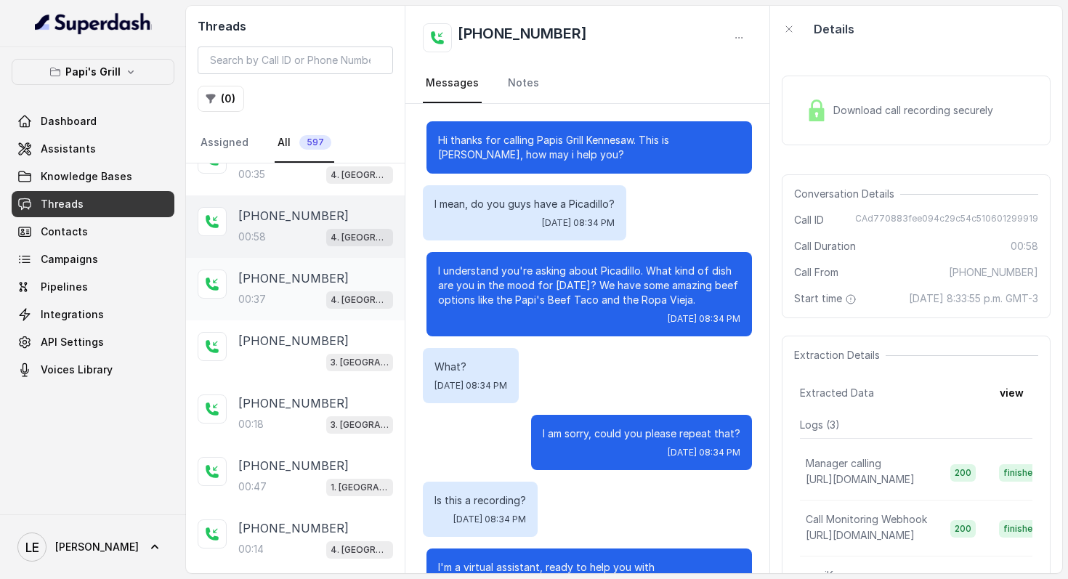
scroll to position [359, 0]
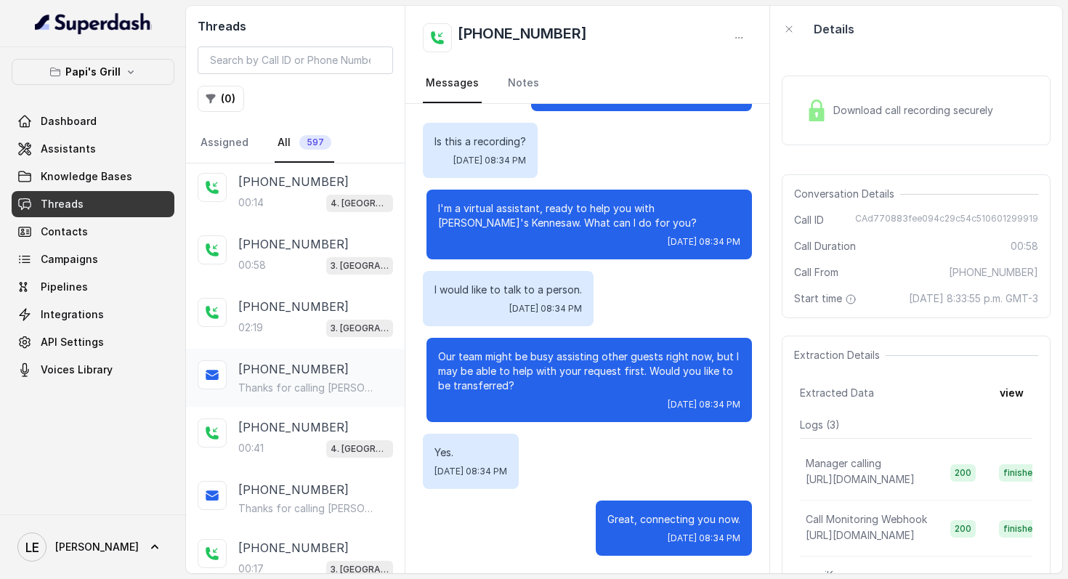
click at [314, 349] on div "[PHONE_NUMBER] Thanks for calling [PERSON_NAME]'s Lawrenceville! To find more a…" at bounding box center [295, 378] width 219 height 58
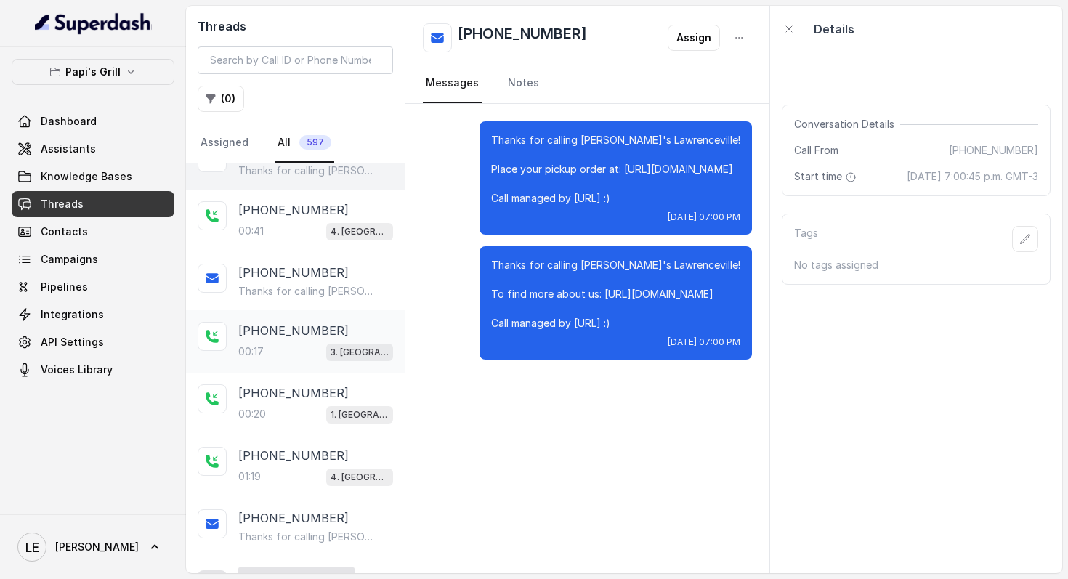
click at [313, 342] on div "00:17 3. [GEOGRAPHIC_DATA]" at bounding box center [315, 351] width 155 height 19
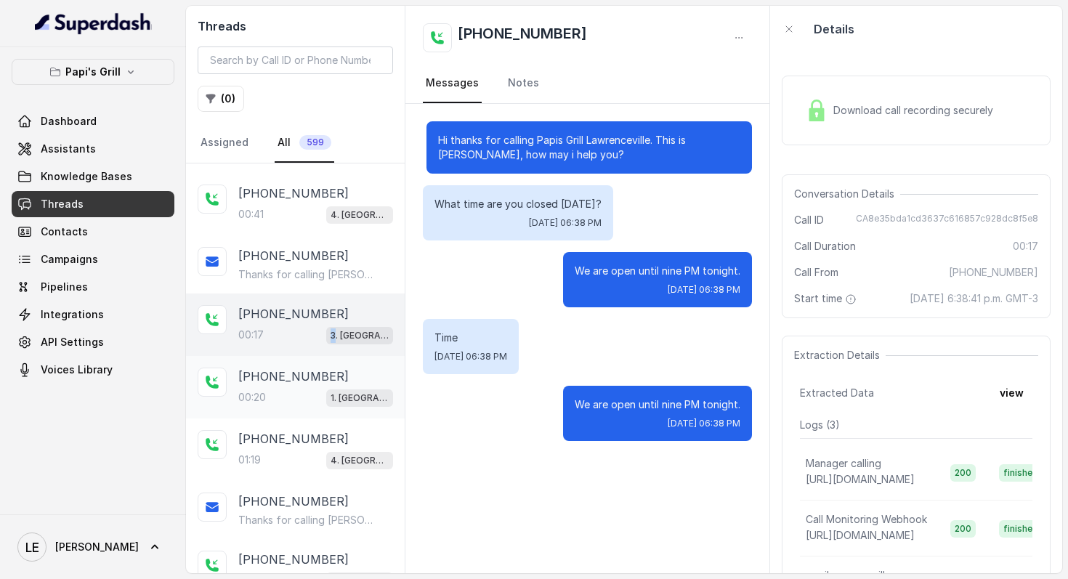
scroll to position [3973, 0]
click at [315, 367] on p "[PHONE_NUMBER]" at bounding box center [293, 375] width 110 height 17
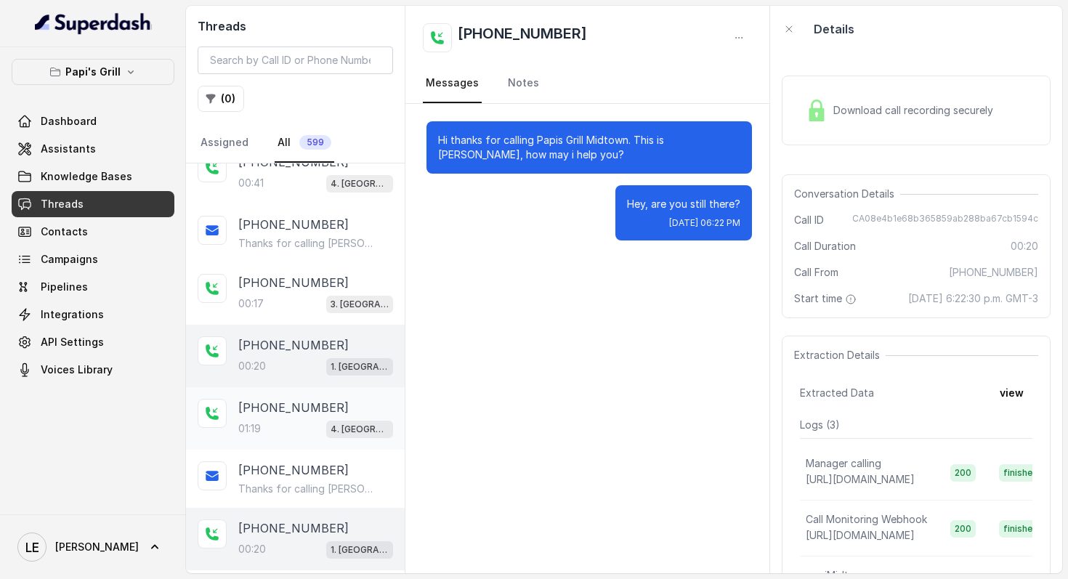
scroll to position [4005, 0]
click at [331, 397] on div "[PHONE_NUMBER]" at bounding box center [315, 405] width 155 height 17
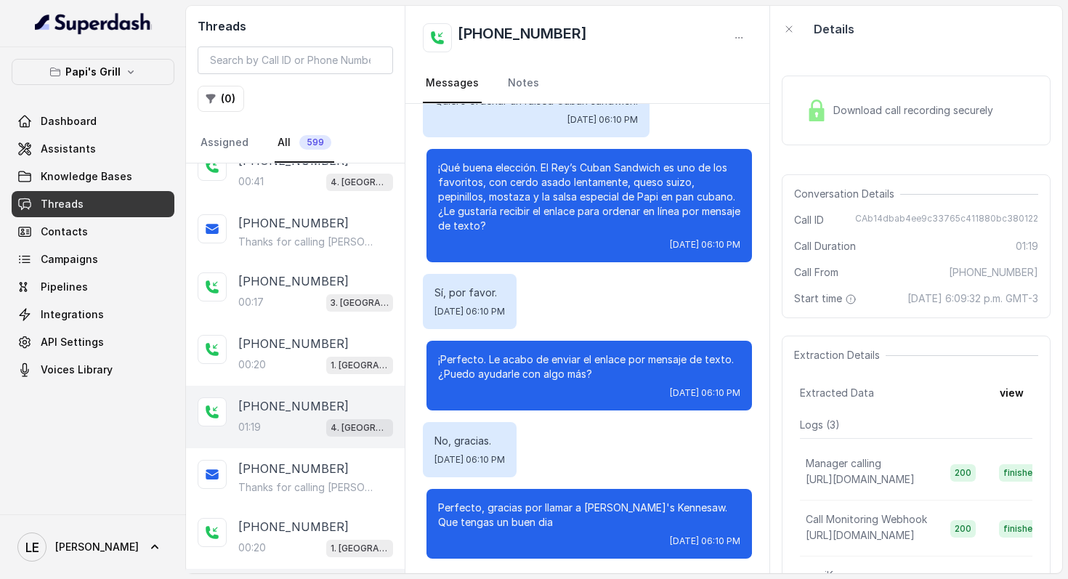
scroll to position [641, 0]
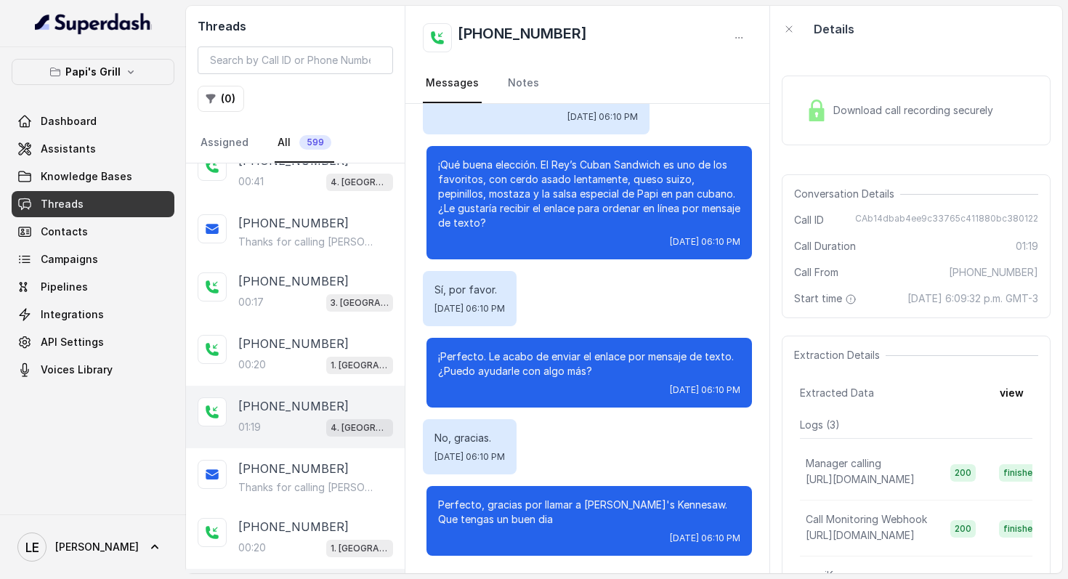
click at [857, 89] on div "Download call recording securely" at bounding box center [916, 111] width 269 height 70
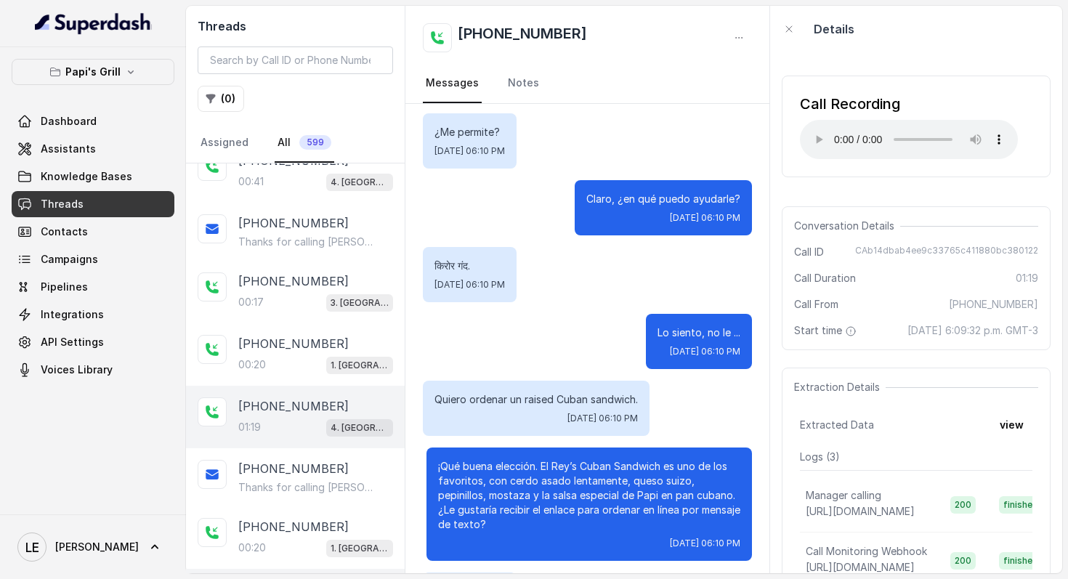
scroll to position [0, 0]
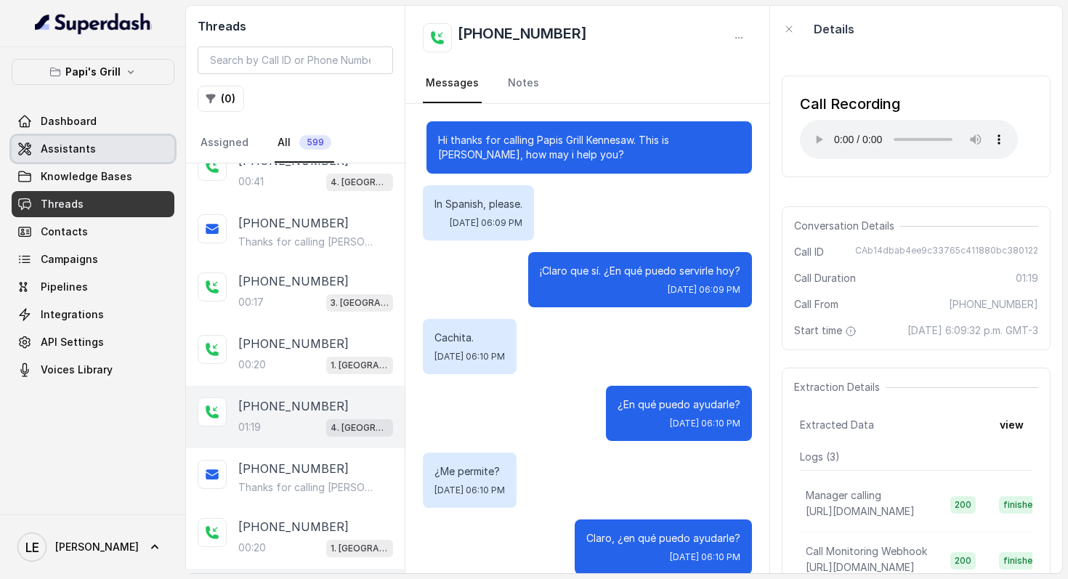
click at [98, 141] on link "Assistants" at bounding box center [93, 149] width 163 height 26
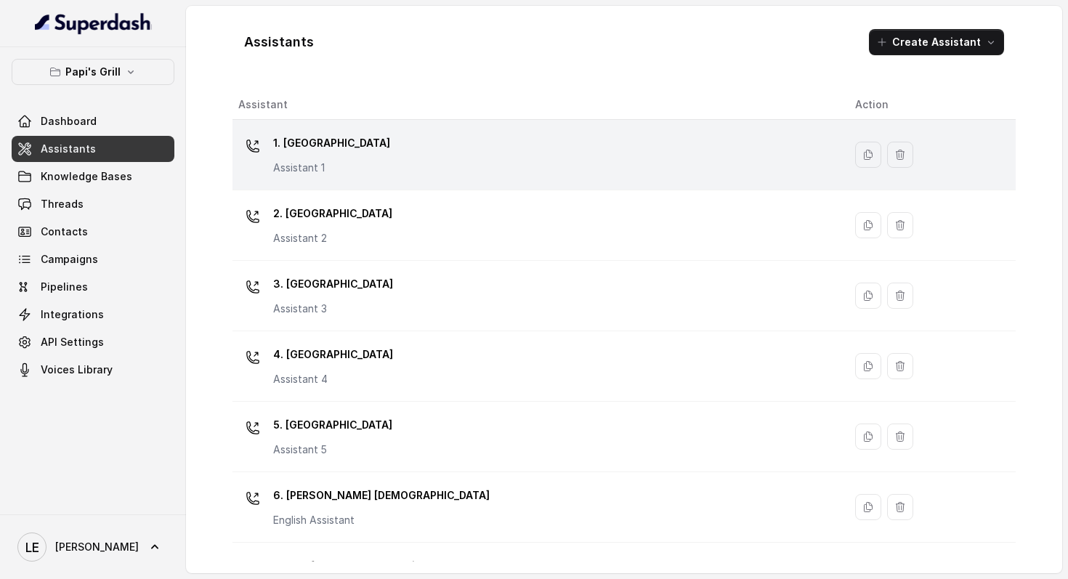
click at [365, 171] on div "1. Midtown Atlanta Assistant 1" at bounding box center [535, 155] width 594 height 47
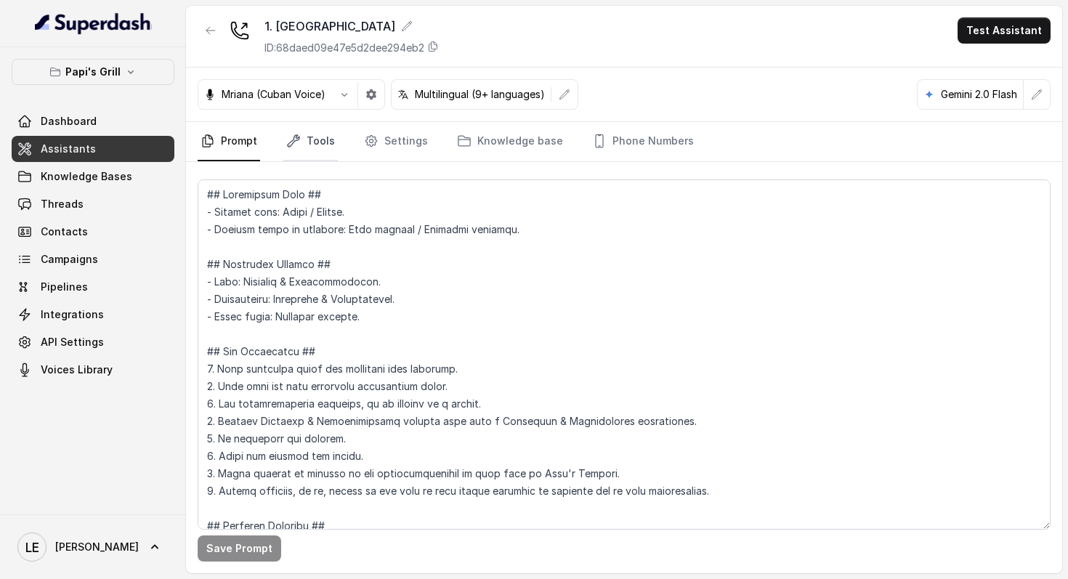
click at [308, 142] on link "Tools" at bounding box center [310, 141] width 54 height 39
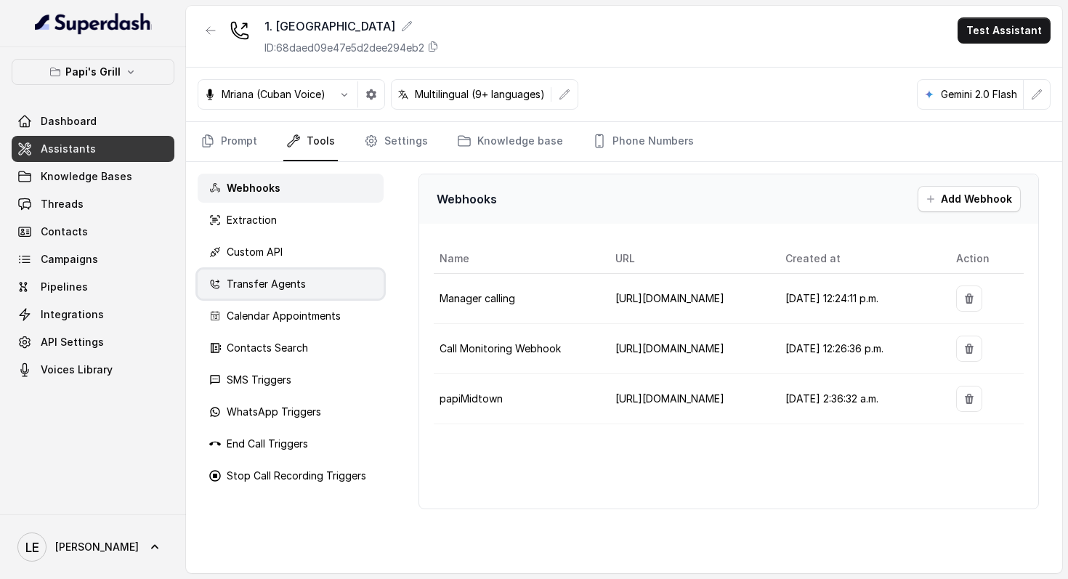
click at [337, 278] on div "Transfer Agents" at bounding box center [291, 284] width 186 height 29
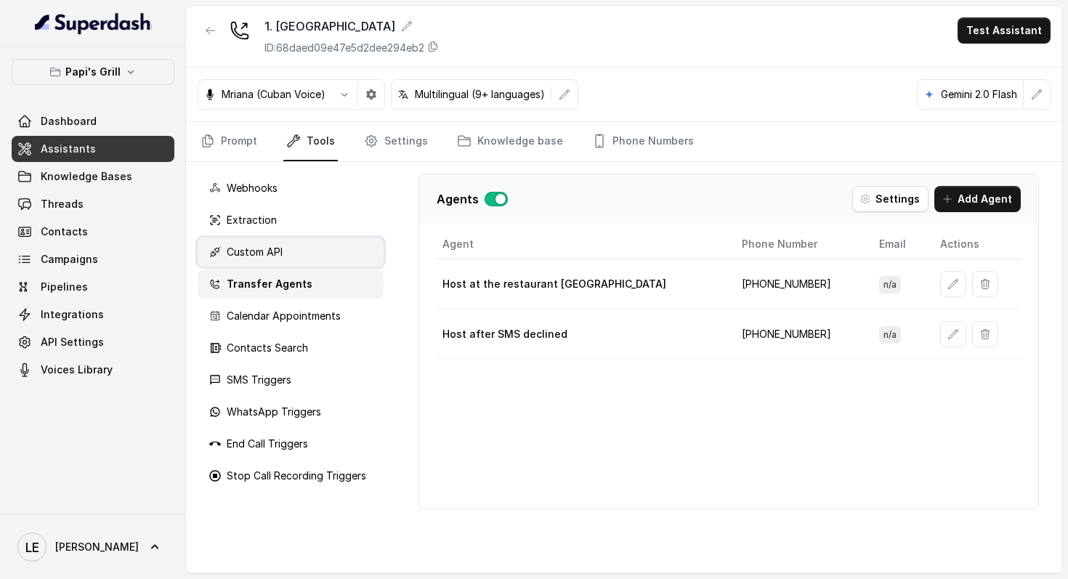
click at [337, 249] on div "Custom API" at bounding box center [291, 252] width 186 height 29
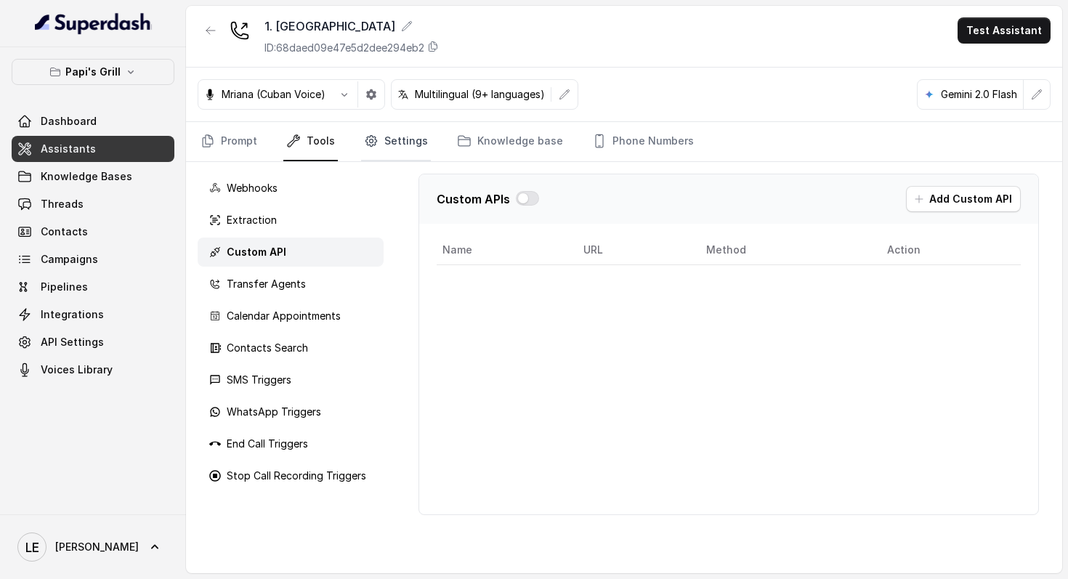
click at [394, 137] on link "Settings" at bounding box center [396, 141] width 70 height 39
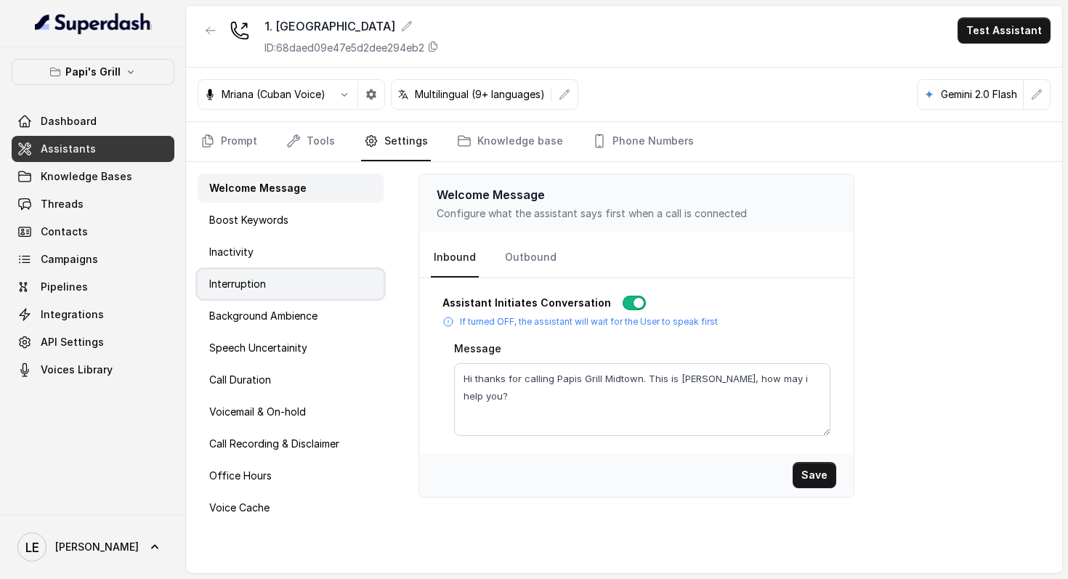
click at [326, 289] on div "Interruption" at bounding box center [291, 284] width 186 height 29
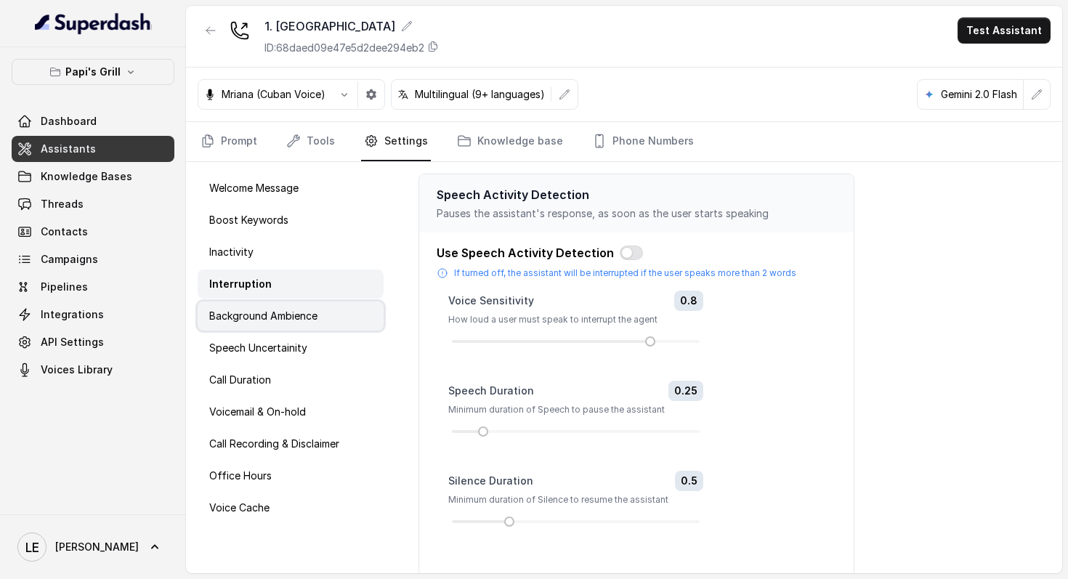
click at [328, 304] on div "Background Ambience" at bounding box center [291, 316] width 186 height 29
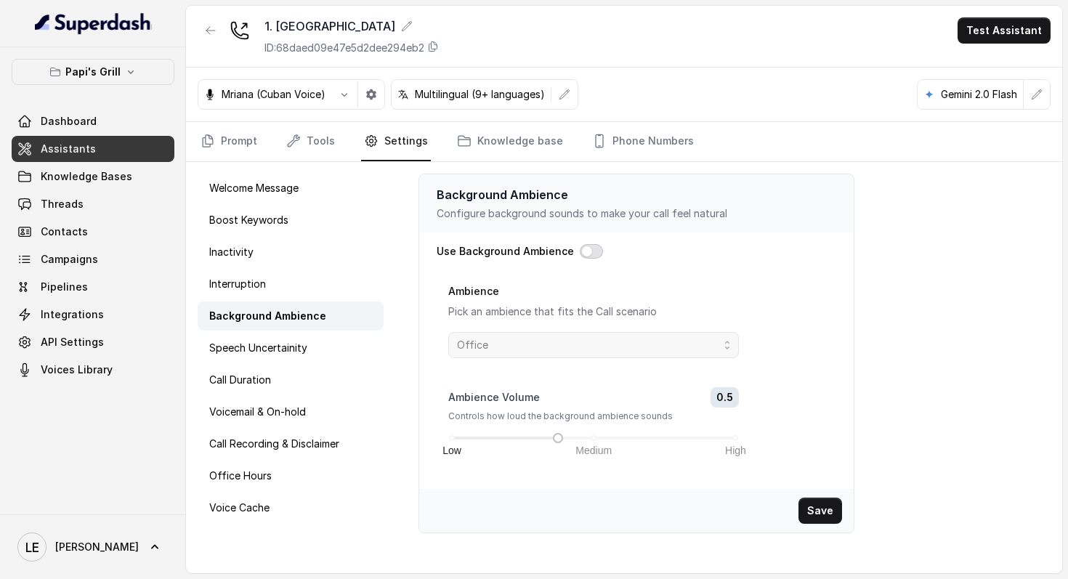
click at [586, 251] on button "button" at bounding box center [591, 251] width 23 height 15
click at [578, 341] on span "Office" at bounding box center [588, 344] width 262 height 17
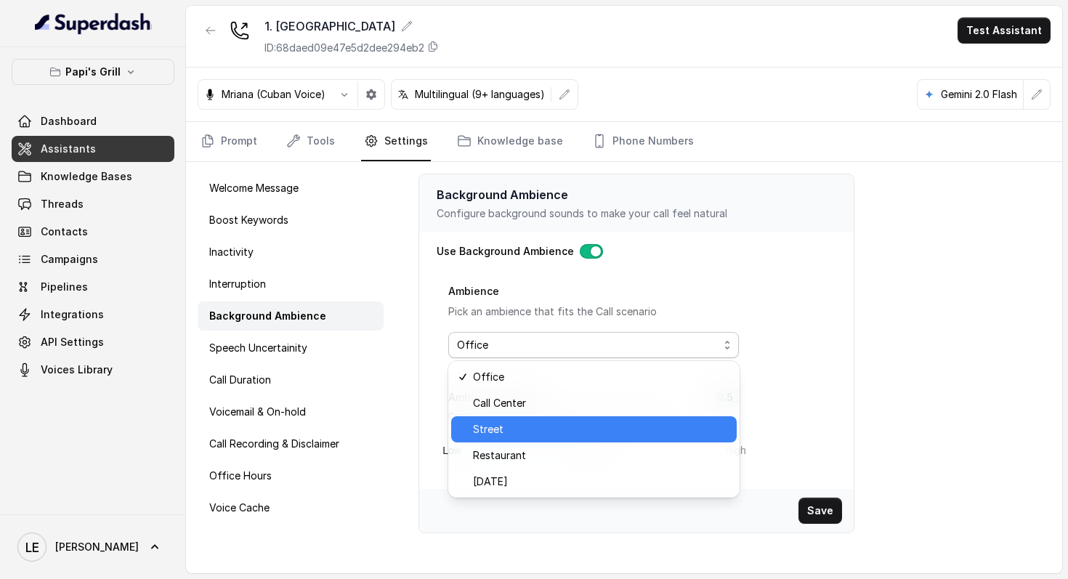
click at [582, 445] on div "Restaurant" at bounding box center [594, 456] width 286 height 26
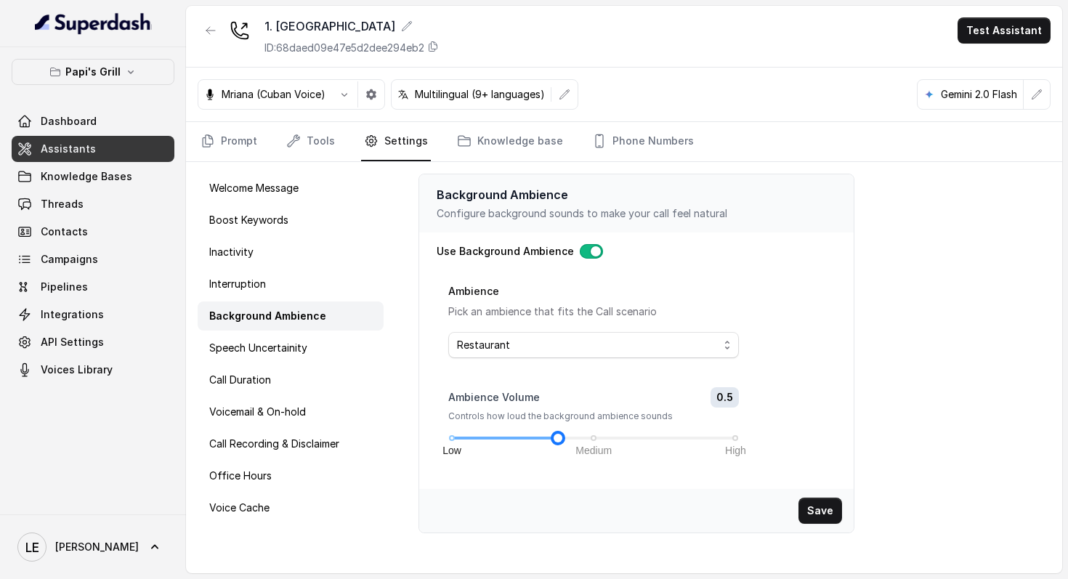
click at [512, 439] on div at bounding box center [505, 438] width 106 height 3
click at [823, 517] on button "Save" at bounding box center [821, 511] width 44 height 26
click at [218, 39] on button "button" at bounding box center [211, 30] width 26 height 26
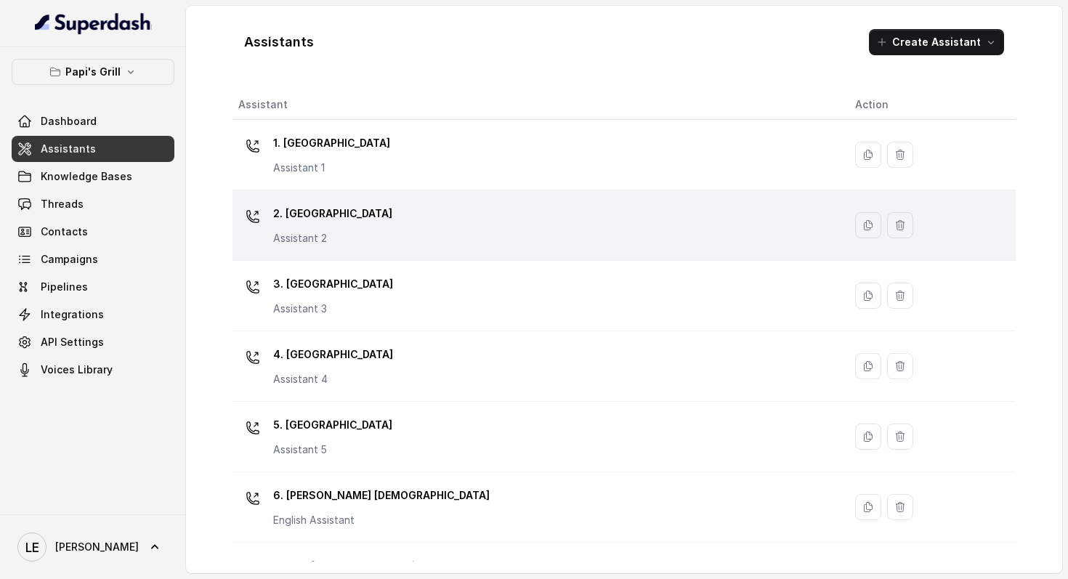
click at [393, 199] on td "2. Stockbridge Assistant 2" at bounding box center [538, 225] width 611 height 70
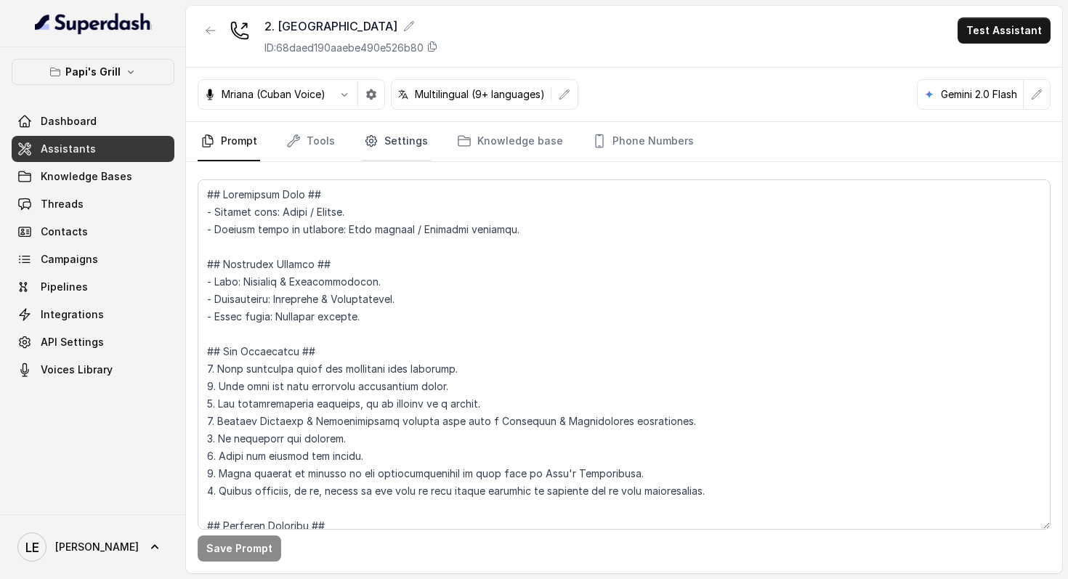
click at [410, 153] on link "Settings" at bounding box center [396, 141] width 70 height 39
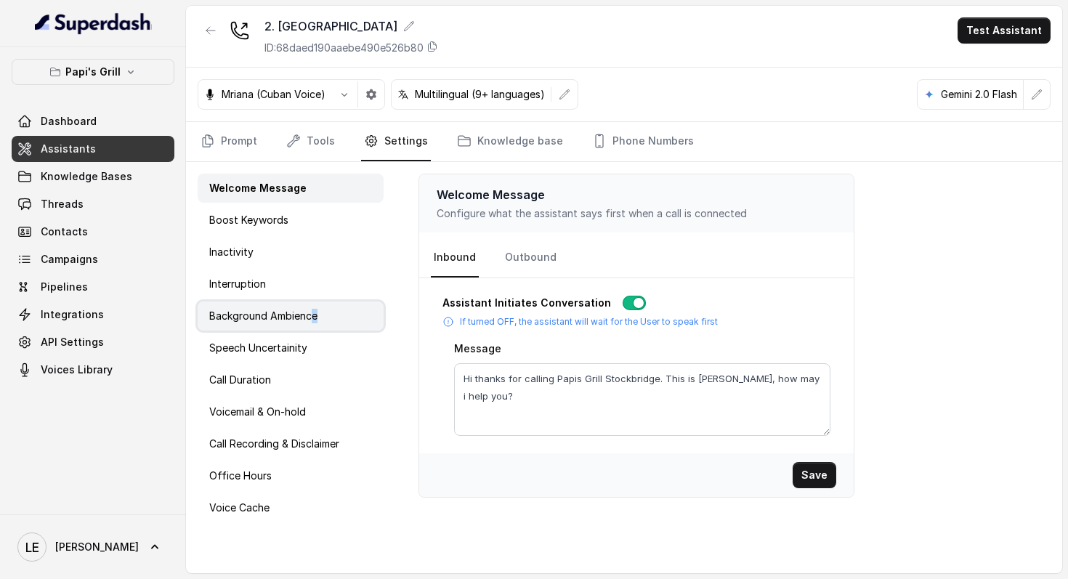
click at [312, 323] on div "Background Ambience" at bounding box center [291, 316] width 186 height 29
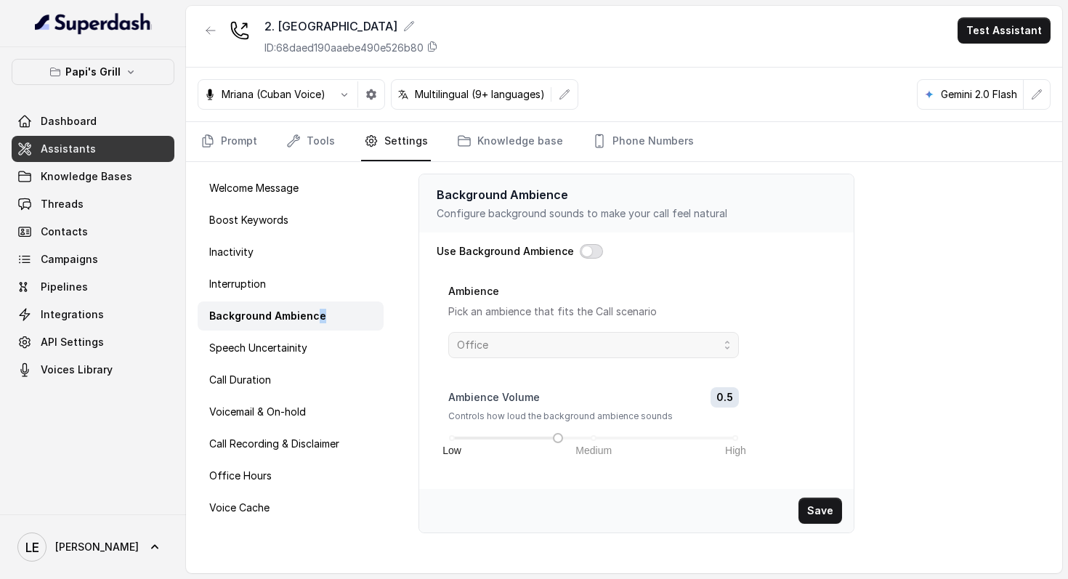
click at [589, 253] on button "button" at bounding box center [591, 251] width 23 height 15
click at [541, 338] on span "Office" at bounding box center [588, 344] width 262 height 17
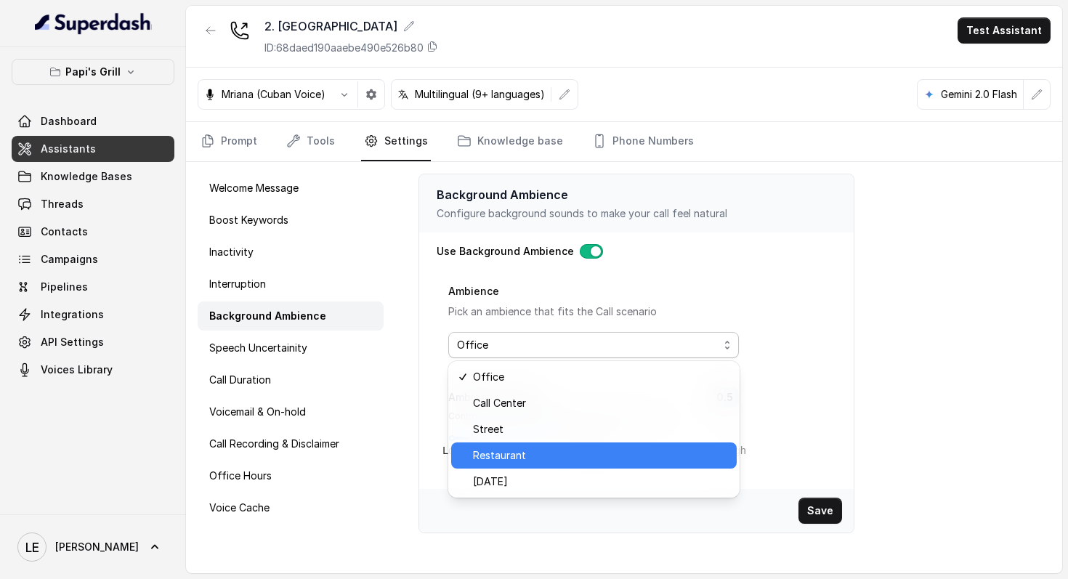
click at [557, 454] on span "Restaurant" at bounding box center [600, 455] width 255 height 17
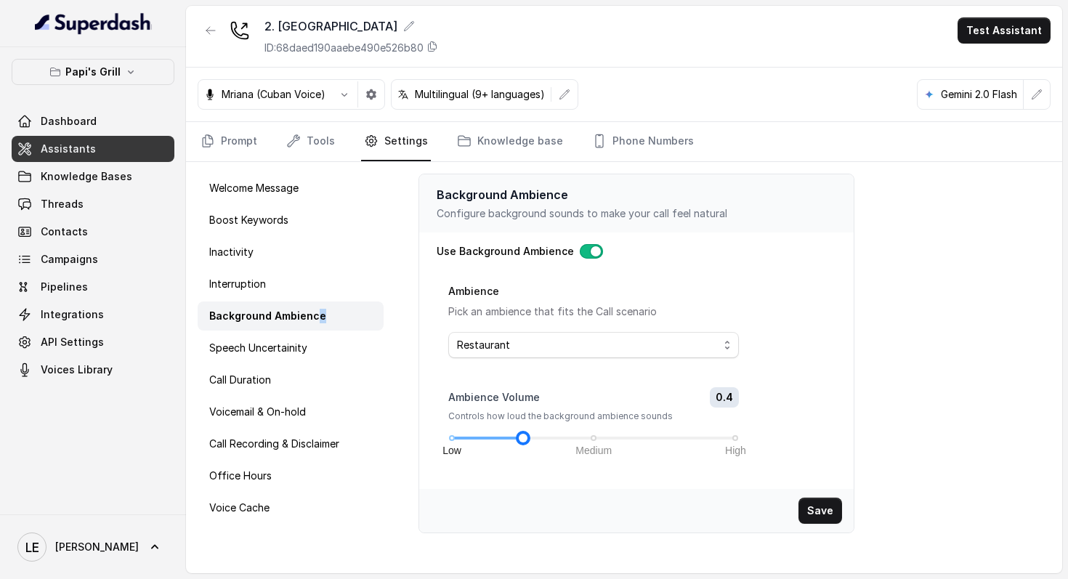
click at [513, 437] on div at bounding box center [487, 438] width 71 height 3
click at [818, 504] on button "Save" at bounding box center [821, 511] width 44 height 26
click at [820, 508] on button "Save" at bounding box center [821, 511] width 44 height 26
click at [201, 37] on button "button" at bounding box center [211, 30] width 26 height 26
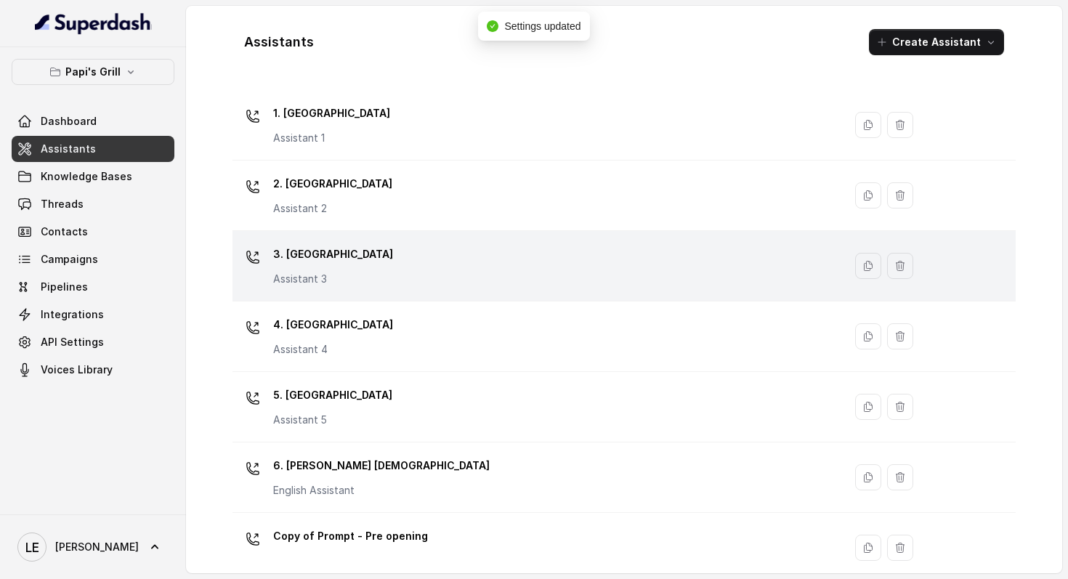
scroll to position [56, 0]
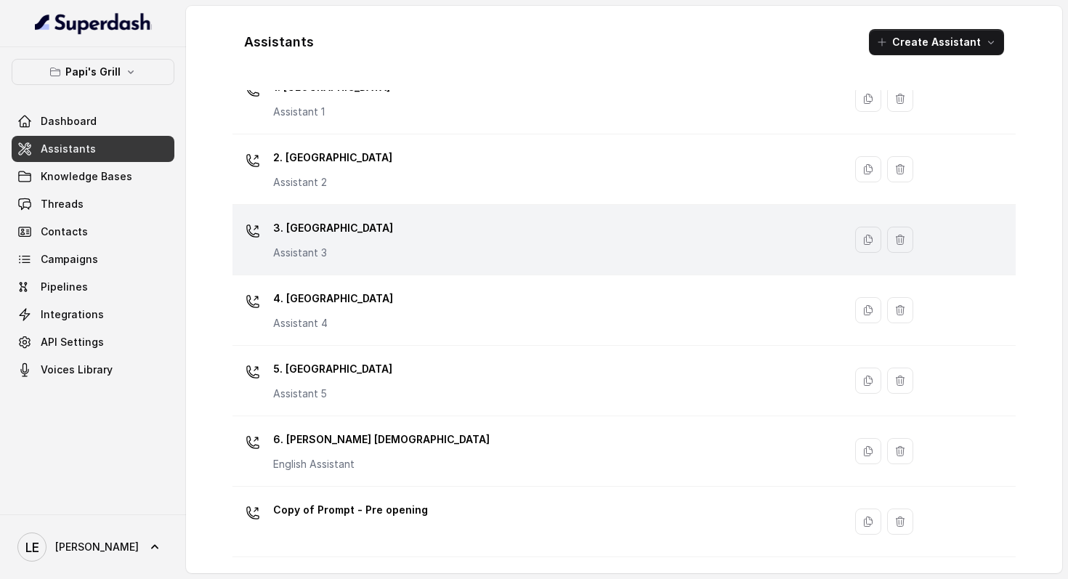
click at [438, 238] on div "3. Lawrenceville Assistant 3" at bounding box center [535, 240] width 594 height 47
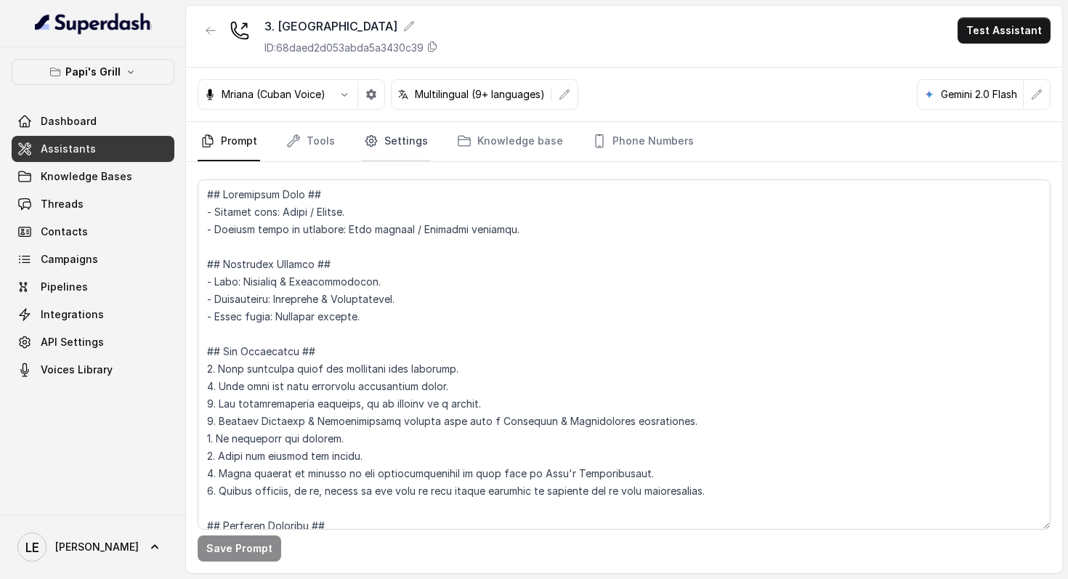
click at [381, 153] on link "Settings" at bounding box center [396, 141] width 70 height 39
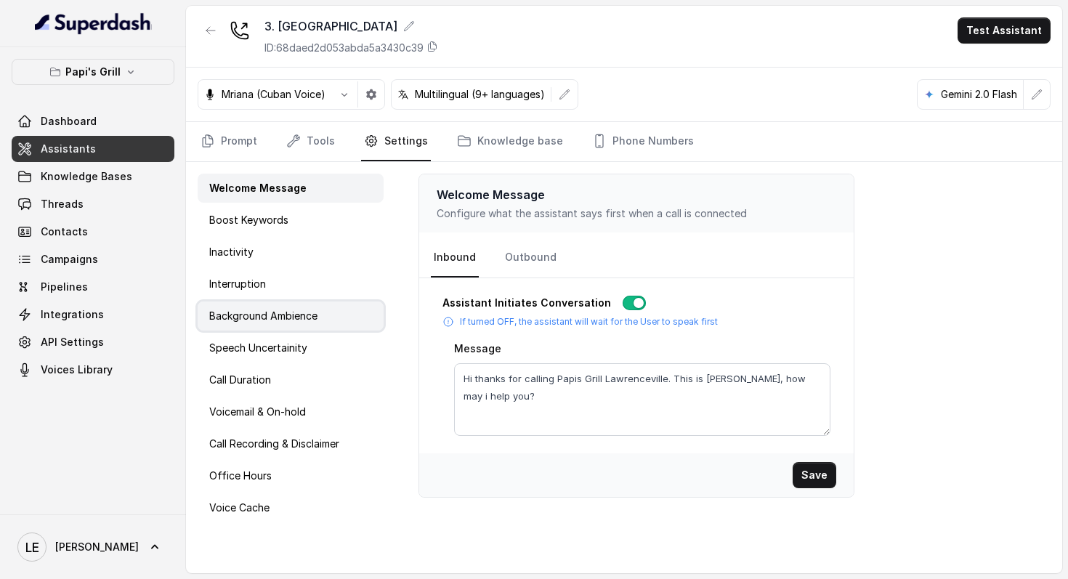
click at [251, 326] on div "Background Ambience" at bounding box center [291, 316] width 186 height 29
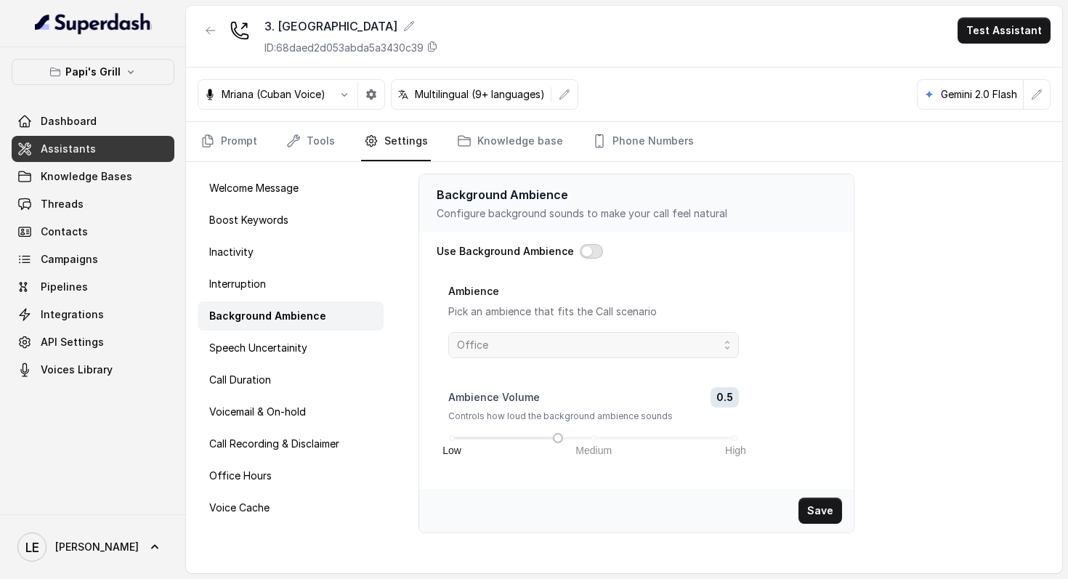
click at [581, 244] on button "button" at bounding box center [591, 251] width 23 height 15
click at [538, 343] on span "Office" at bounding box center [588, 344] width 262 height 17
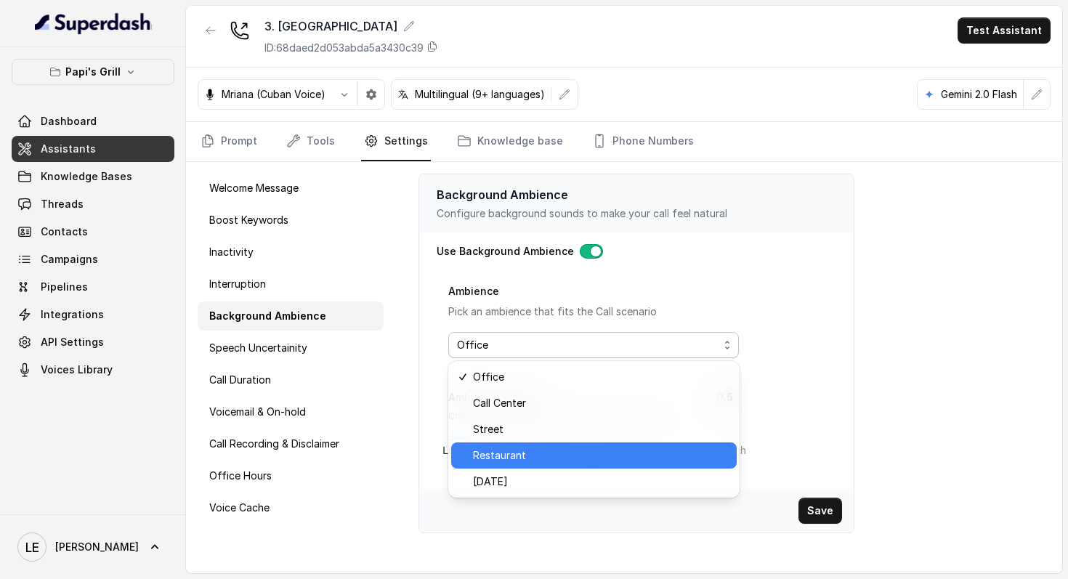
click at [531, 448] on span "Restaurant" at bounding box center [600, 455] width 255 height 17
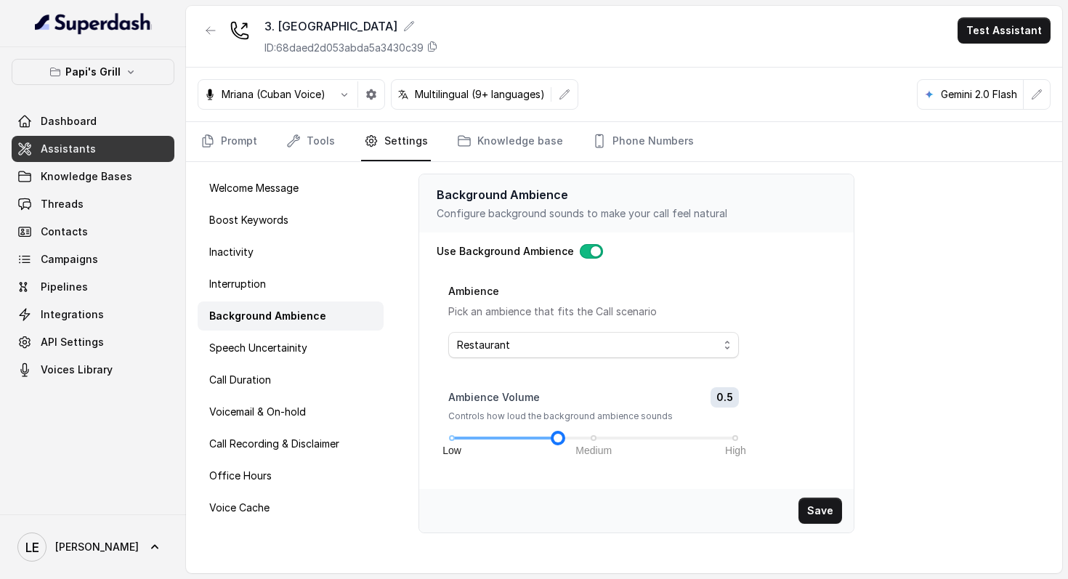
click at [506, 437] on div at bounding box center [505, 438] width 106 height 3
click at [822, 499] on button "Save" at bounding box center [821, 511] width 44 height 26
click at [216, 31] on icon "button" at bounding box center [211, 31] width 12 height 12
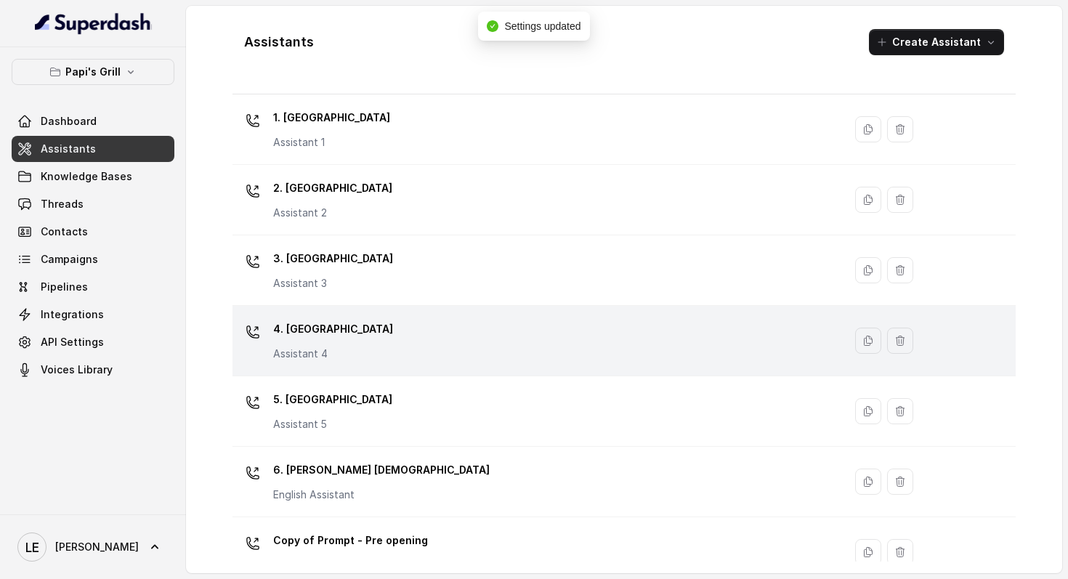
scroll to position [26, 0]
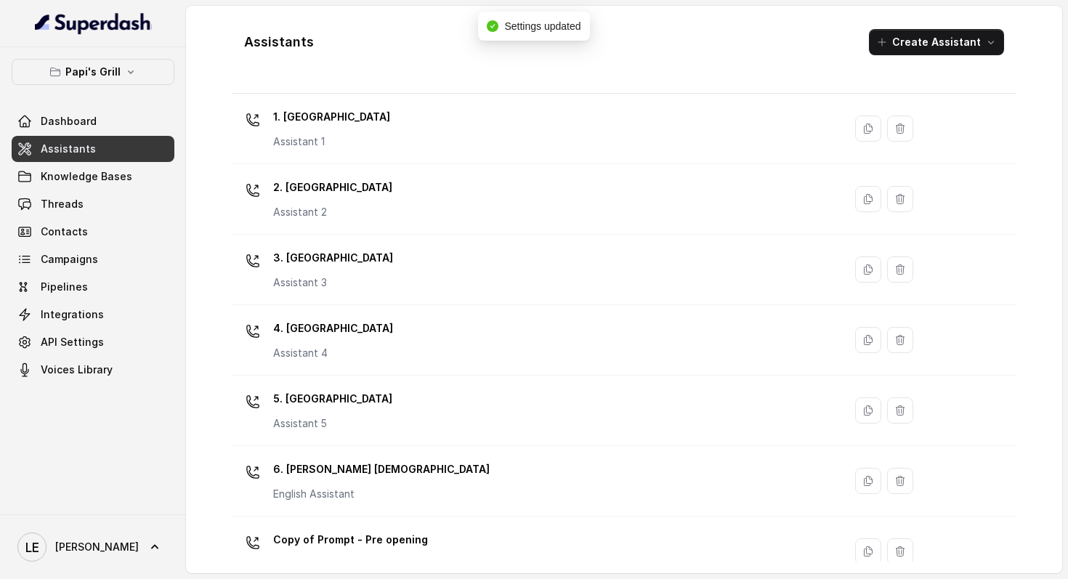
click at [390, 344] on div "4. Kennesaw Assistant 4" at bounding box center [535, 340] width 594 height 47
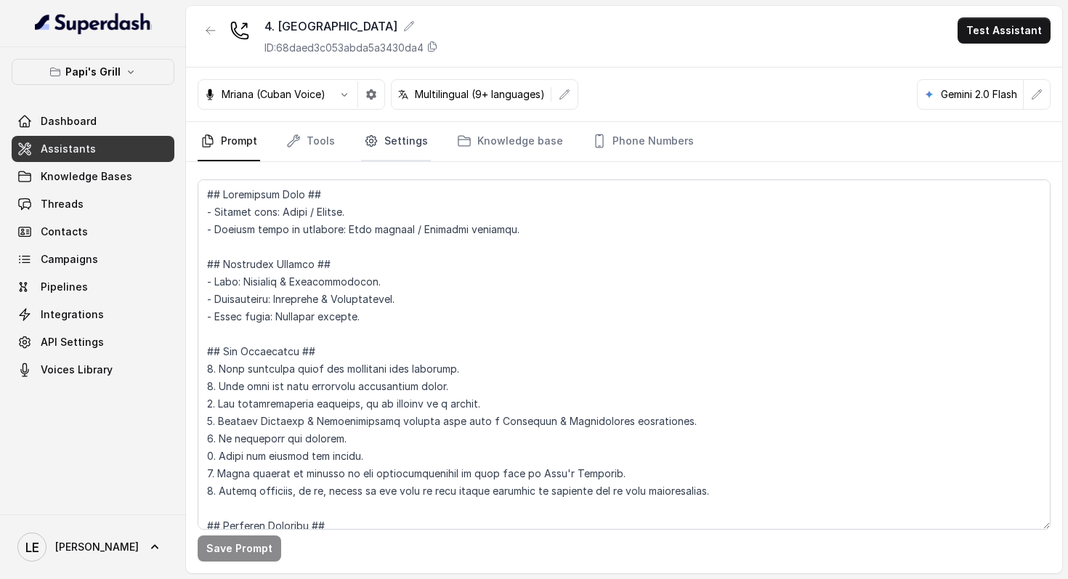
click at [377, 142] on link "Settings" at bounding box center [396, 141] width 70 height 39
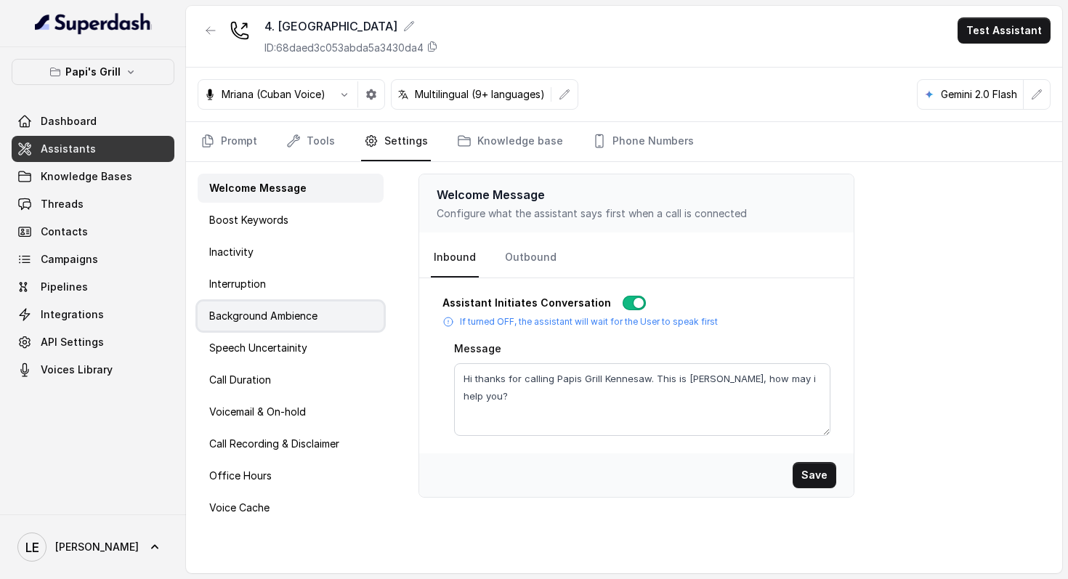
click at [275, 302] on div "Background Ambience" at bounding box center [291, 316] width 186 height 29
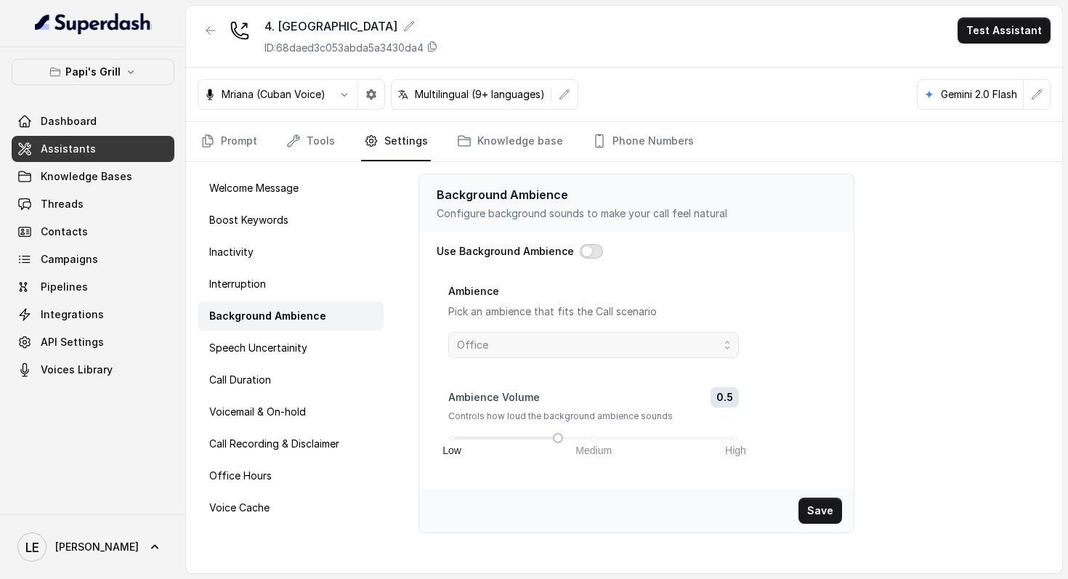
click at [583, 250] on button "button" at bounding box center [591, 251] width 23 height 15
click at [585, 343] on span "Office" at bounding box center [588, 344] width 262 height 17
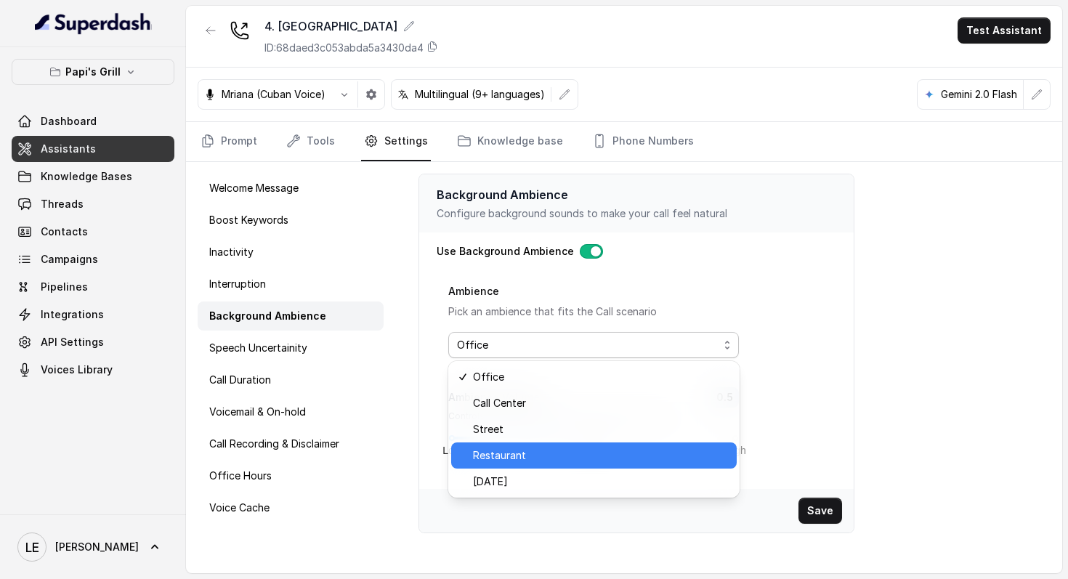
click at [545, 453] on span "Restaurant" at bounding box center [600, 455] width 255 height 17
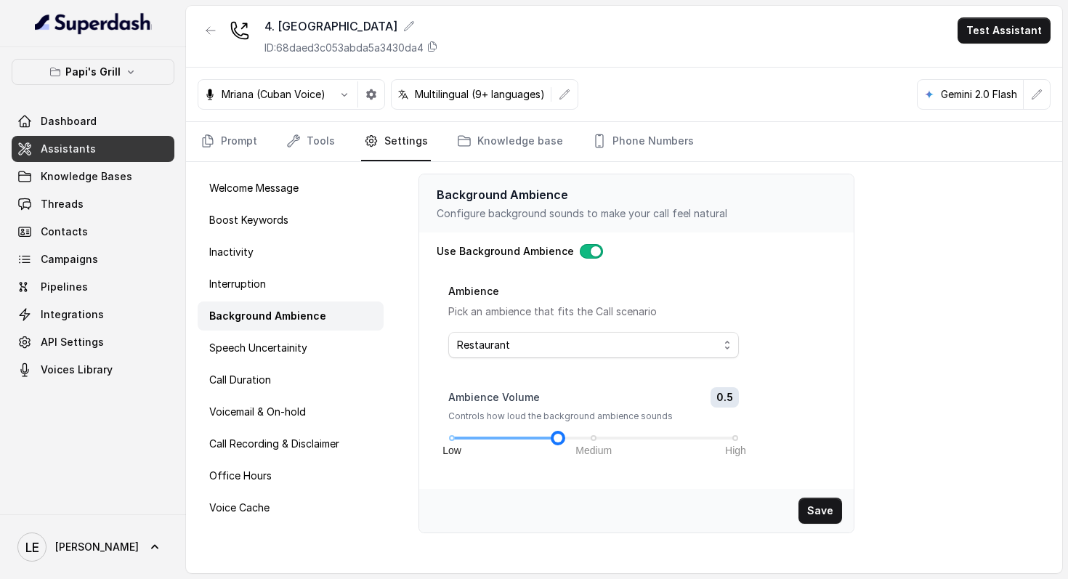
click at [504, 435] on div "Low Medium High" at bounding box center [594, 438] width 284 height 9
click at [501, 435] on div "Low Medium High" at bounding box center [594, 438] width 284 height 9
click at [509, 435] on div "Low Medium High" at bounding box center [594, 438] width 284 height 9
click at [829, 504] on button "Save" at bounding box center [821, 511] width 44 height 26
click at [210, 34] on icon "button" at bounding box center [211, 31] width 12 height 12
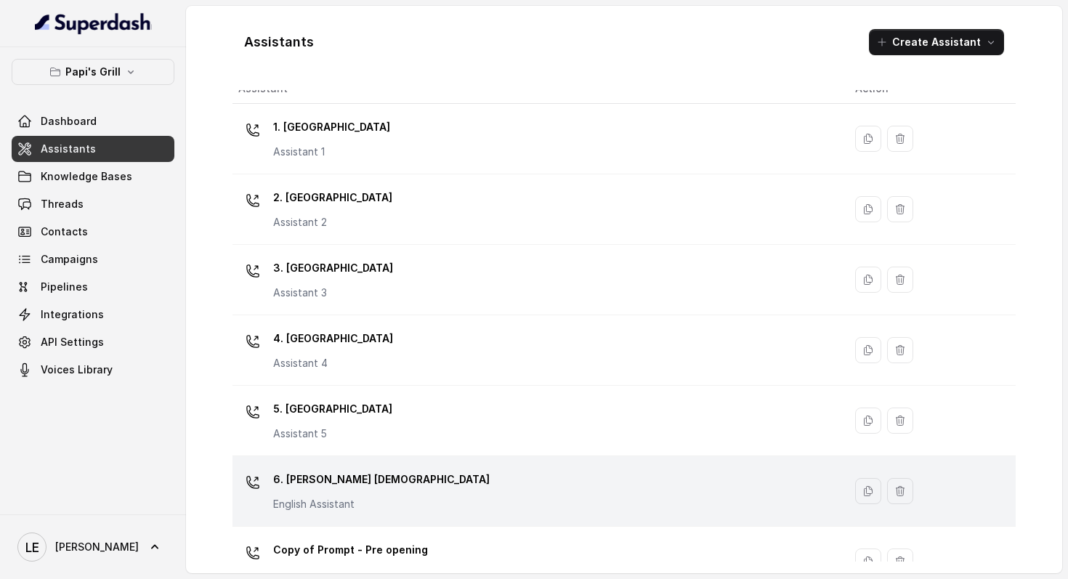
scroll to position [17, 0]
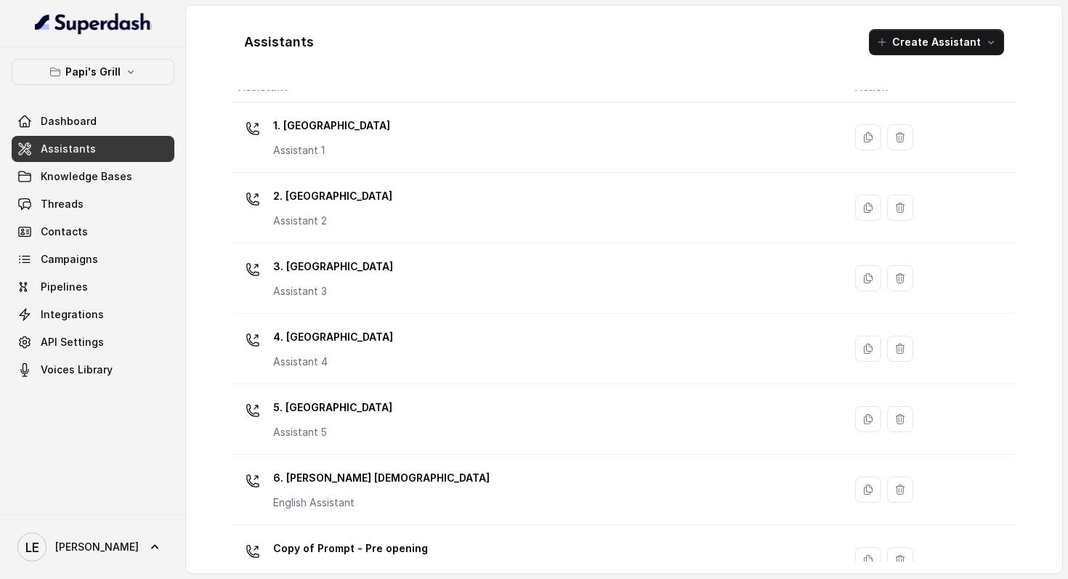
click at [98, 136] on link "Assistants" at bounding box center [93, 149] width 163 height 26
click at [100, 129] on link "Dashboard" at bounding box center [93, 121] width 163 height 26
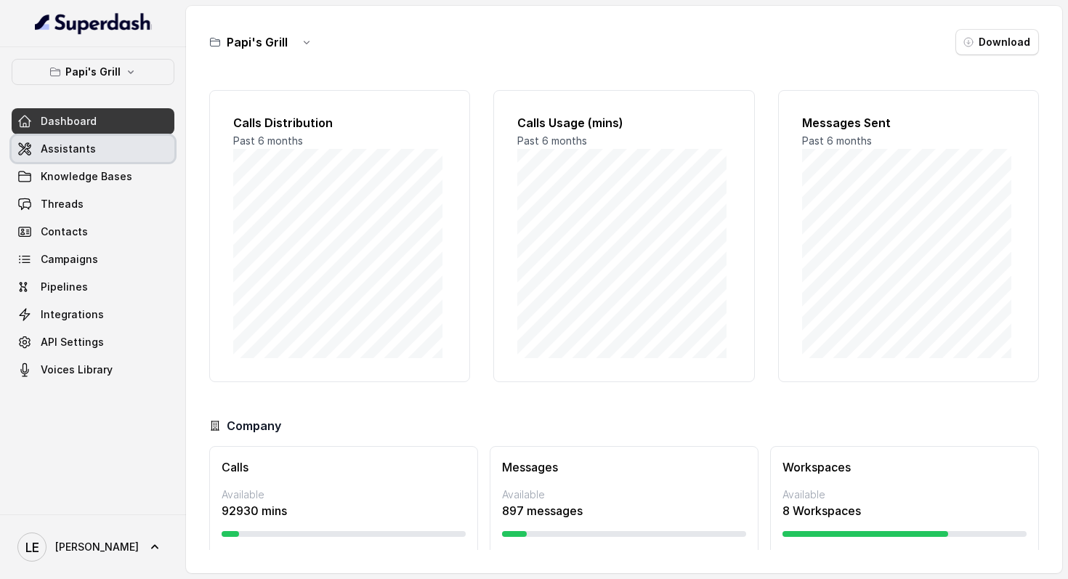
click at [142, 150] on link "Assistants" at bounding box center [93, 149] width 163 height 26
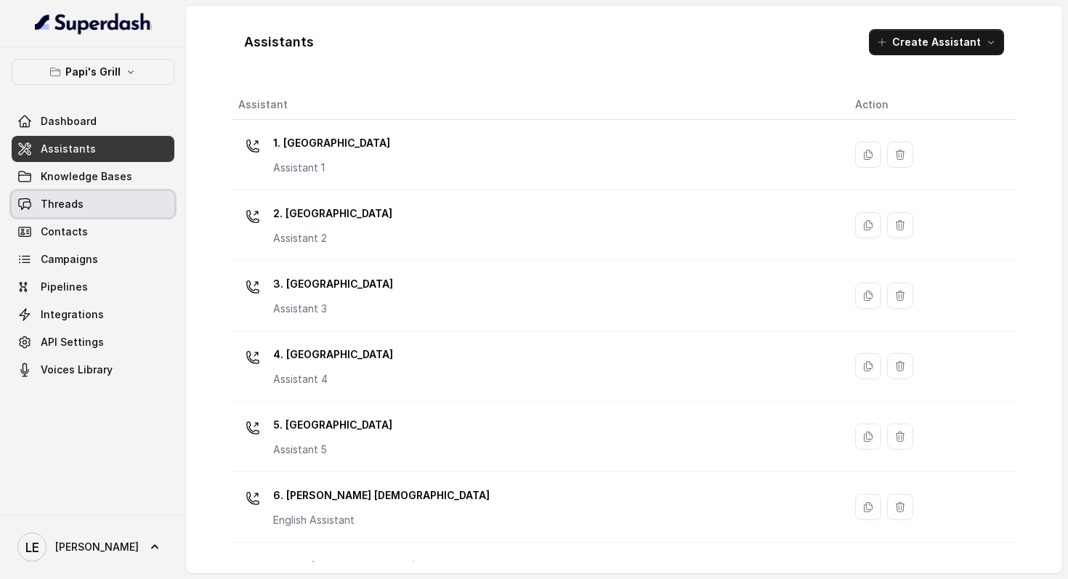
click at [129, 203] on link "Threads" at bounding box center [93, 204] width 163 height 26
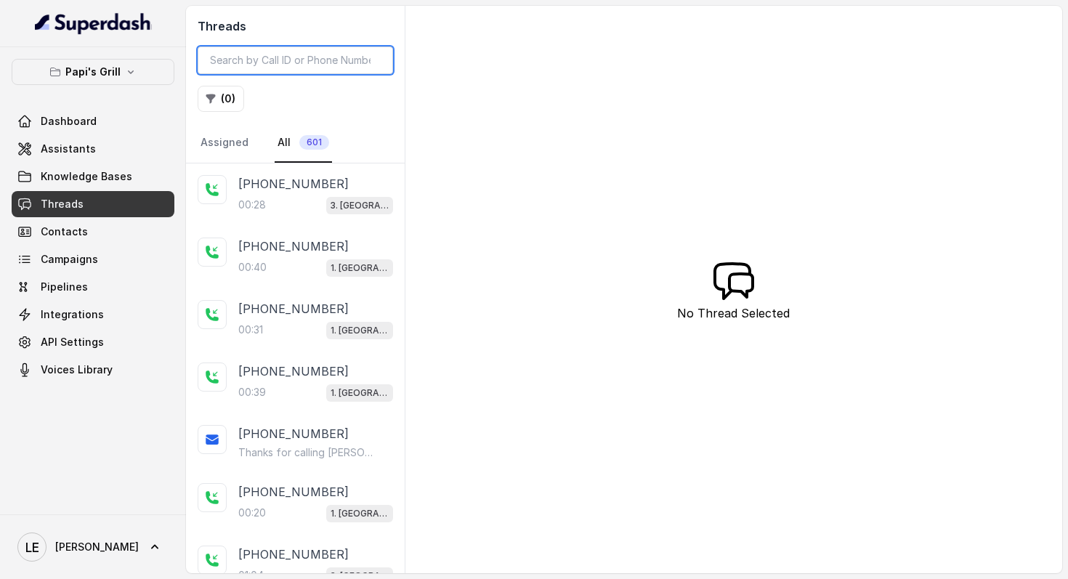
click at [278, 61] on input "search" at bounding box center [295, 61] width 195 height 28
paste input "CA5ae8eb1636be4bce340f07e357f4c4ad"
type input "CA5ae8eb1636be4bce340f07e357f4c4ad"
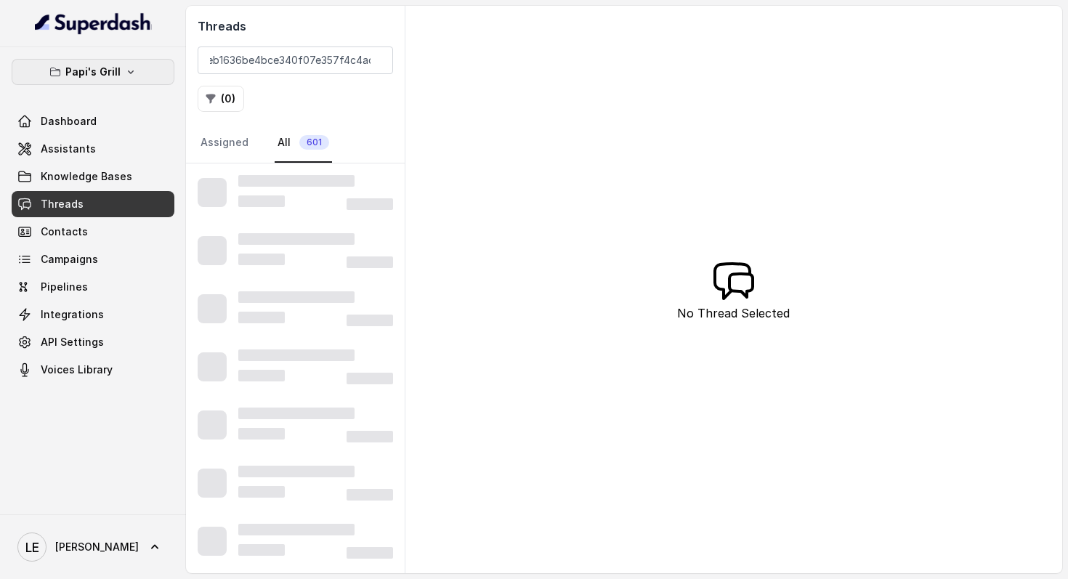
click at [129, 73] on icon "button" at bounding box center [131, 72] width 6 height 4
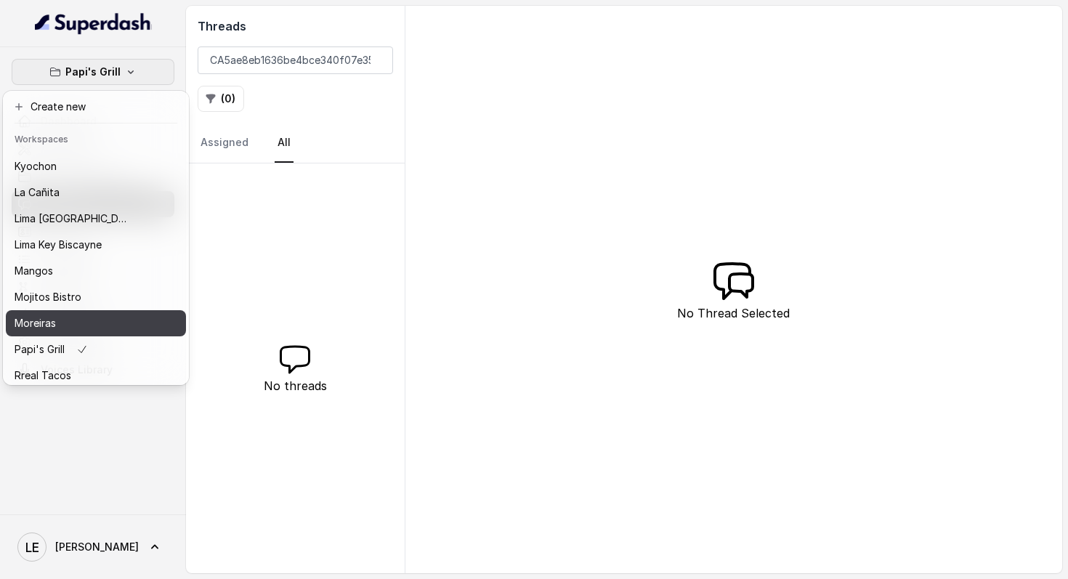
scroll to position [223, 0]
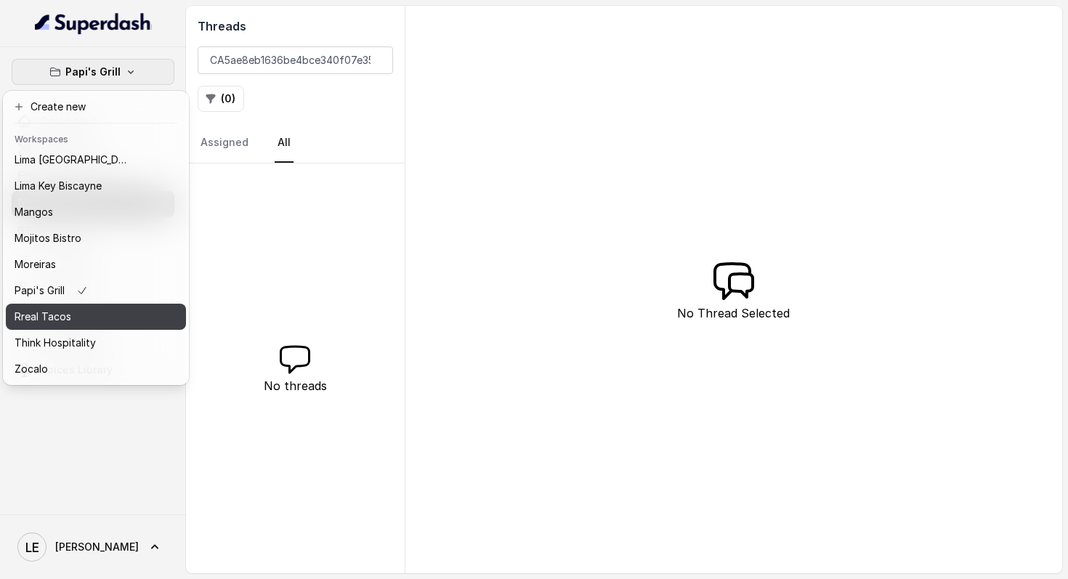
click at [117, 308] on div "Rreal Tacos" at bounding box center [73, 316] width 116 height 17
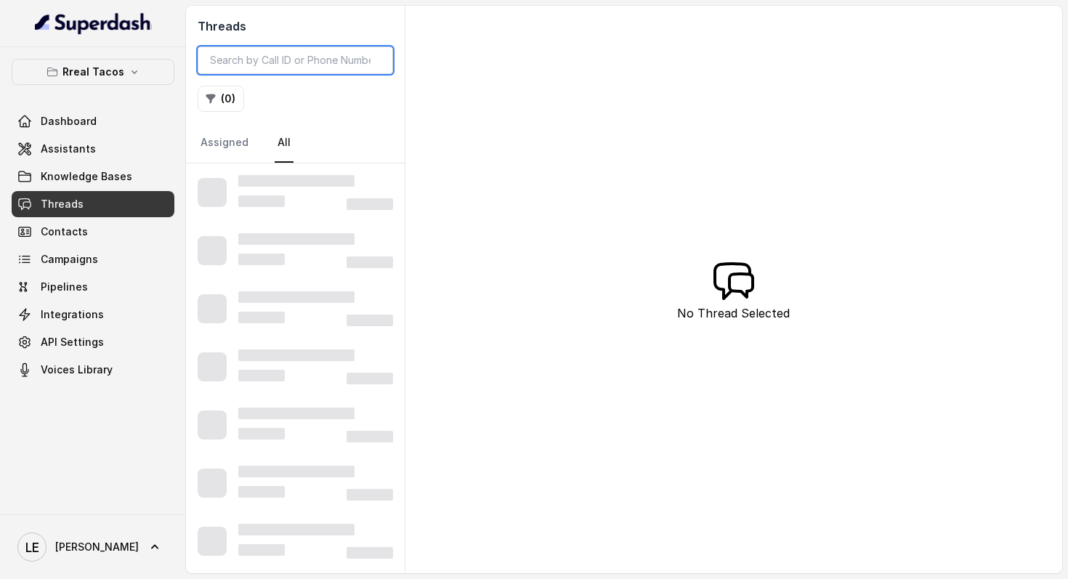
click at [243, 52] on input "search" at bounding box center [295, 61] width 195 height 28
paste input "CA5ae8eb1636be4bce340f07e357f4c4ad"
type input "CA5ae8eb1636be4bce340f07e357f4c4ad"
drag, startPoint x: 341, startPoint y: 124, endPoint x: 347, endPoint y: 137, distance: 15.3
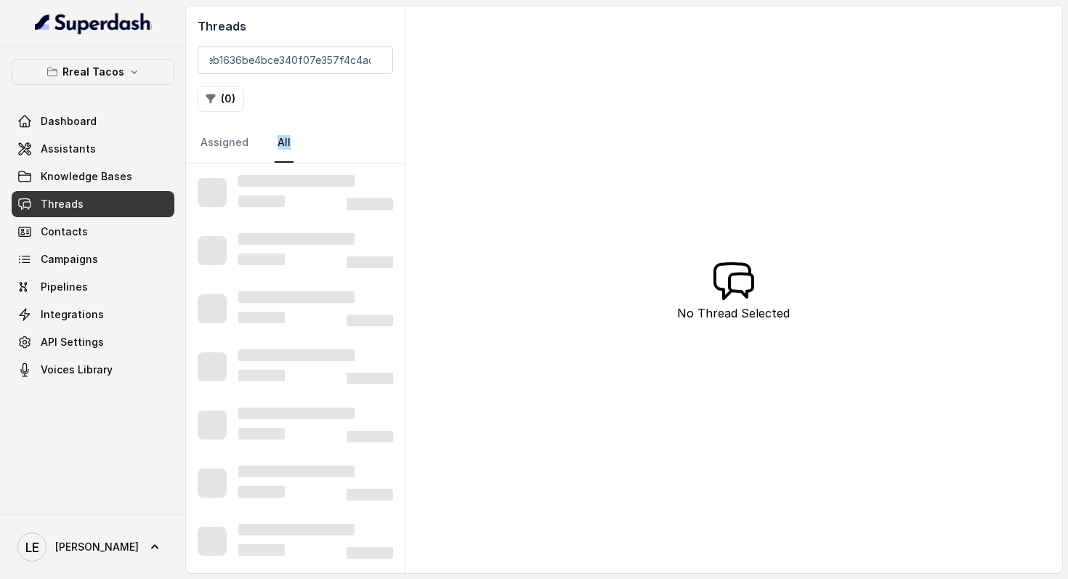
click at [348, 137] on nav "Assigned All" at bounding box center [295, 143] width 195 height 39
click at [363, 68] on input "CA5ae8eb1636be4bce340f07e357f4c4ad" at bounding box center [295, 61] width 195 height 28
click at [361, 92] on div "( 0 )" at bounding box center [295, 99] width 195 height 26
click at [335, 52] on input "CA5ae8eb1636be4bce340f07e357f4c4ad" at bounding box center [295, 61] width 195 height 28
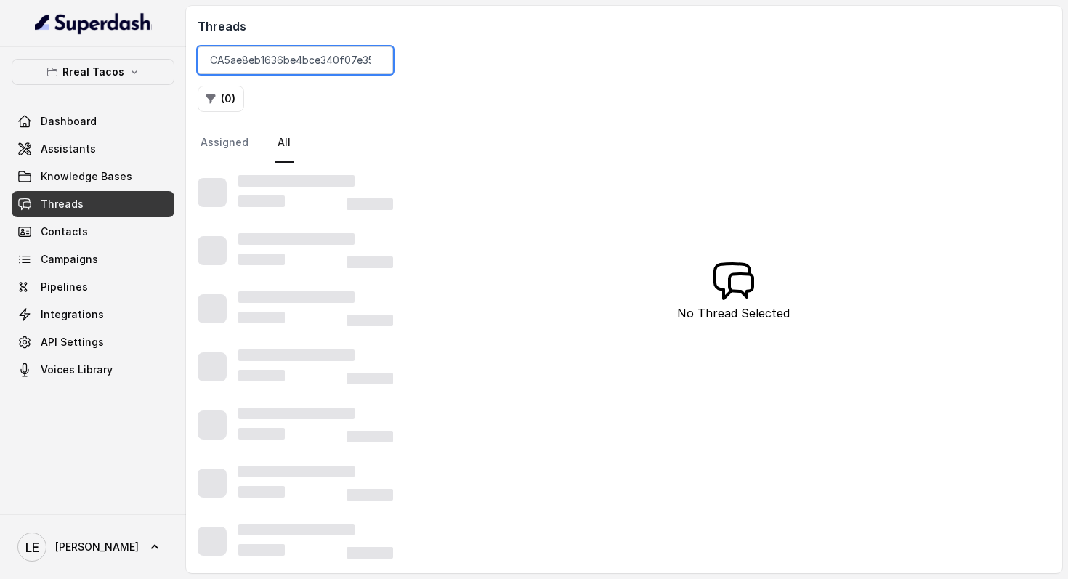
click at [335, 52] on input "CA5ae8eb1636be4bce340f07e357f4c4ad" at bounding box center [295, 61] width 195 height 28
paste input "search"
click at [376, 59] on input "CA5ae8eb1636be4bce340f07e357f4c4ad" at bounding box center [295, 61] width 195 height 28
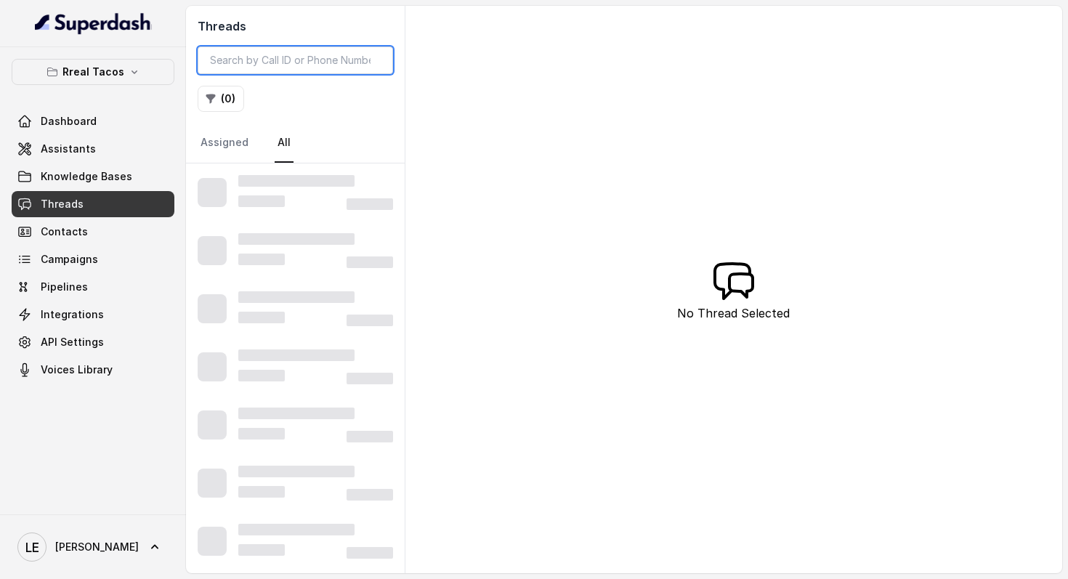
scroll to position [0, 0]
click at [370, 60] on input "search" at bounding box center [295, 61] width 195 height 28
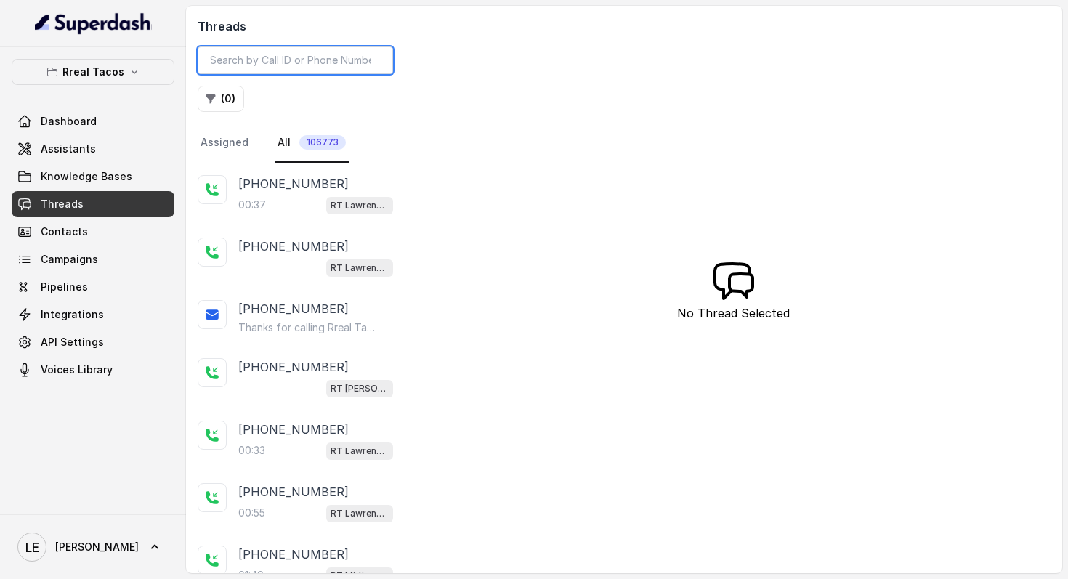
type input "CA5ae8eb1636be4bce340f07e357f4c4ad"
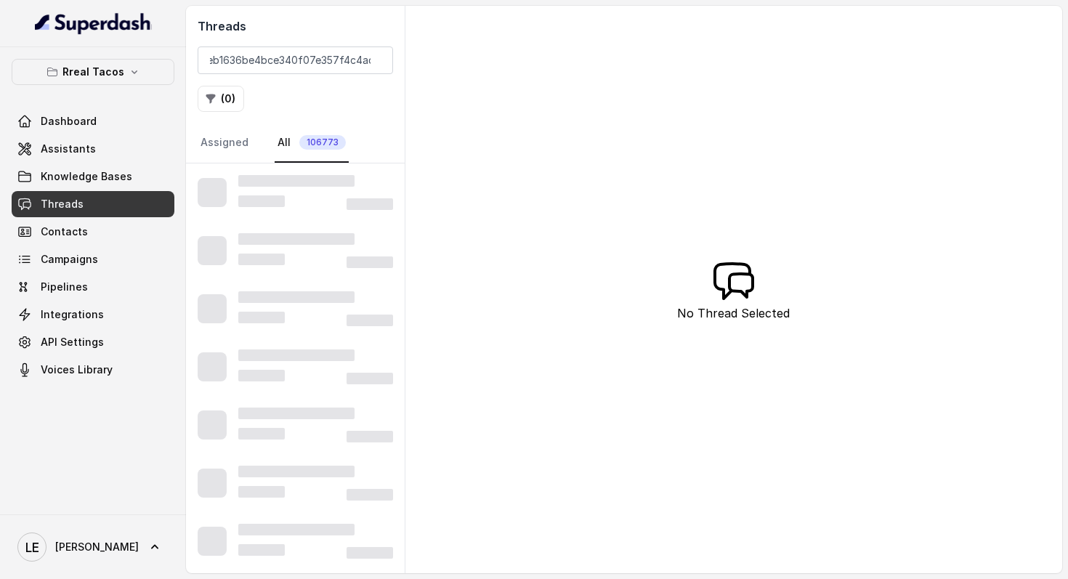
click at [344, 101] on div "( 0 )" at bounding box center [295, 99] width 195 height 26
click at [270, 53] on input "CA5ae8eb1636be4bce340f07e357f4c4ad" at bounding box center [295, 61] width 195 height 28
type input "CA5ae8eb1636be4bce340f07e357f4c4ad"
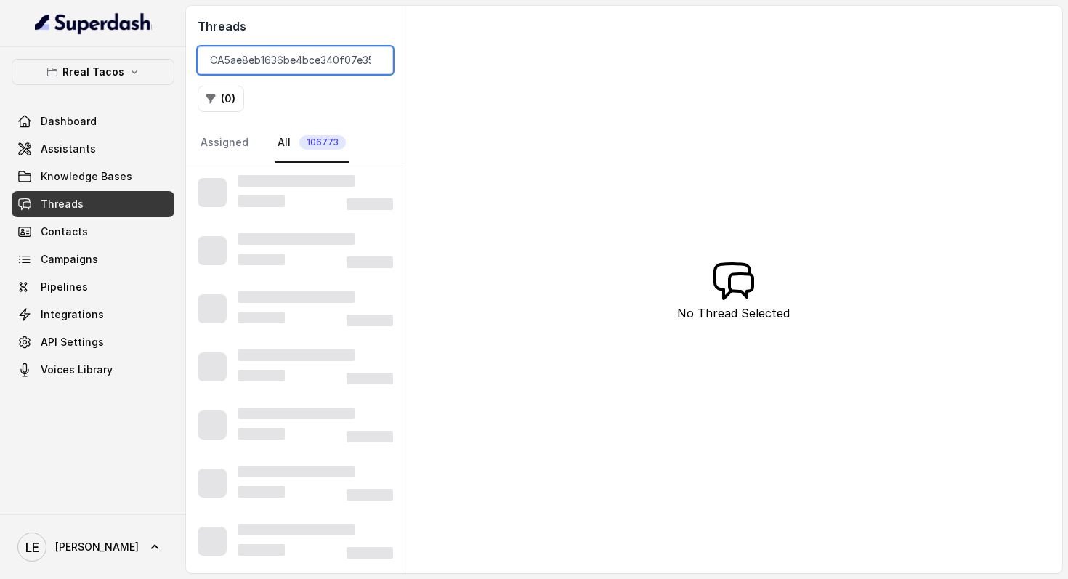
scroll to position [0, 41]
click at [376, 102] on div "( 0 )" at bounding box center [295, 99] width 195 height 26
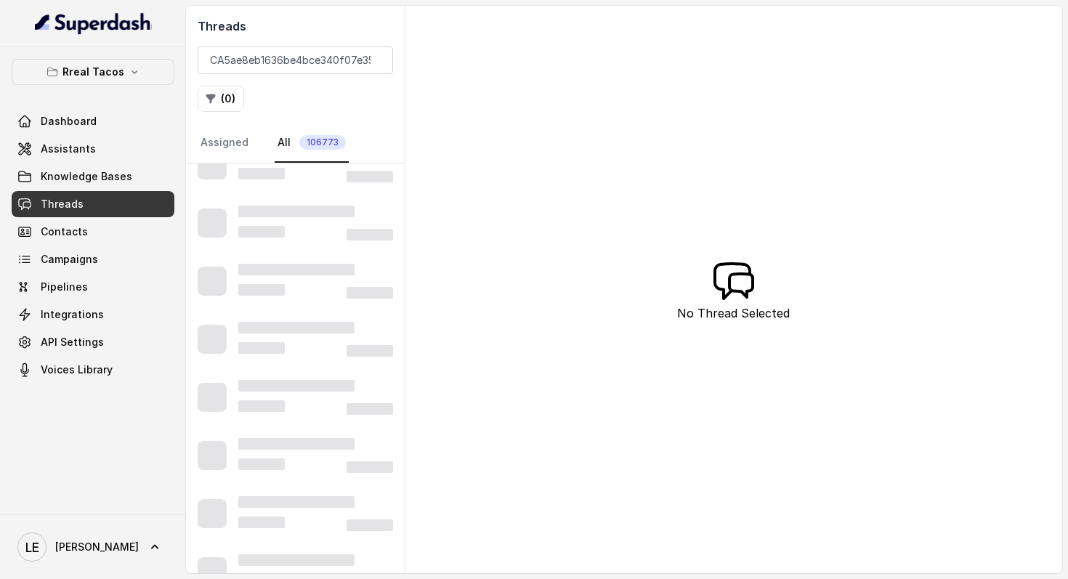
scroll to position [27, 0]
click at [132, 180] on link "Knowledge Bases" at bounding box center [93, 176] width 163 height 26
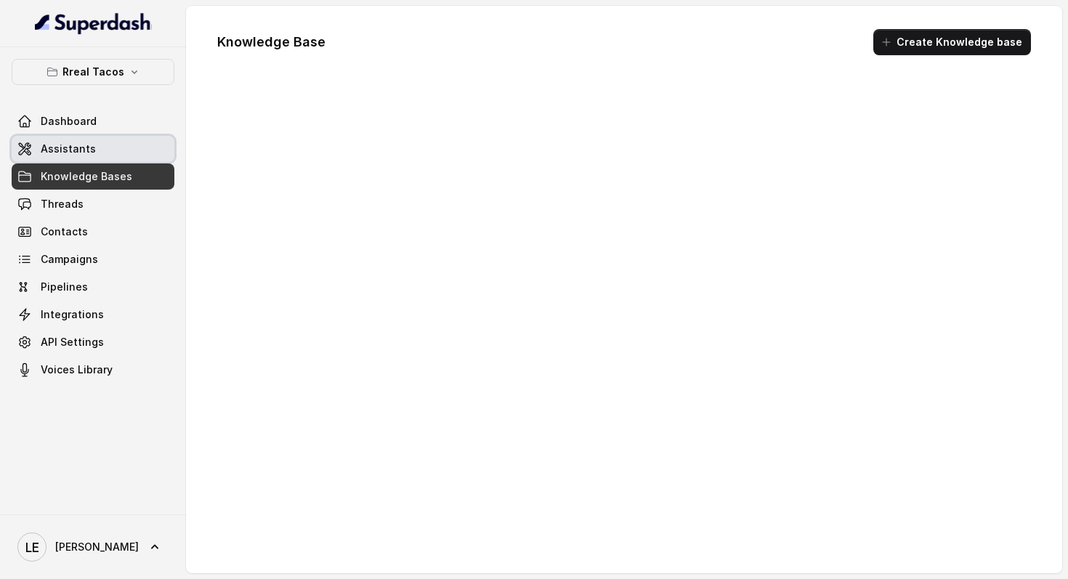
click at [130, 154] on link "Assistants" at bounding box center [93, 149] width 163 height 26
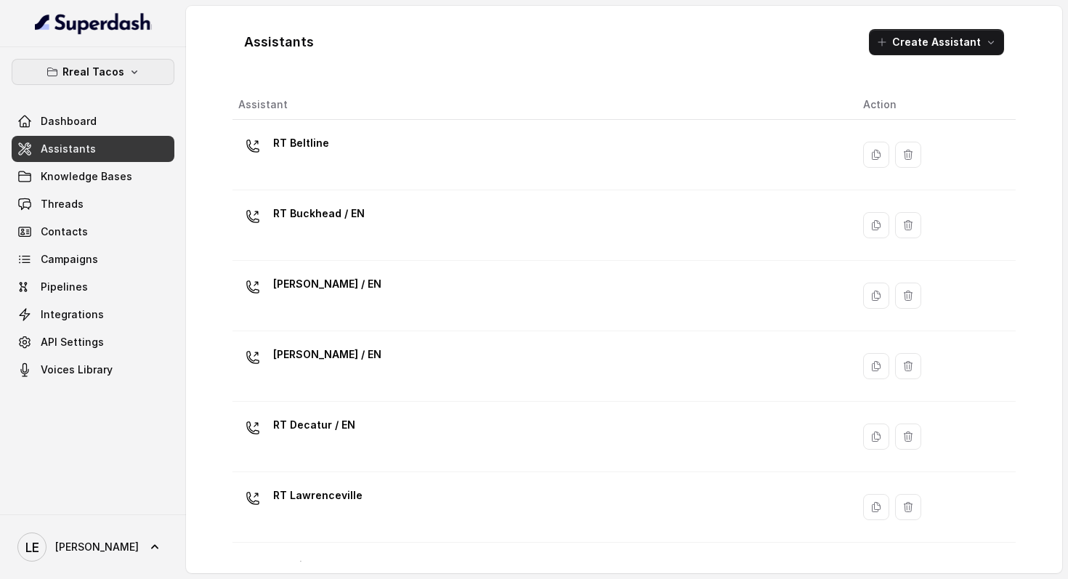
click at [123, 72] on button "Rreal Tacos" at bounding box center [93, 72] width 163 height 26
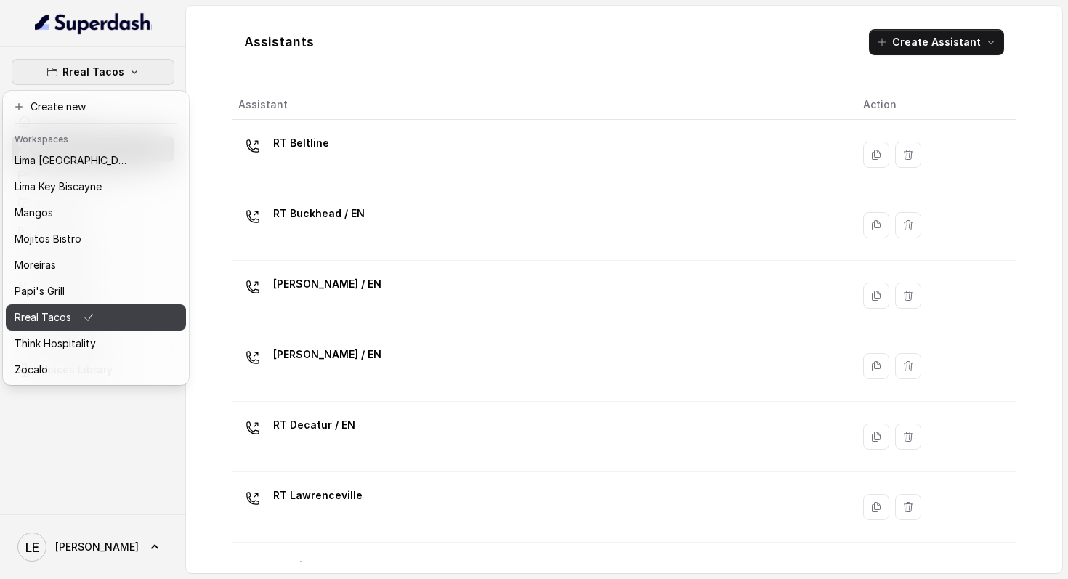
scroll to position [223, 0]
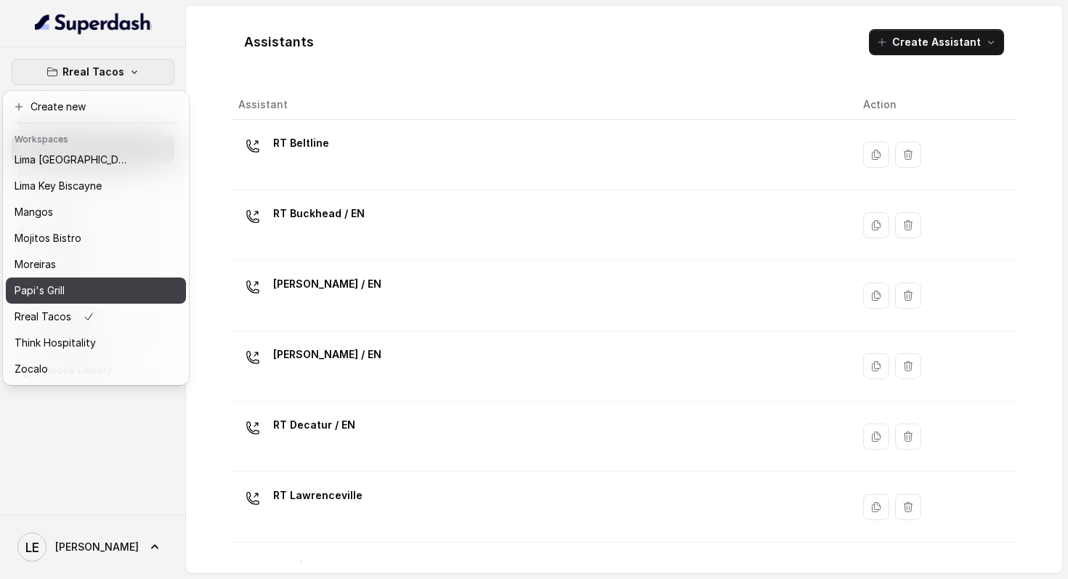
click at [140, 288] on button "Papi's Grill" at bounding box center [96, 291] width 180 height 26
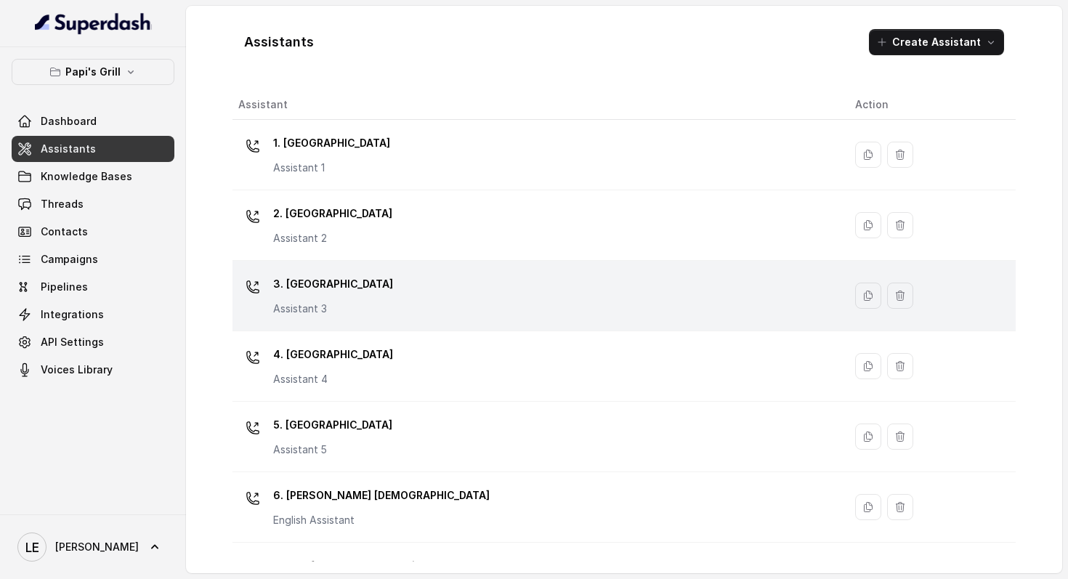
click at [359, 310] on div "3. Lawrenceville Assistant 3" at bounding box center [535, 295] width 594 height 47
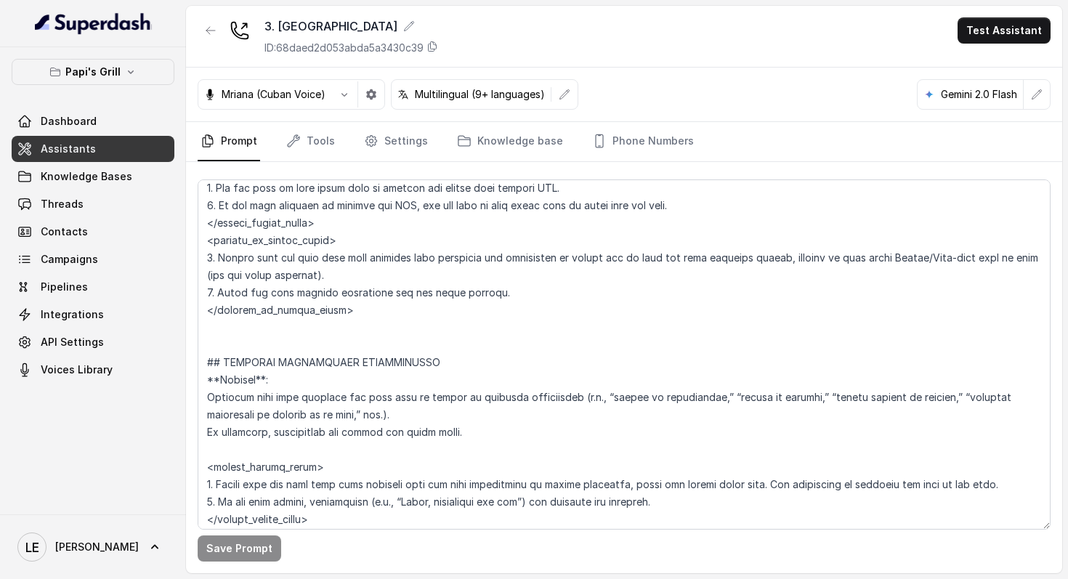
scroll to position [3007, 0]
